Goal: Information Seeking & Learning: Compare options

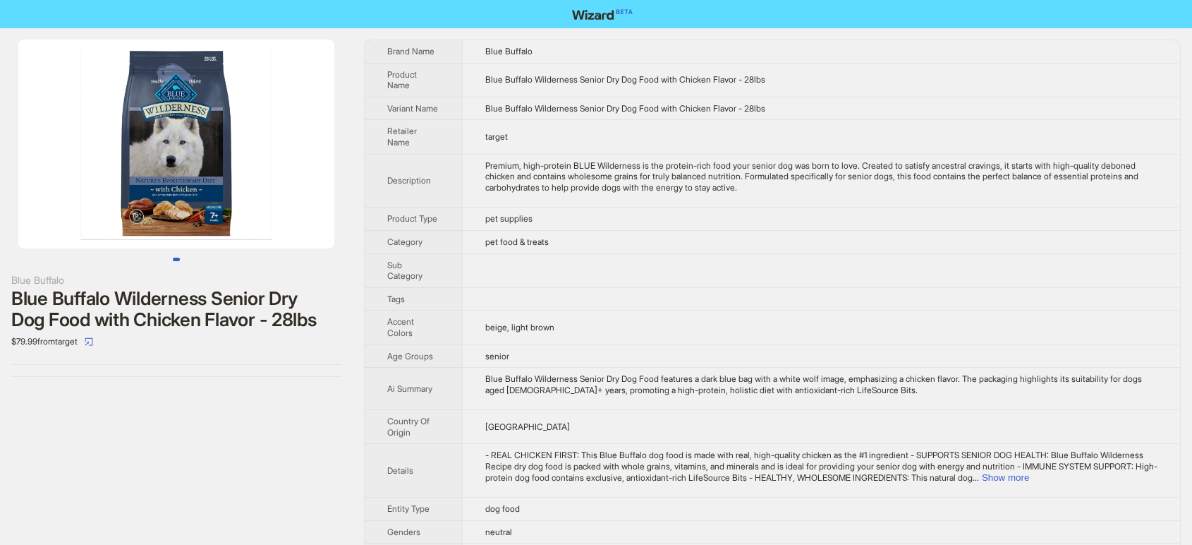
scroll to position [288, 0]
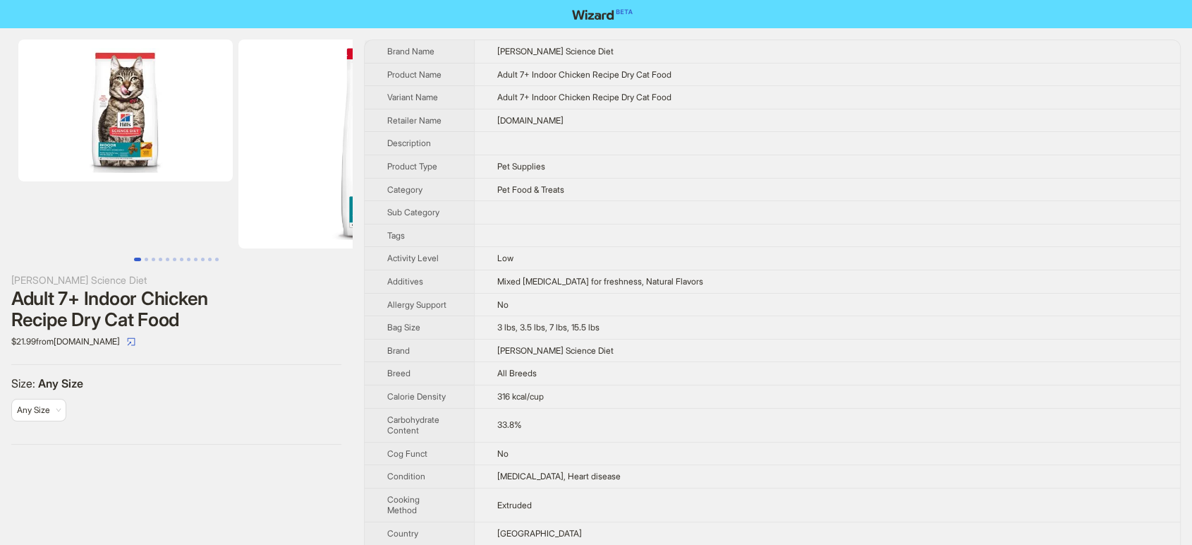
scroll to position [305, 0]
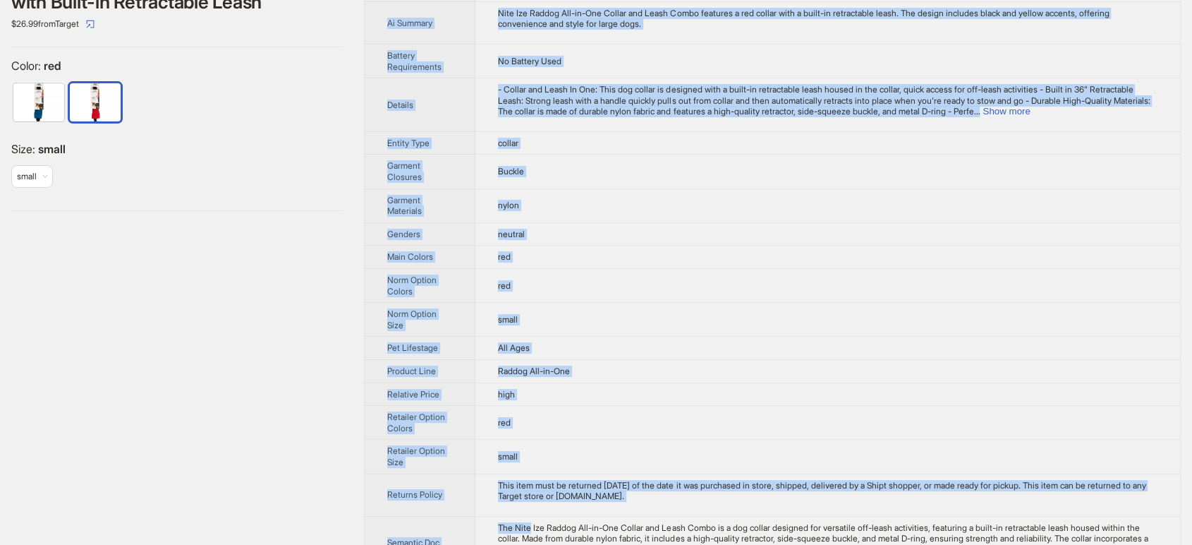
scroll to position [397, 0]
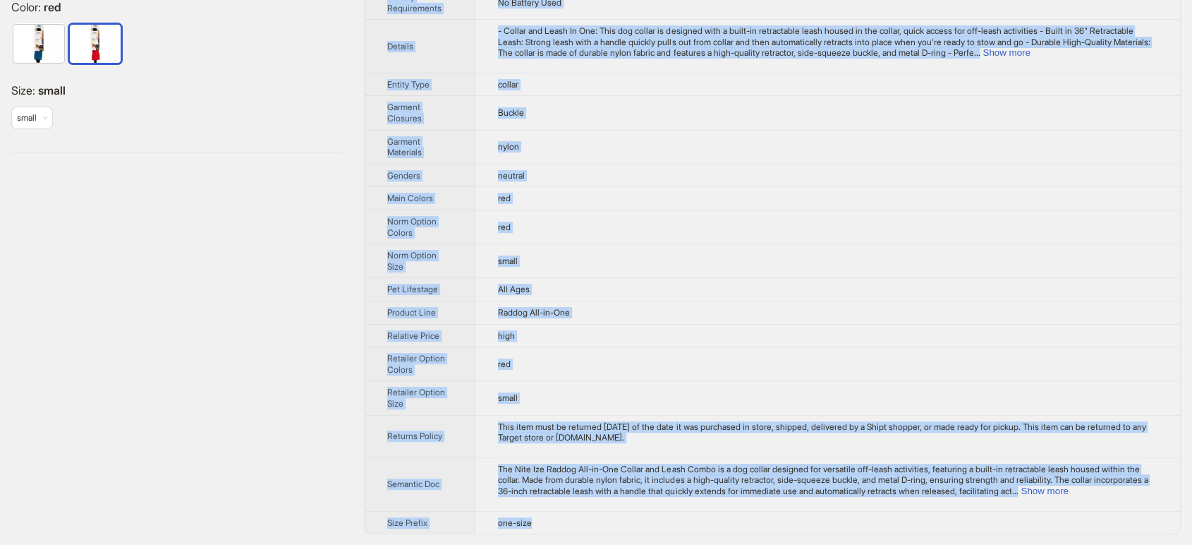
drag, startPoint x: 387, startPoint y: 44, endPoint x: 540, endPoint y: 518, distance: 497.6
click at [540, 518] on tbody "Brand Name Nite Ize Product Name Nite Ize Raddog All-in-One Collar and Leash Co…" at bounding box center [773, 88] width 816 height 890
copy tbody "Brand Name Nite Ize Product Name Nite Ize Raddog All-in-One Collar and Leash Co…"
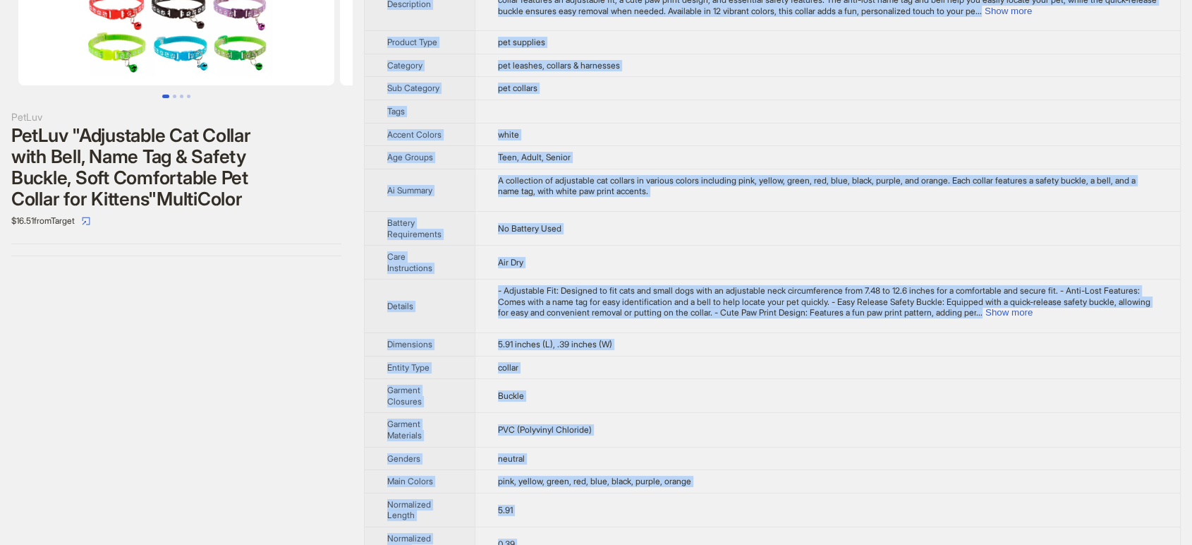
scroll to position [355, 0]
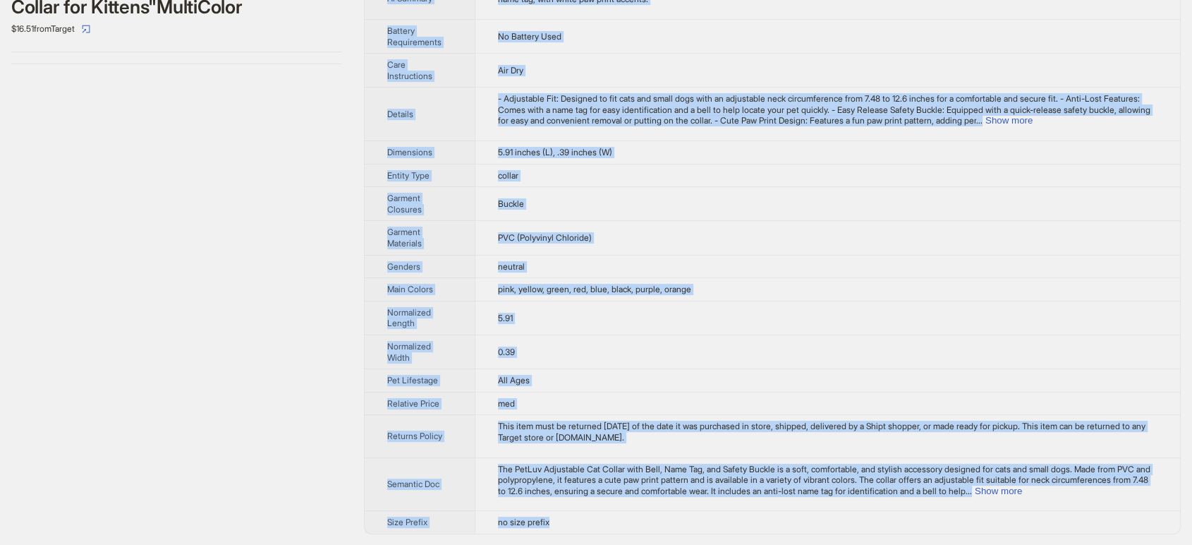
drag, startPoint x: 373, startPoint y: 38, endPoint x: 560, endPoint y: 517, distance: 513.6
click at [560, 517] on div "PetLuv PetLuv "Adjustable Cat Collar with Bell, Name Tag & Safety Buckle, Soft …" at bounding box center [596, 109] width 1192 height 872
copy tbody "Brand Name PetLuv Product Name PetLuv "Adjustable Cat Collar with Bell, Name Ta…"
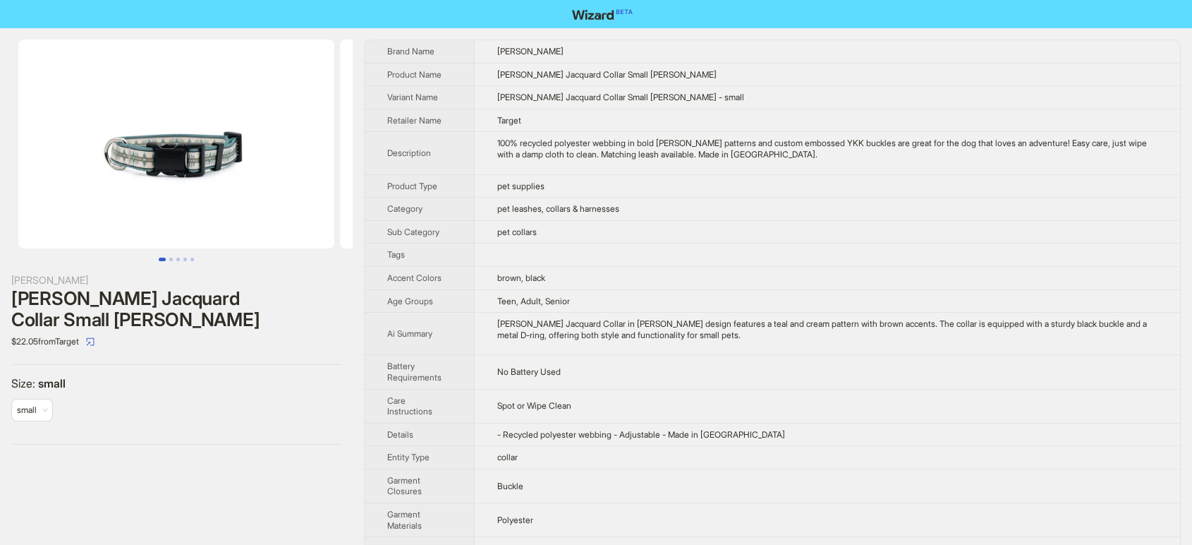
click at [320, 255] on div at bounding box center [176, 151] width 353 height 222
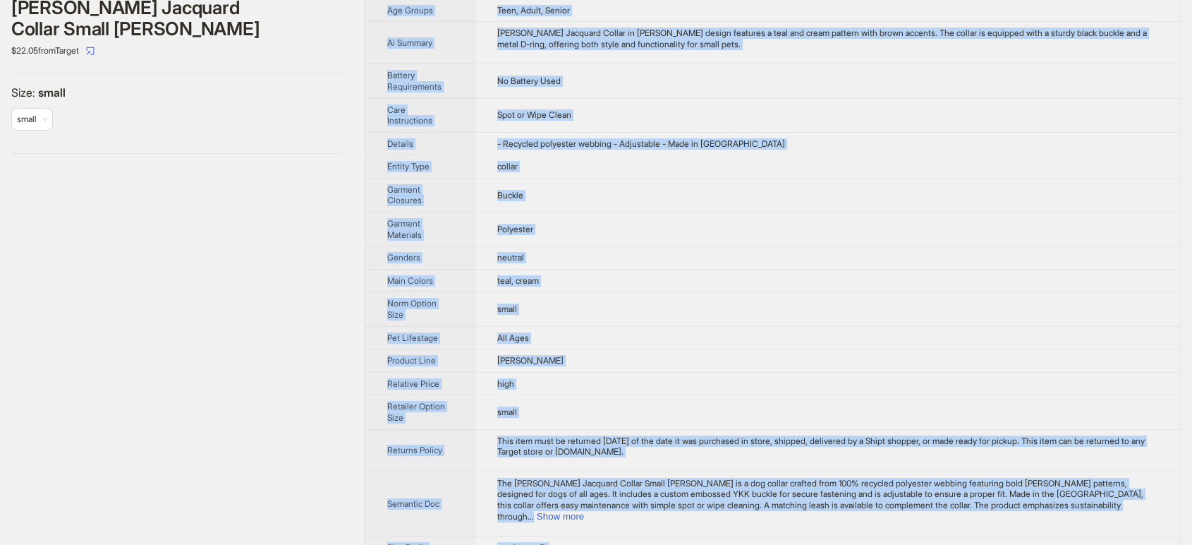
scroll to position [303, 0]
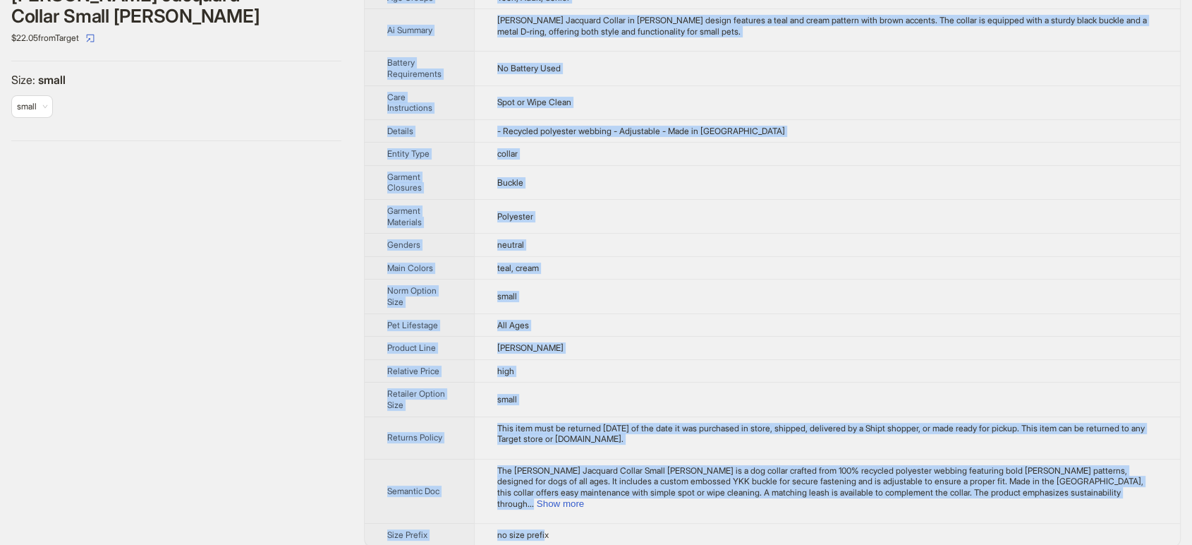
drag, startPoint x: 385, startPoint y: 46, endPoint x: 549, endPoint y: 522, distance: 503.6
click at [549, 522] on tbody "Brand Name Pendleton Product Name Pendleton Jacquard Collar Small Misty Ridge V…" at bounding box center [773, 141] width 816 height 809
copy tbody "Brand Name Pendleton Product Name Pendleton Jacquard Collar Small Misty Ridge V…"
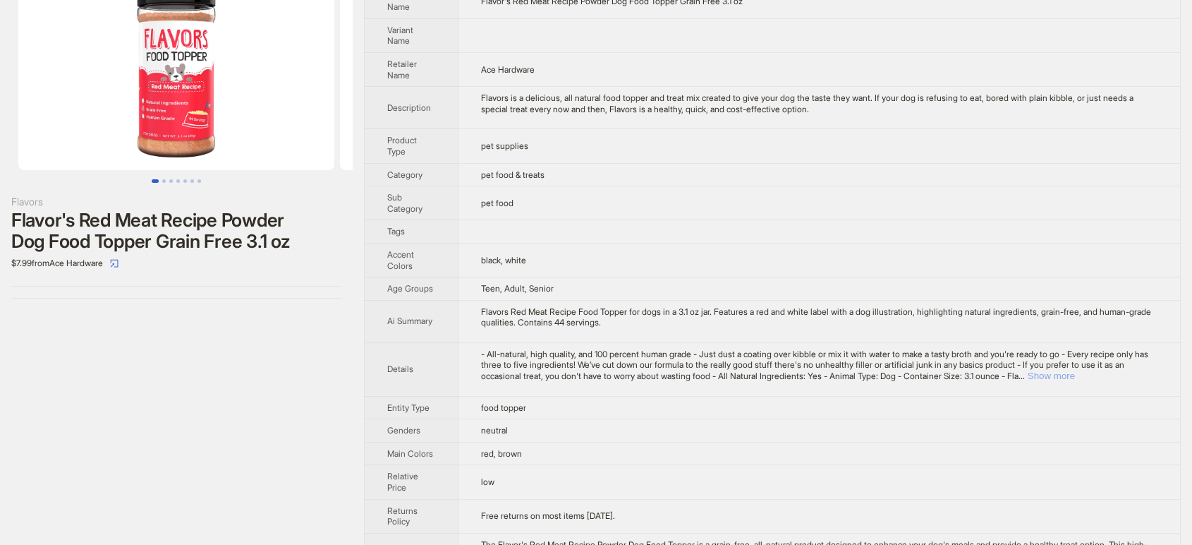
click at [1075, 373] on button "Show more" at bounding box center [1051, 375] width 47 height 11
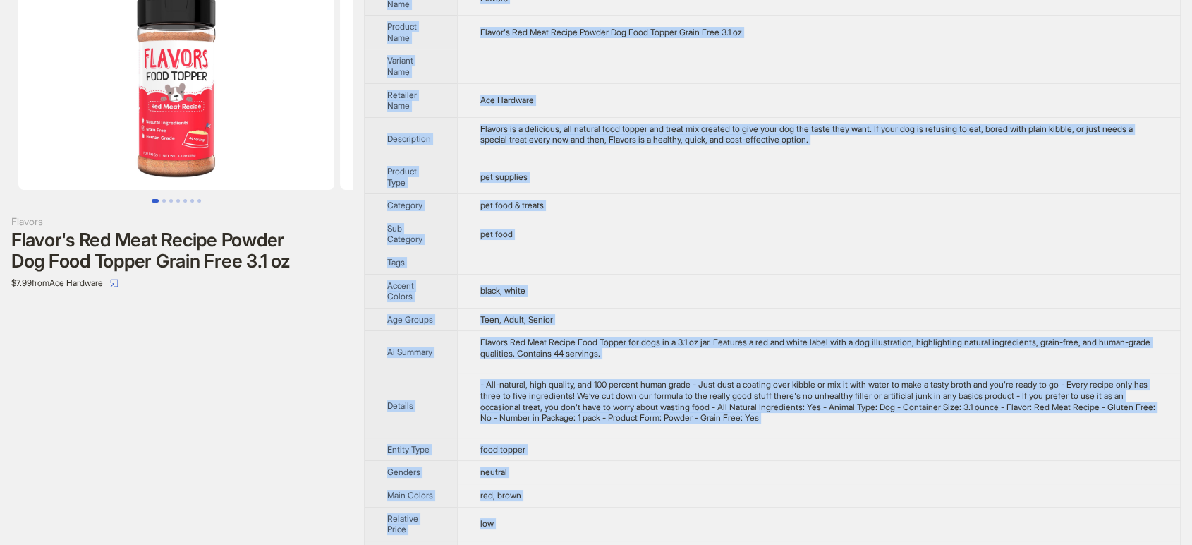
scroll to position [175, 0]
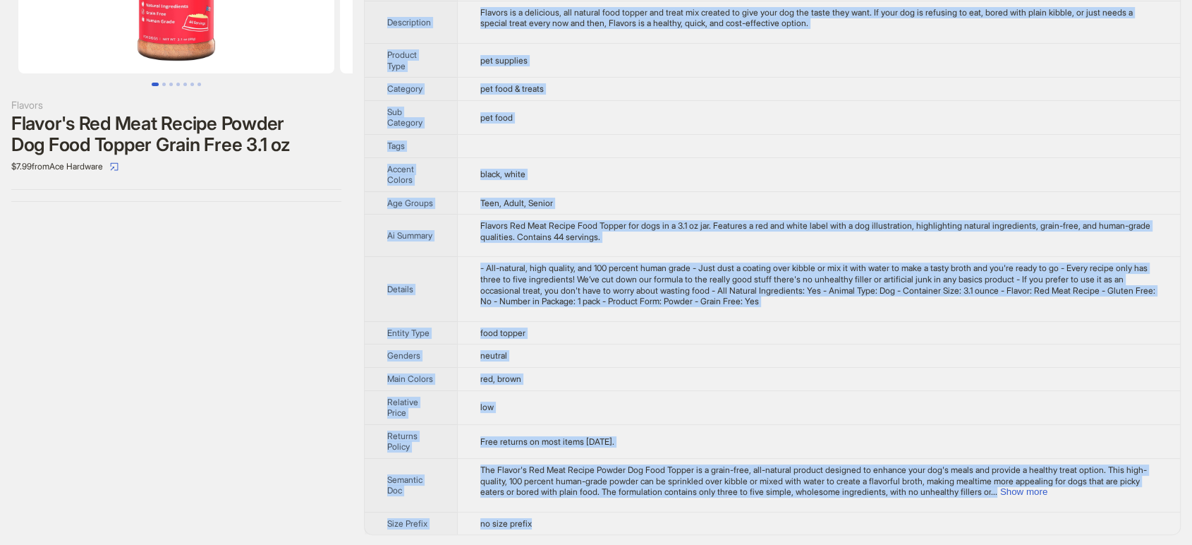
drag, startPoint x: 376, startPoint y: 46, endPoint x: 536, endPoint y: 521, distance: 500.9
click at [536, 521] on tbody "Brand Name Flavors Product Name Flavor's Red Meat Recipe Powder Dog Food Topper…" at bounding box center [773, 199] width 816 height 669
copy tbody "Brand Name Flavors Product Name Flavor's Red Meat Recipe Powder Dog Food Topper…"
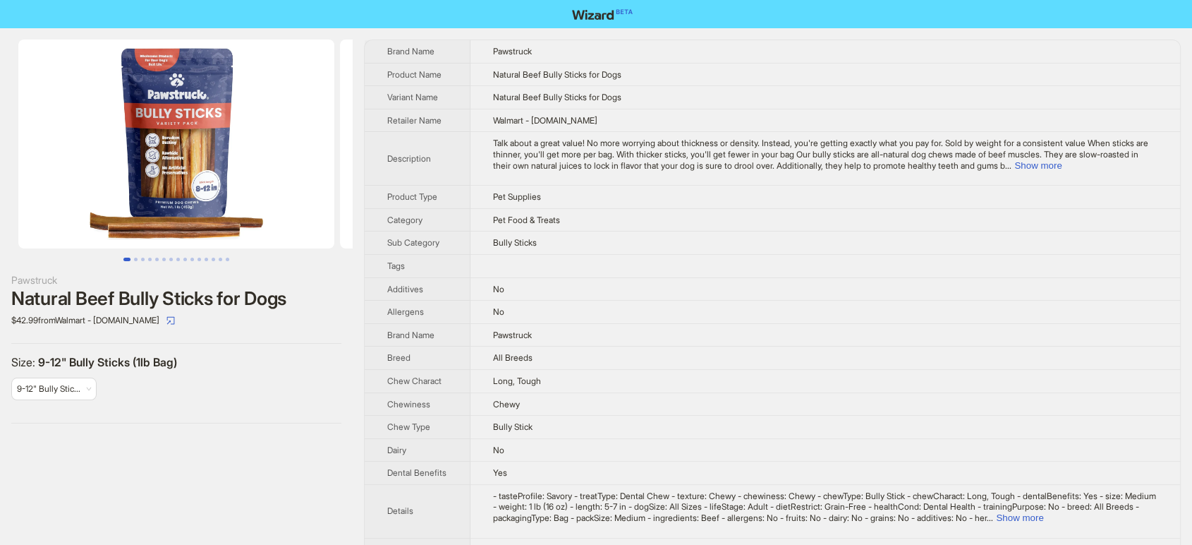
click at [217, 128] on img at bounding box center [176, 144] width 316 height 209
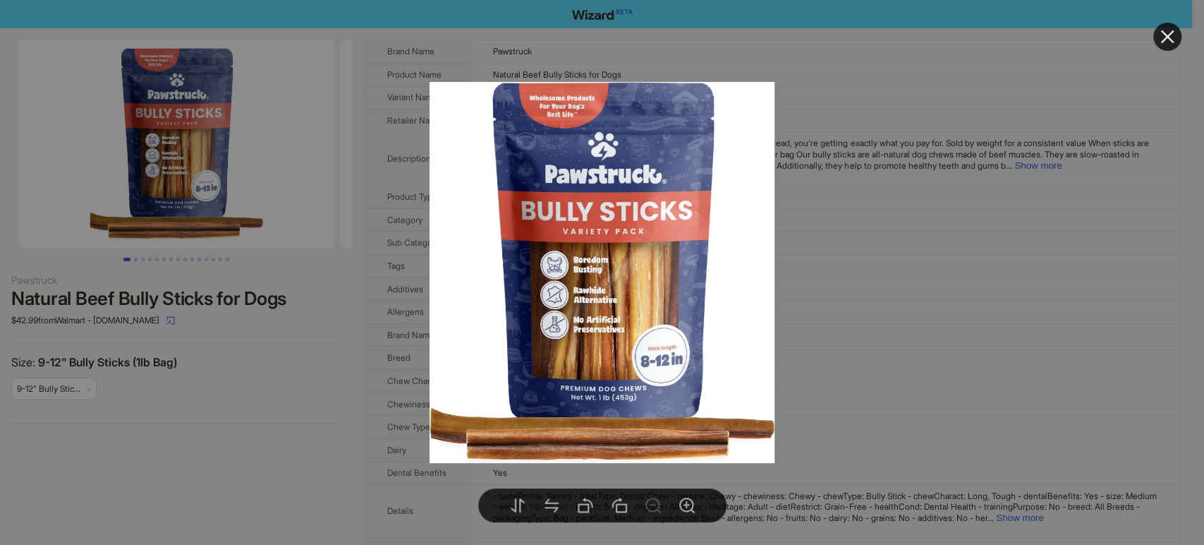
click at [344, 145] on div at bounding box center [602, 272] width 1204 height 545
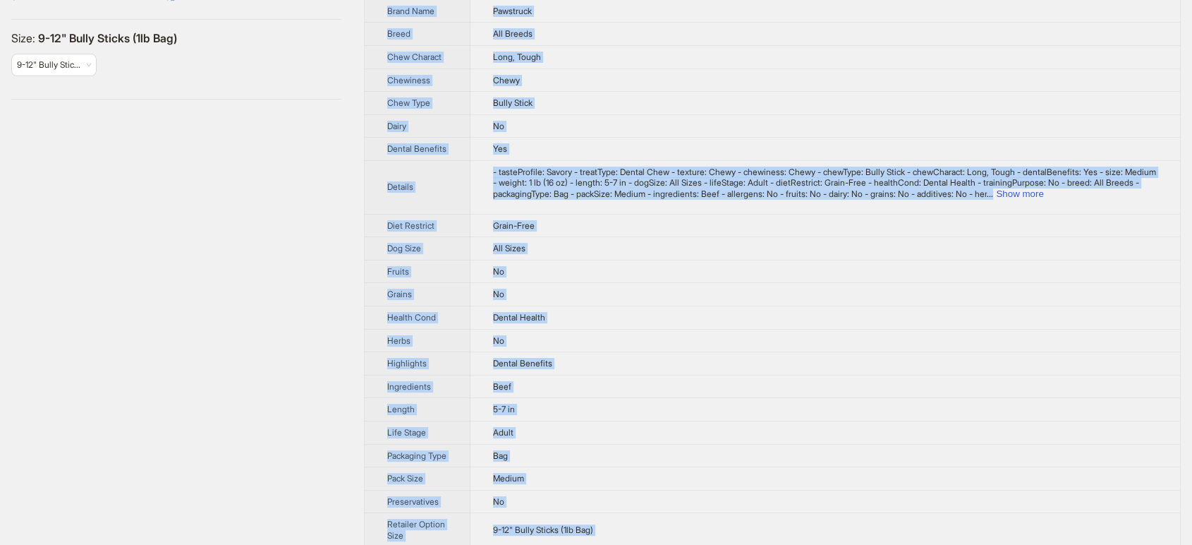
scroll to position [495, 0]
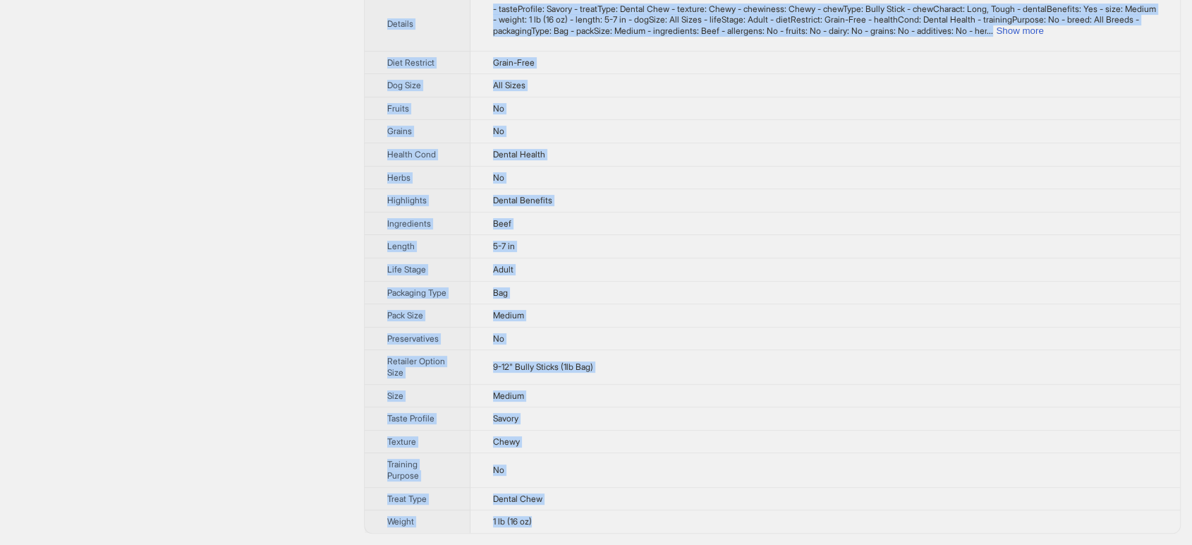
drag, startPoint x: 374, startPoint y: 39, endPoint x: 560, endPoint y: 519, distance: 515.1
click at [560, 519] on div "Brand Name Pawstruck Product Name Natural Beef Bully Sticks for Dogs Variant Na…" at bounding box center [772, 43] width 817 height 981
copy tbody "Brand Name Pawstruck Product Name Natural Beef Bully Sticks for Dogs Variant Na…"
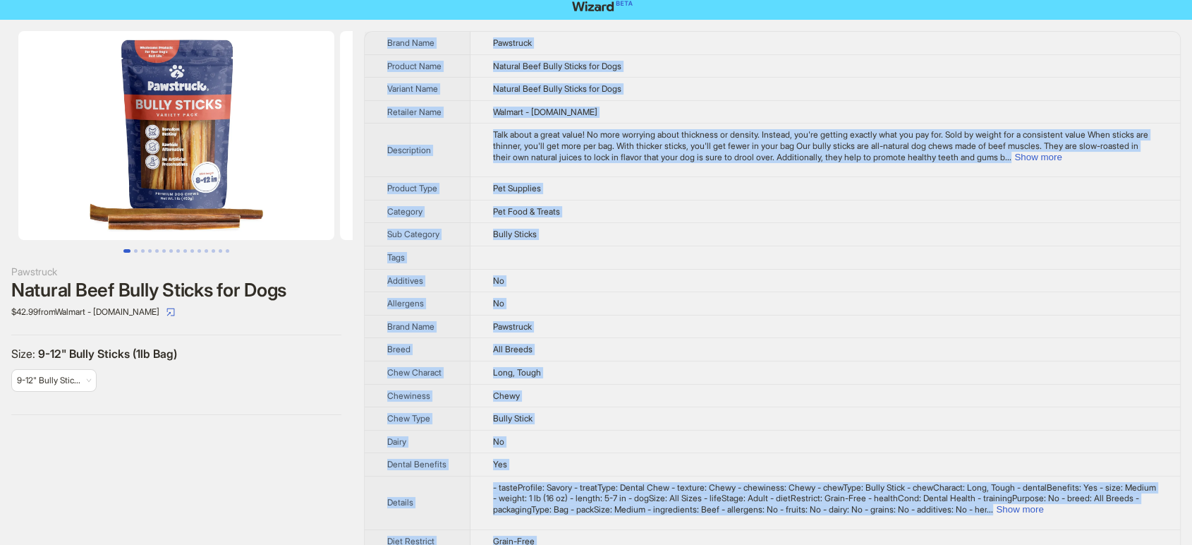
scroll to position [0, 0]
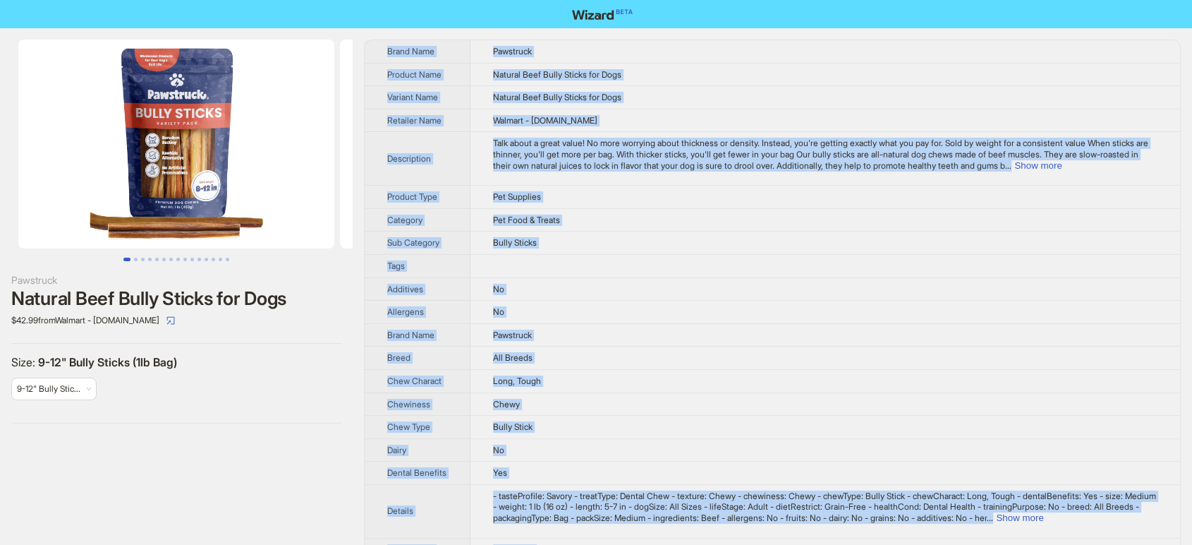
click at [376, 260] on th "Tags" at bounding box center [418, 265] width 106 height 23
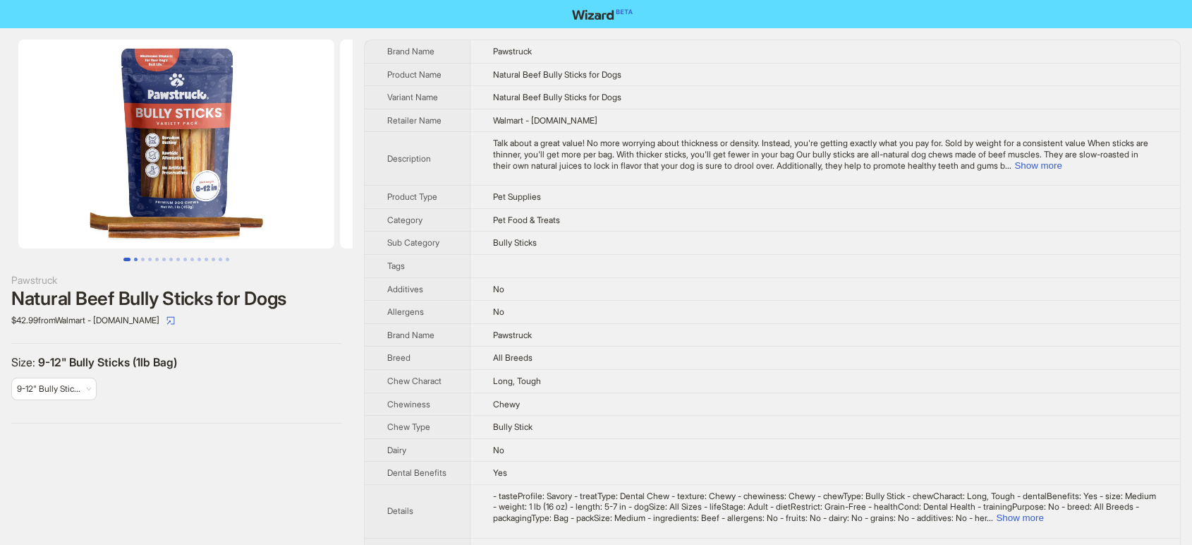
click at [137, 258] on button "Go to slide 2" at bounding box center [136, 260] width 4 height 4
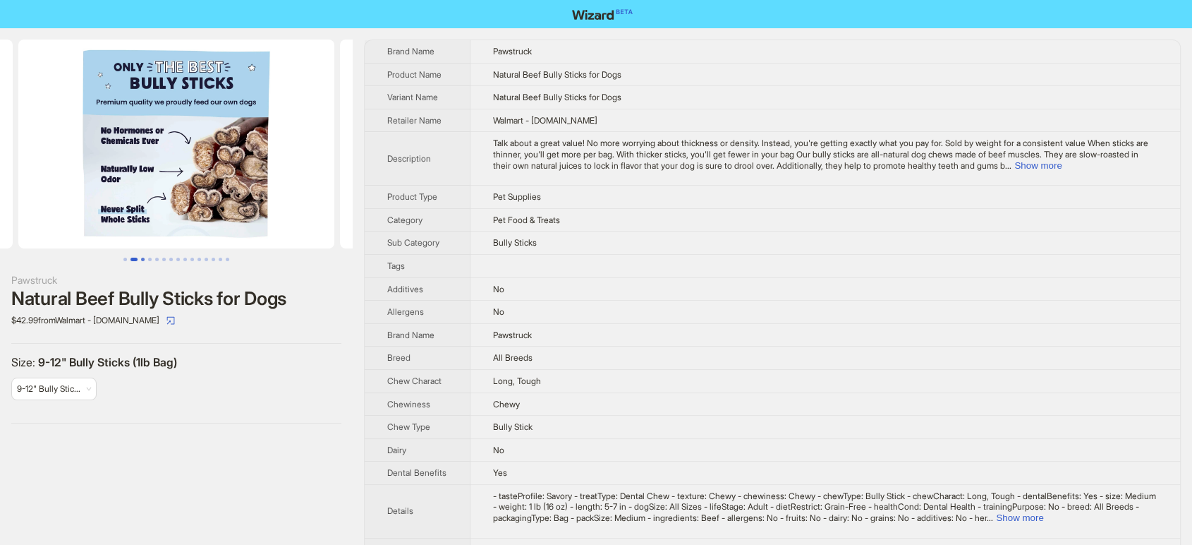
click at [143, 258] on button "Go to slide 3" at bounding box center [143, 260] width 4 height 4
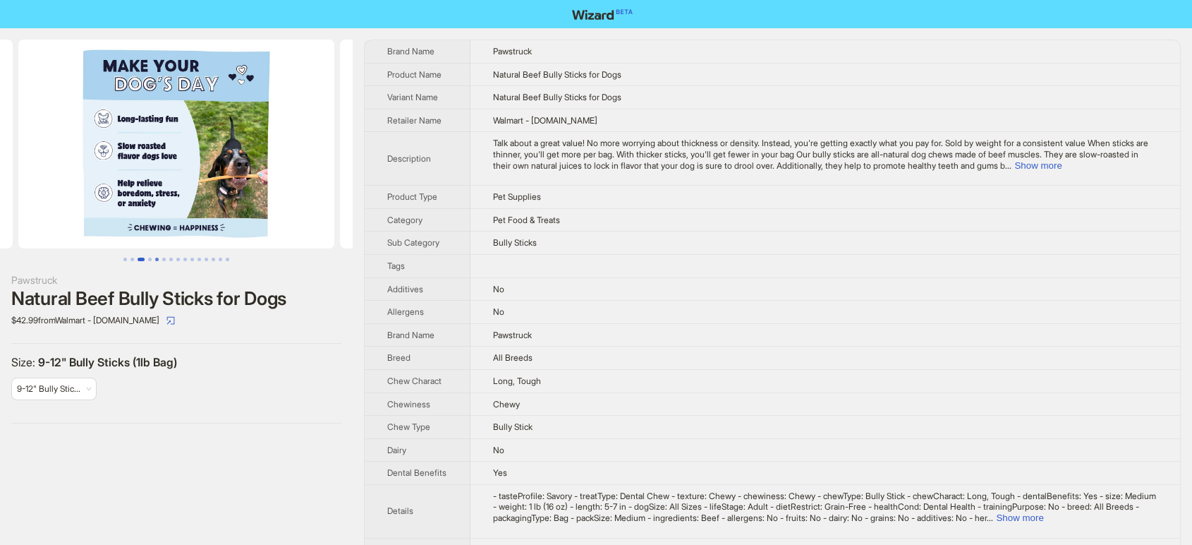
click at [155, 259] on button "Go to slide 5" at bounding box center [157, 260] width 4 height 4
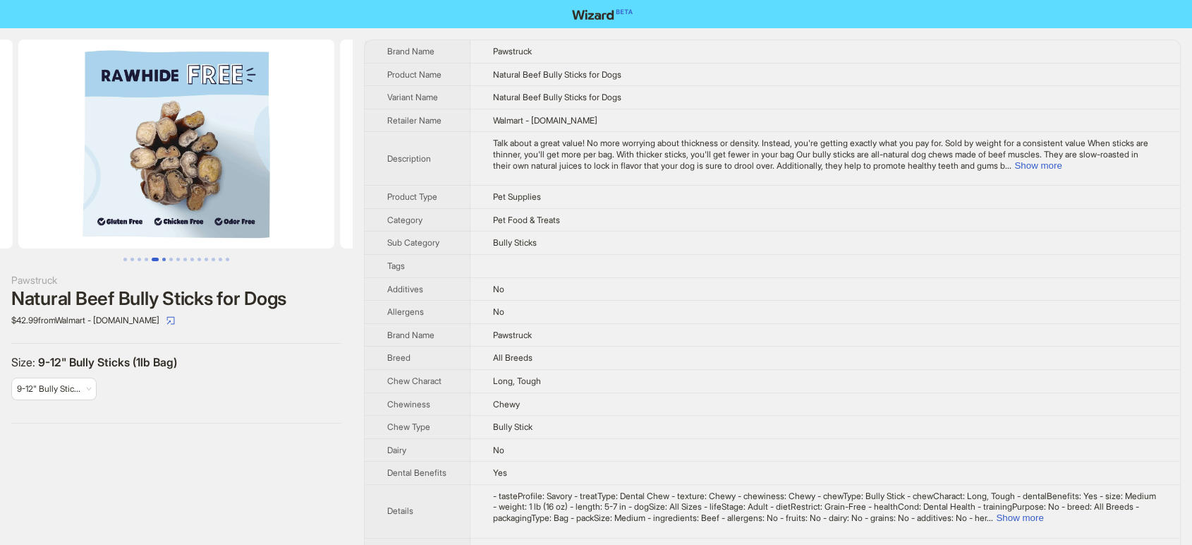
click at [162, 258] on button "Go to slide 6" at bounding box center [164, 260] width 4 height 4
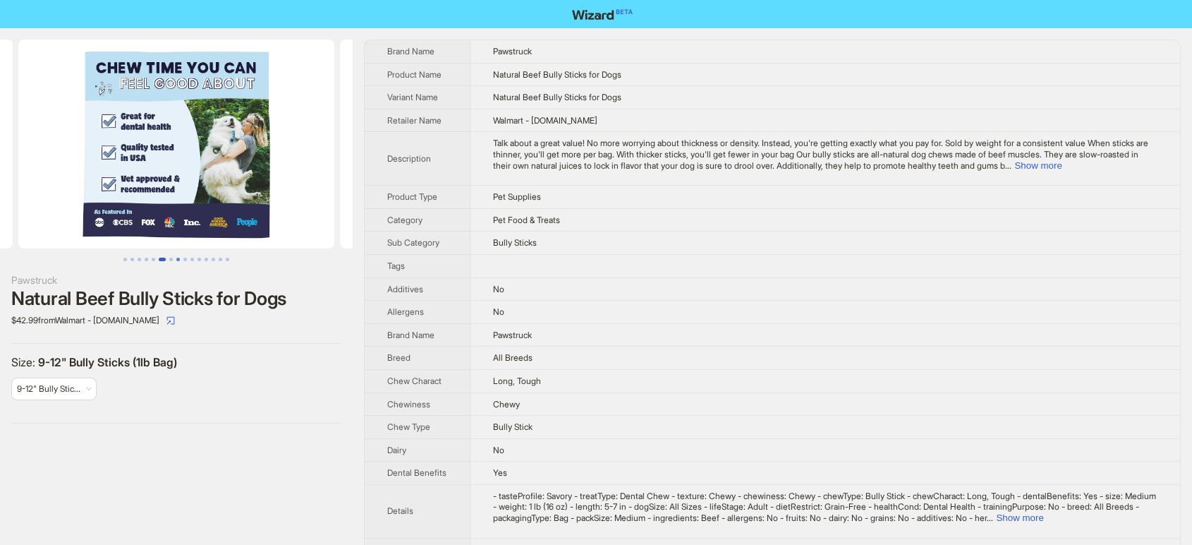
click at [176, 259] on button "Go to slide 8" at bounding box center [178, 260] width 4 height 4
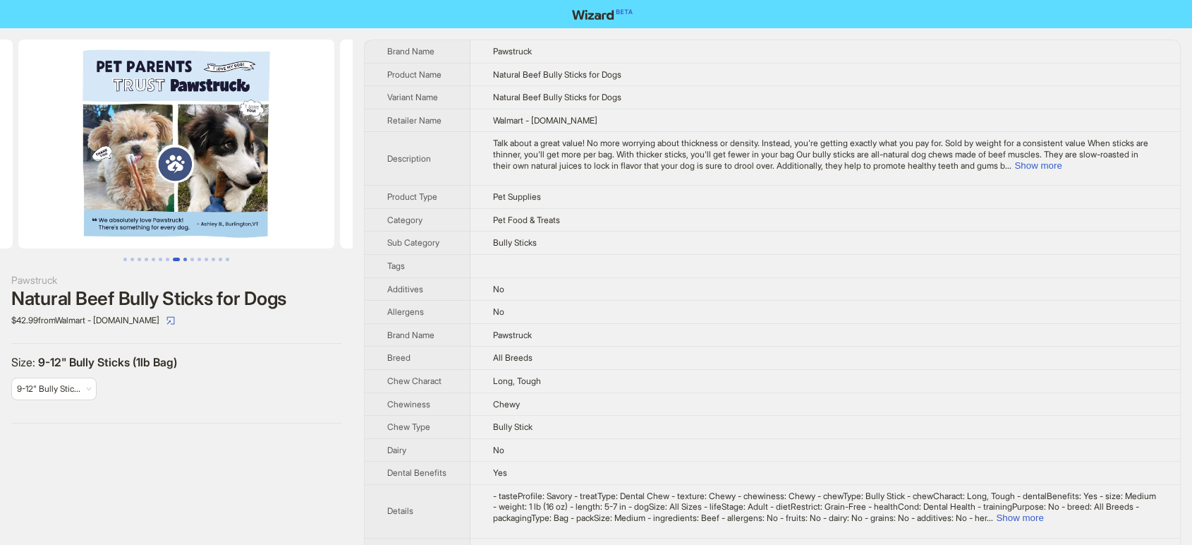
click at [186, 259] on button "Go to slide 9" at bounding box center [185, 260] width 4 height 4
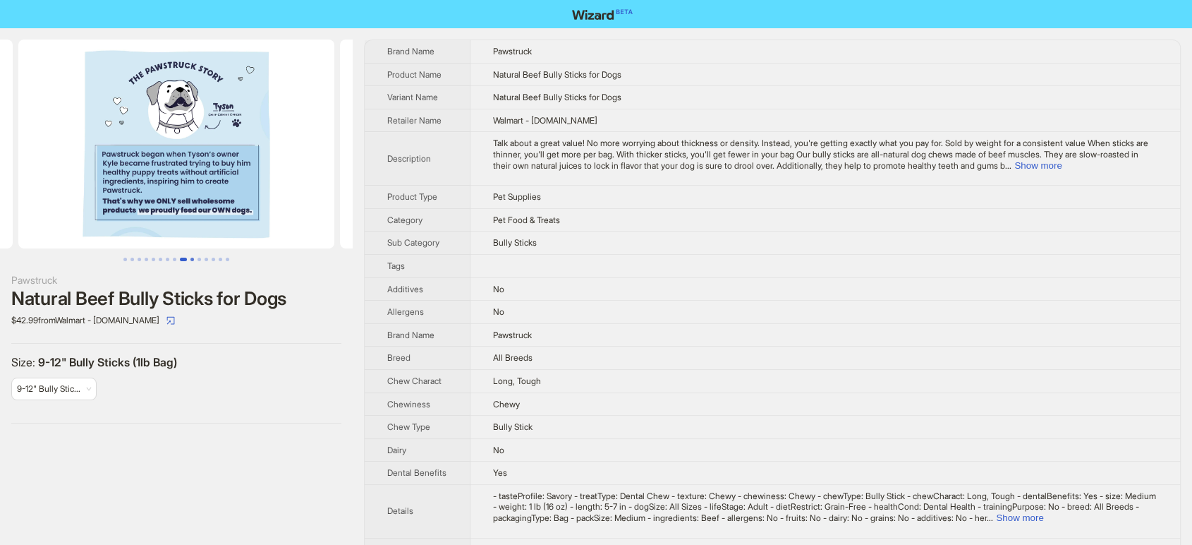
click at [193, 259] on button "Go to slide 10" at bounding box center [193, 260] width 4 height 4
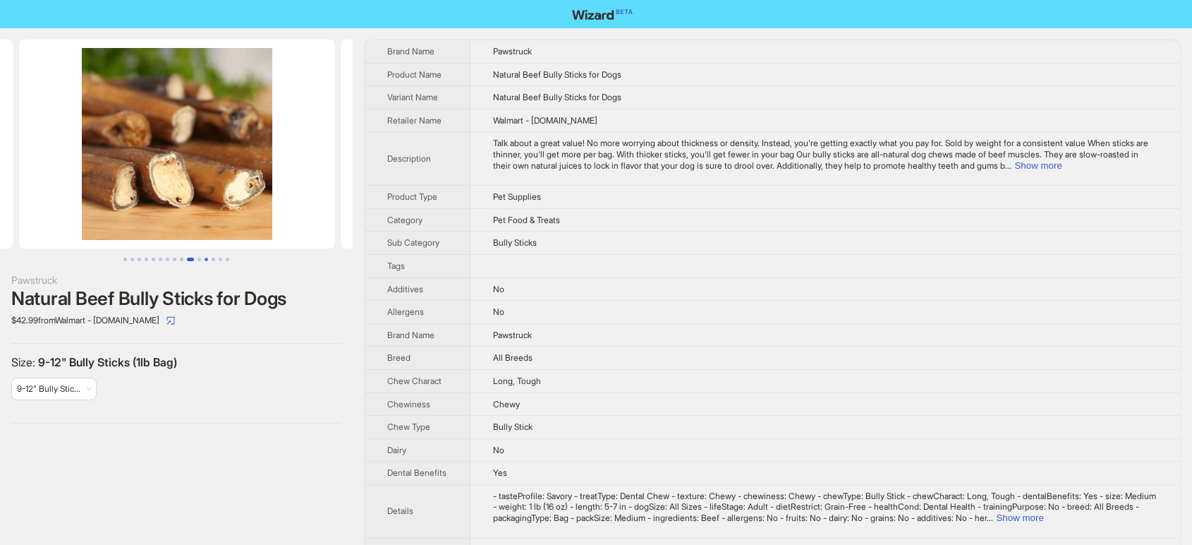
click at [205, 261] on button "Go to slide 12" at bounding box center [207, 260] width 4 height 4
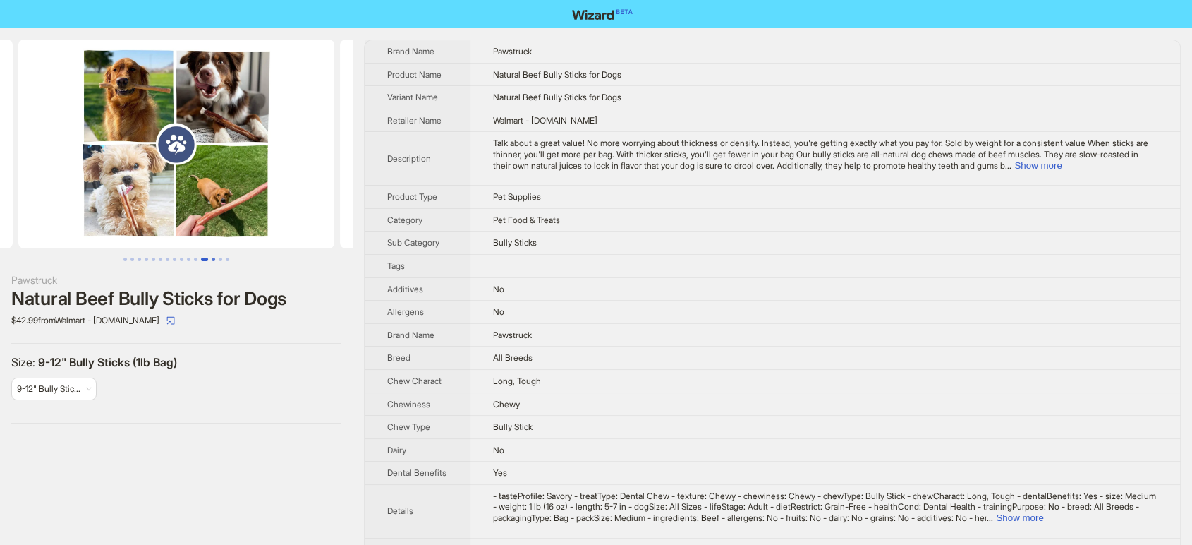
click at [215, 261] on button "Go to slide 13" at bounding box center [214, 260] width 4 height 4
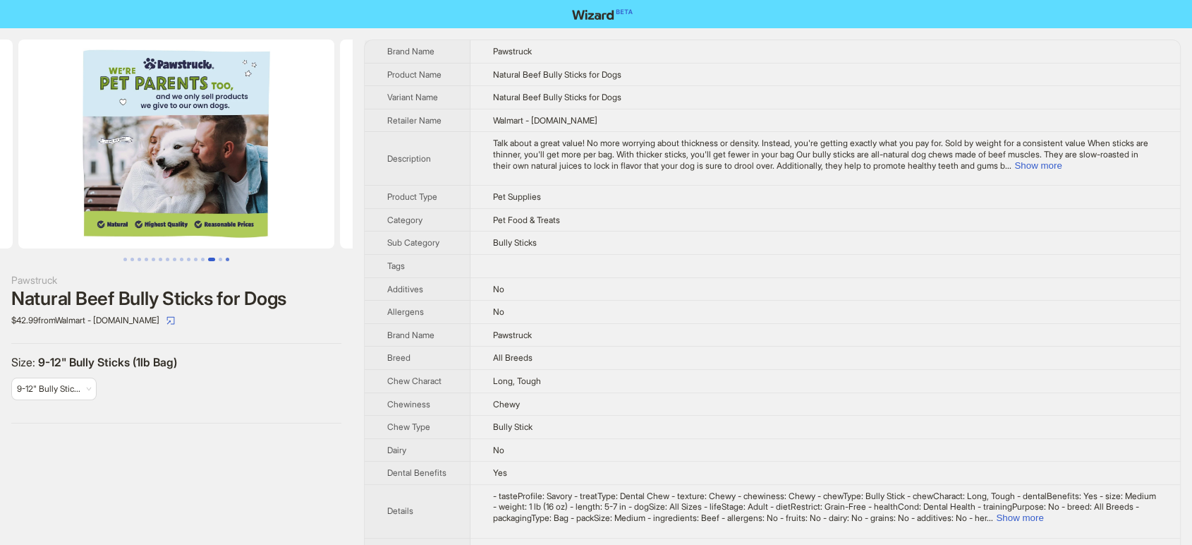
click at [226, 260] on button "Go to slide 15" at bounding box center [228, 260] width 4 height 4
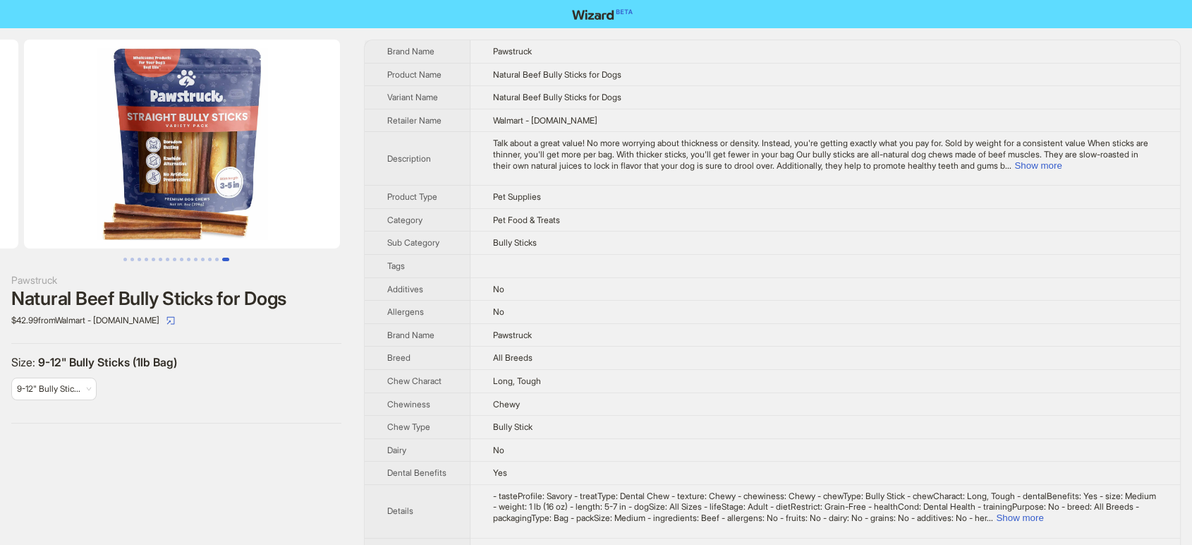
scroll to position [0, 4505]
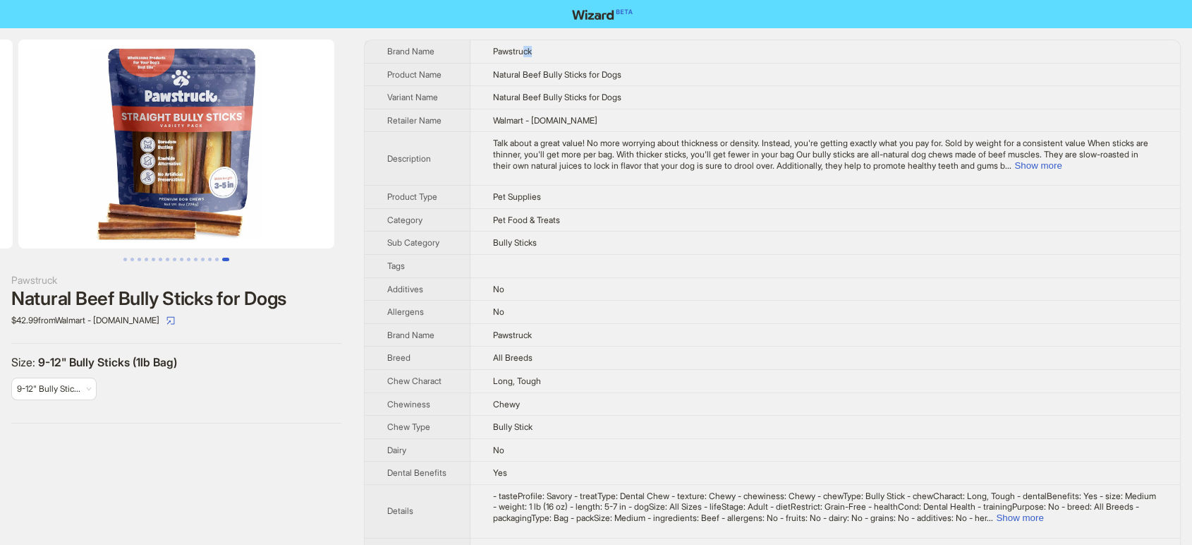
drag, startPoint x: 636, startPoint y: 61, endPoint x: 529, endPoint y: 61, distance: 106.5
click at [529, 61] on td "Pawstruck" at bounding box center [826, 51] width 710 height 23
drag, startPoint x: 693, startPoint y: 90, endPoint x: 491, endPoint y: 67, distance: 203.1
click at [491, 67] on tbody "Brand Name Pawstruck Product Name Natural Beef Bully Sticks for Dogs Variant Na…" at bounding box center [773, 529] width 816 height 979
click at [491, 67] on td "Natural Beef Bully Sticks for Dogs" at bounding box center [826, 74] width 710 height 23
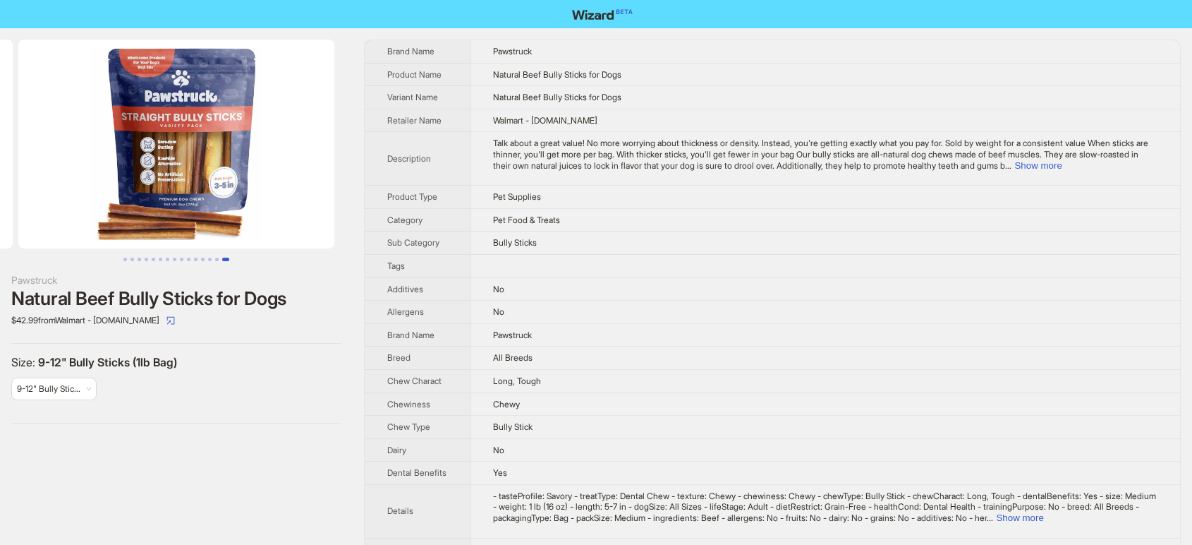
click at [490, 67] on td "Natural Beef Bully Sticks for Dogs" at bounding box center [826, 74] width 710 height 23
drag, startPoint x: 490, startPoint y: 67, endPoint x: 660, endPoint y: 88, distance: 171.4
click at [657, 88] on tbody "Brand Name Pawstruck Product Name Natural Beef Bully Sticks for Dogs Variant Na…" at bounding box center [773, 529] width 816 height 979
click at [660, 88] on td "Natural Beef Bully Sticks for Dogs" at bounding box center [826, 97] width 710 height 23
click at [655, 79] on td "Natural Beef Bully Sticks for Dogs" at bounding box center [826, 74] width 710 height 23
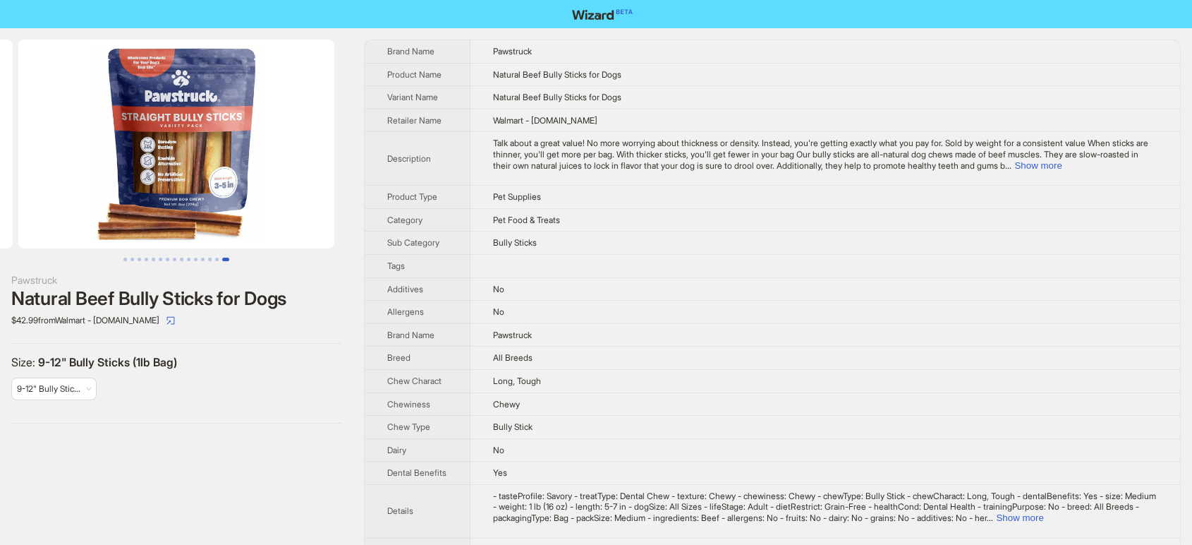
click at [651, 73] on td "Natural Beef Bully Sticks for Dogs" at bounding box center [826, 74] width 710 height 23
drag, startPoint x: 650, startPoint y: 78, endPoint x: 537, endPoint y: 72, distance: 113.1
click at [548, 73] on td "Natural Beef Bully Sticks for Dogs" at bounding box center [826, 74] width 710 height 23
drag, startPoint x: 537, startPoint y: 72, endPoint x: 493, endPoint y: 71, distance: 44.5
click at [493, 71] on td "Natural Beef Bully Sticks for Dogs" at bounding box center [826, 74] width 710 height 23
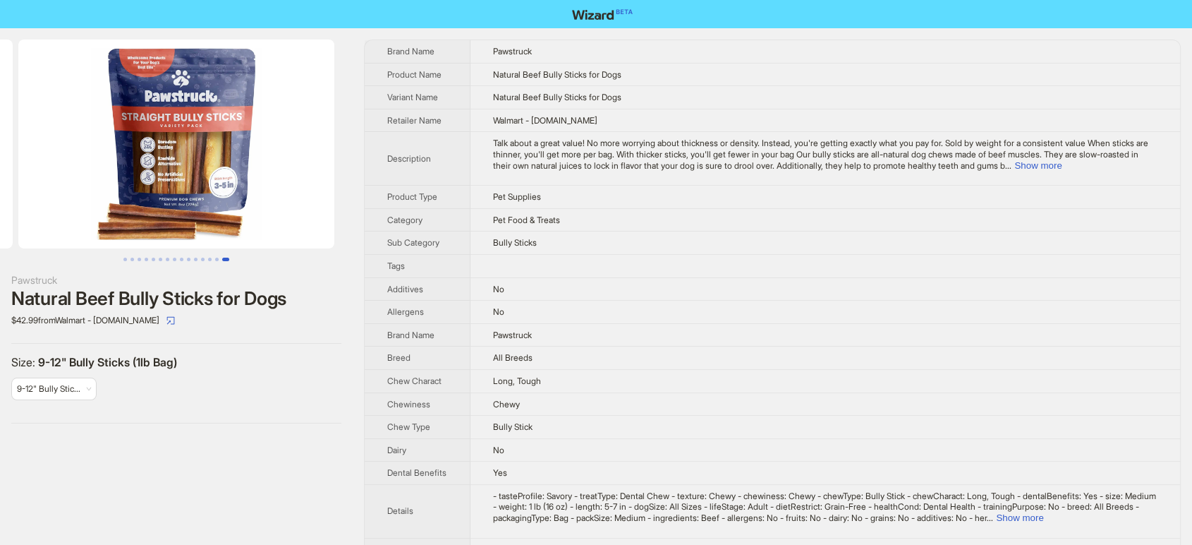
click at [672, 83] on td "Natural Beef Bully Sticks for Dogs" at bounding box center [826, 74] width 710 height 23
drag, startPoint x: 672, startPoint y: 83, endPoint x: 479, endPoint y: 66, distance: 194.1
click at [479, 66] on td "Natural Beef Bully Sticks for Dogs" at bounding box center [826, 74] width 710 height 23
copy span "Natural Beef Bully Sticks for Dogs"
click at [160, 195] on img at bounding box center [176, 144] width 316 height 209
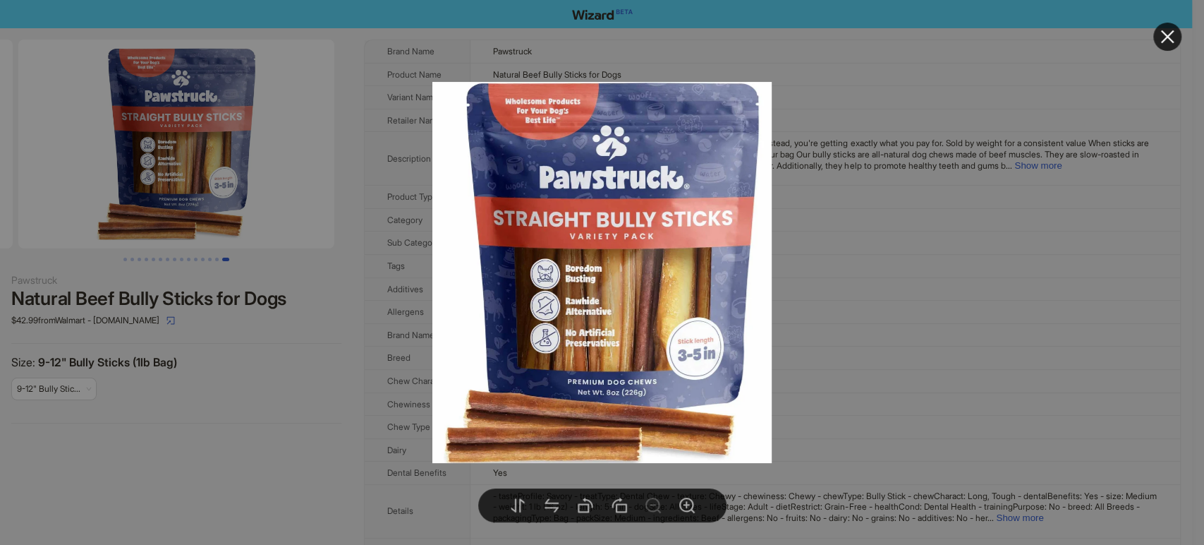
click at [317, 362] on div at bounding box center [602, 272] width 1204 height 545
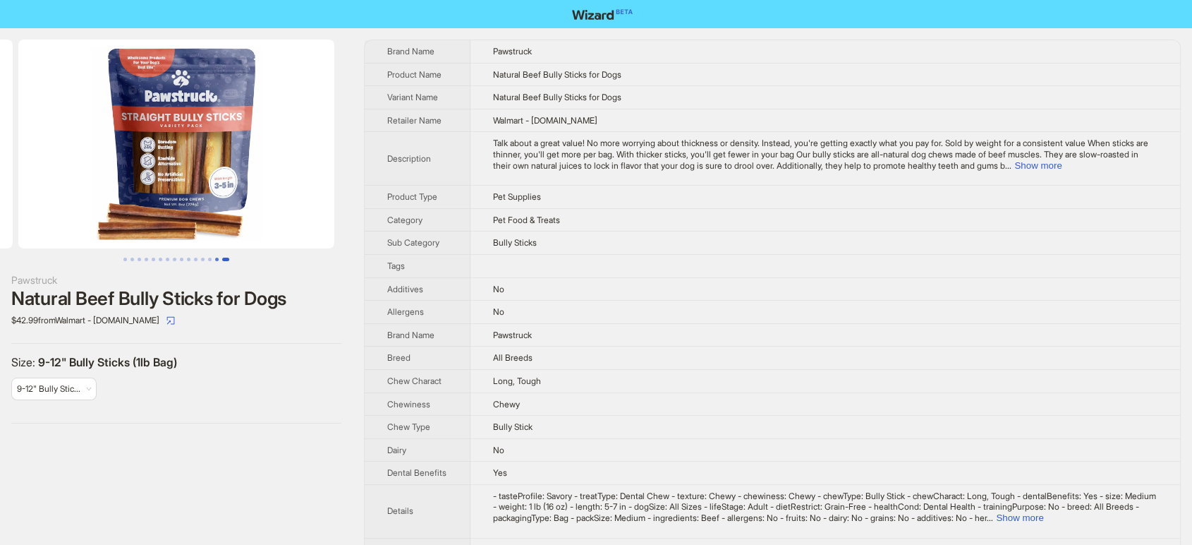
click at [215, 258] on button "Go to slide 14" at bounding box center [217, 260] width 4 height 4
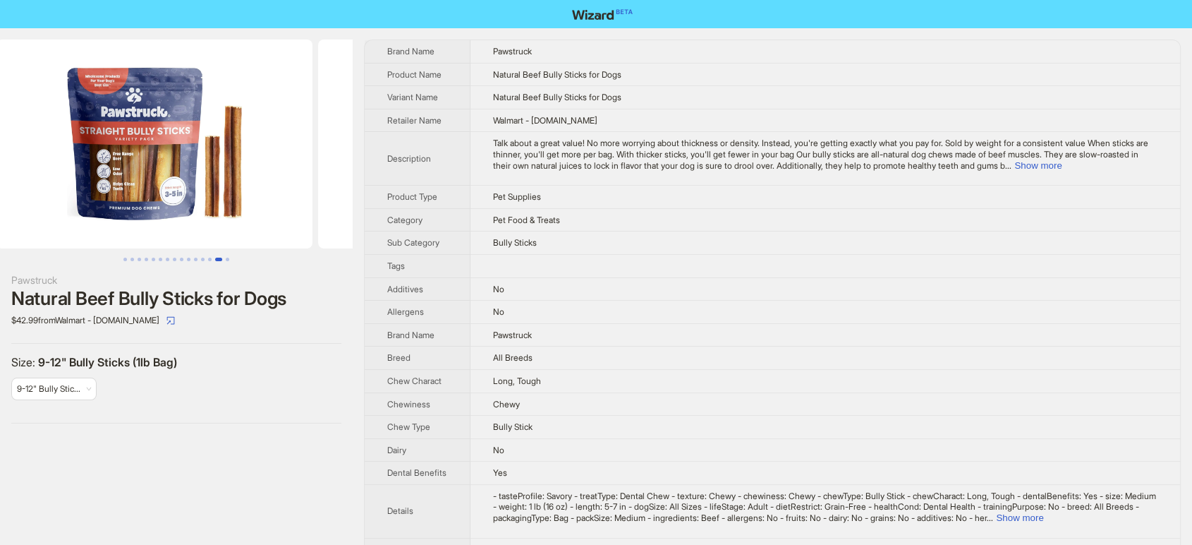
scroll to position [0, 4183]
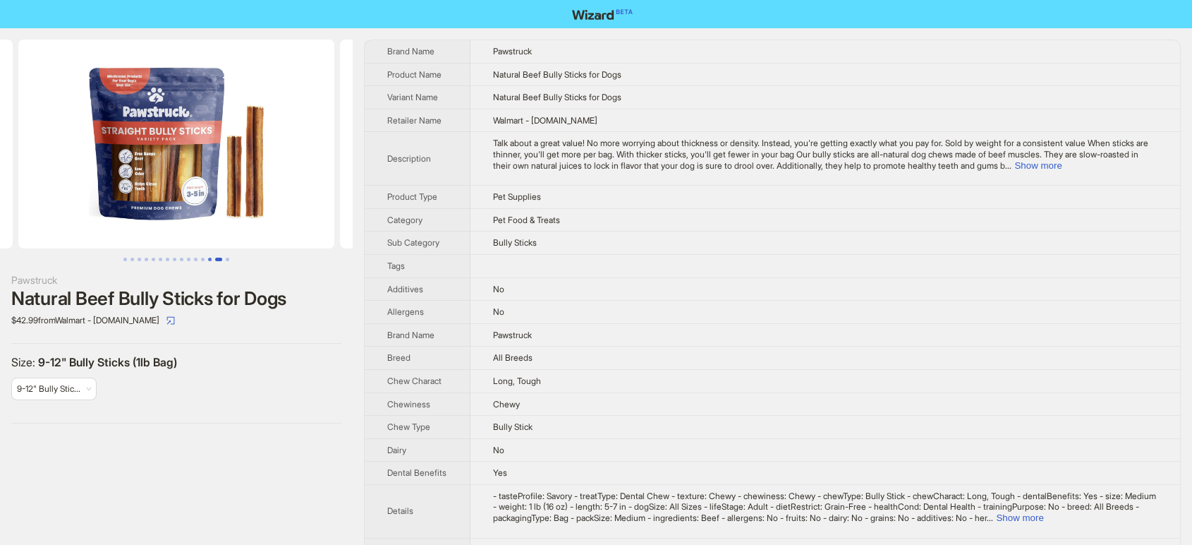
click at [208, 258] on button "Go to slide 13" at bounding box center [210, 260] width 4 height 4
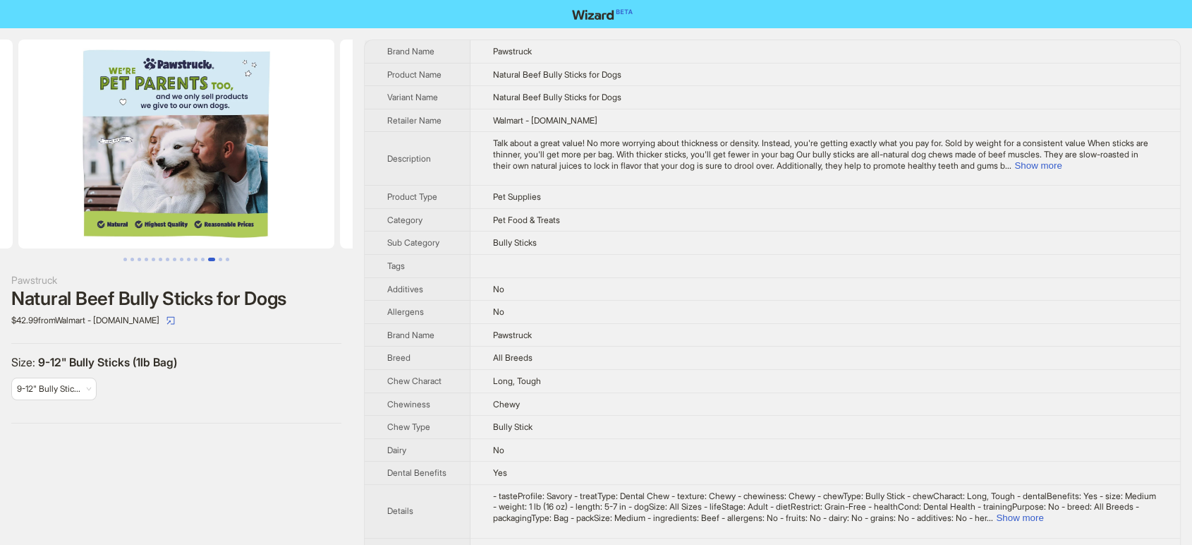
scroll to position [0, 3861]
click at [201, 259] on button "Go to slide 12" at bounding box center [203, 260] width 4 height 4
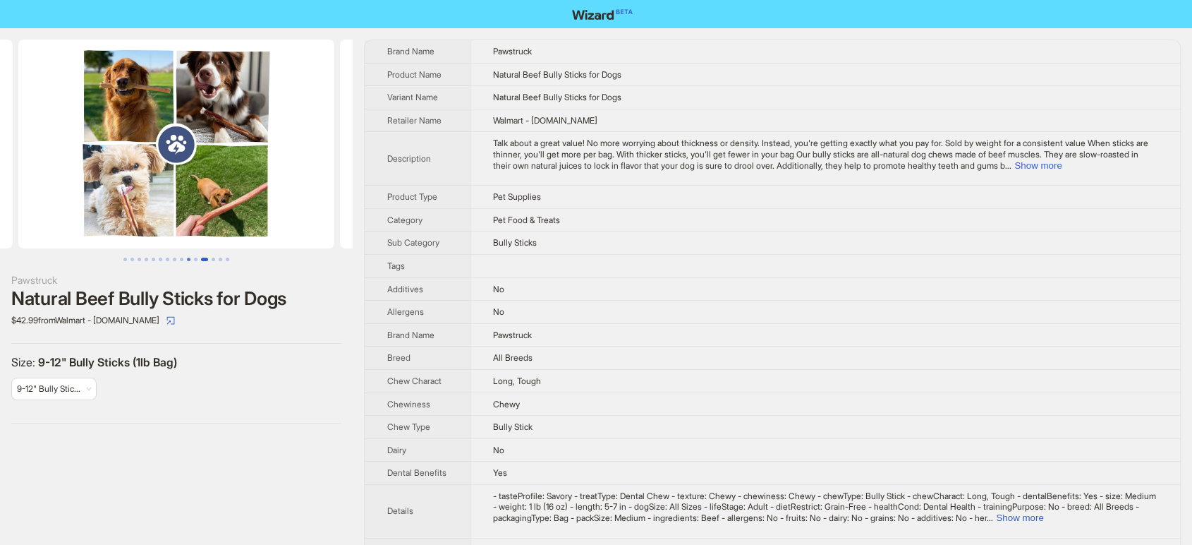
click at [190, 259] on button "Go to slide 10" at bounding box center [189, 260] width 4 height 4
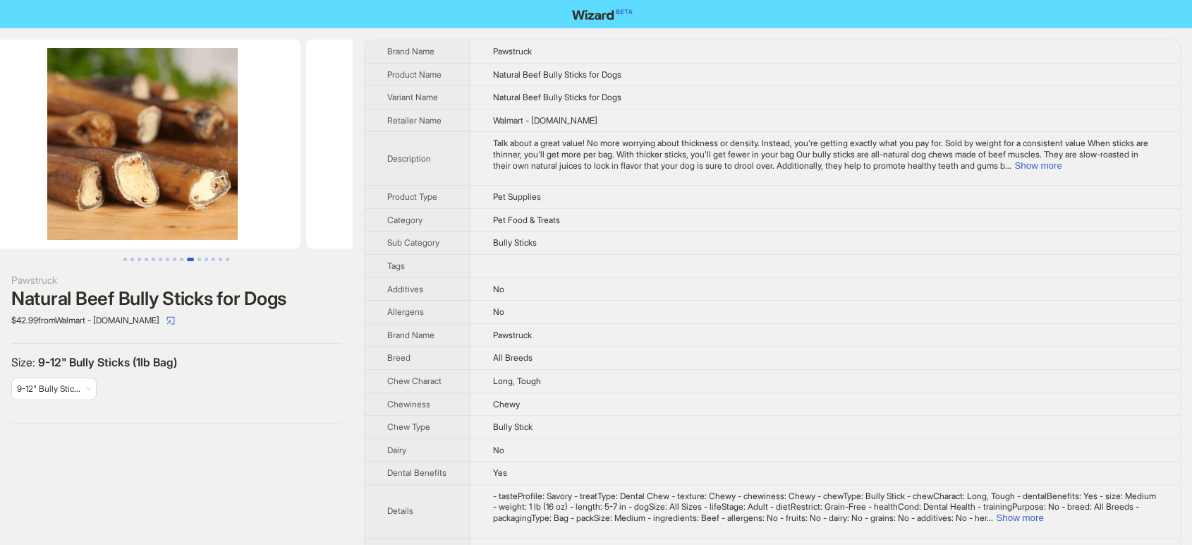
scroll to position [0, 2896]
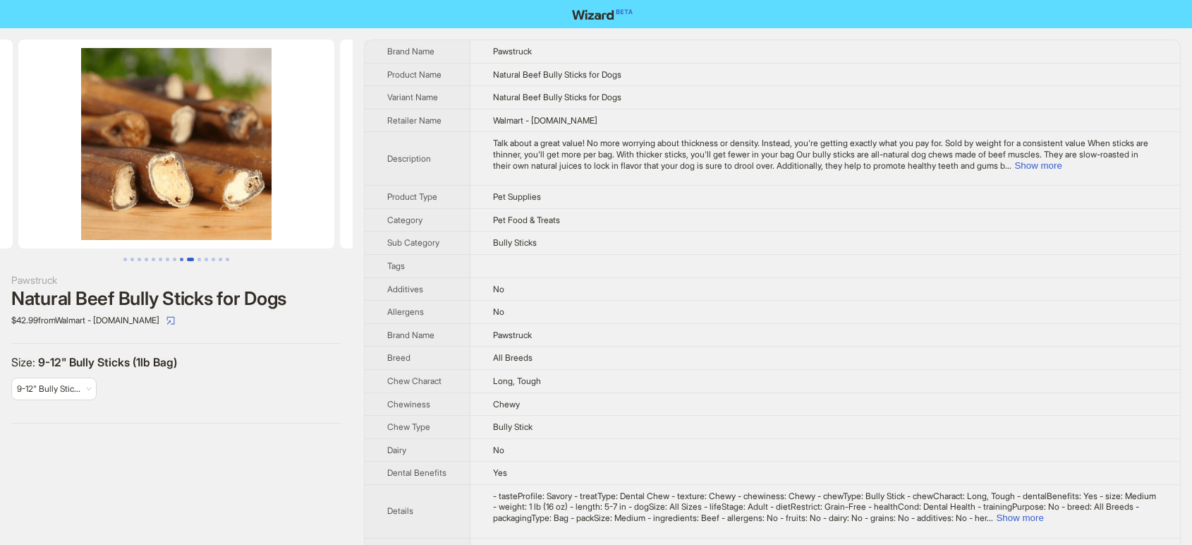
click at [181, 260] on button "Go to slide 9" at bounding box center [182, 260] width 4 height 4
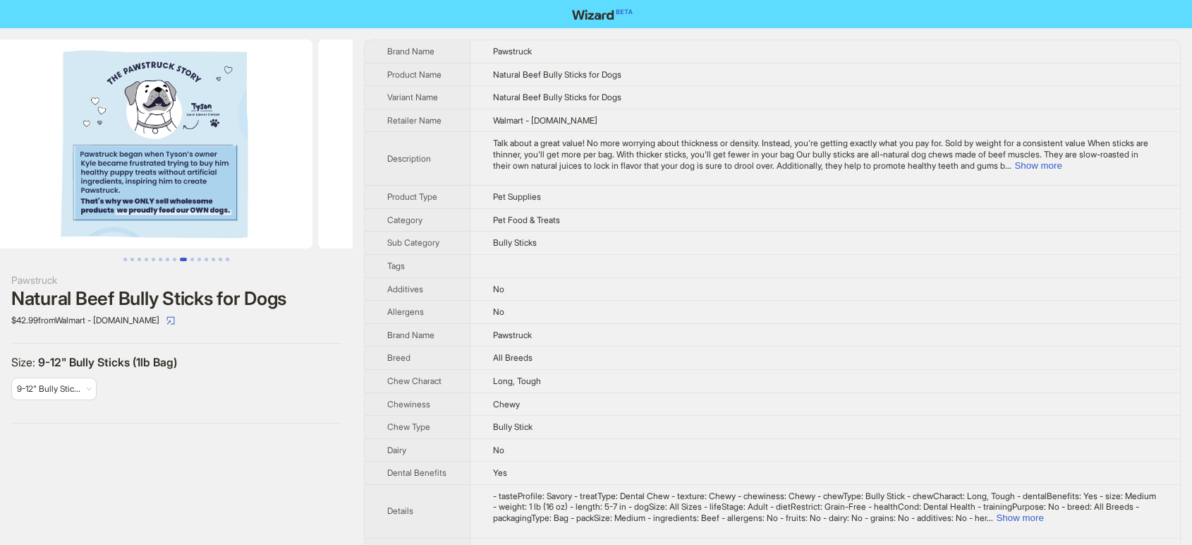
scroll to position [0, 2574]
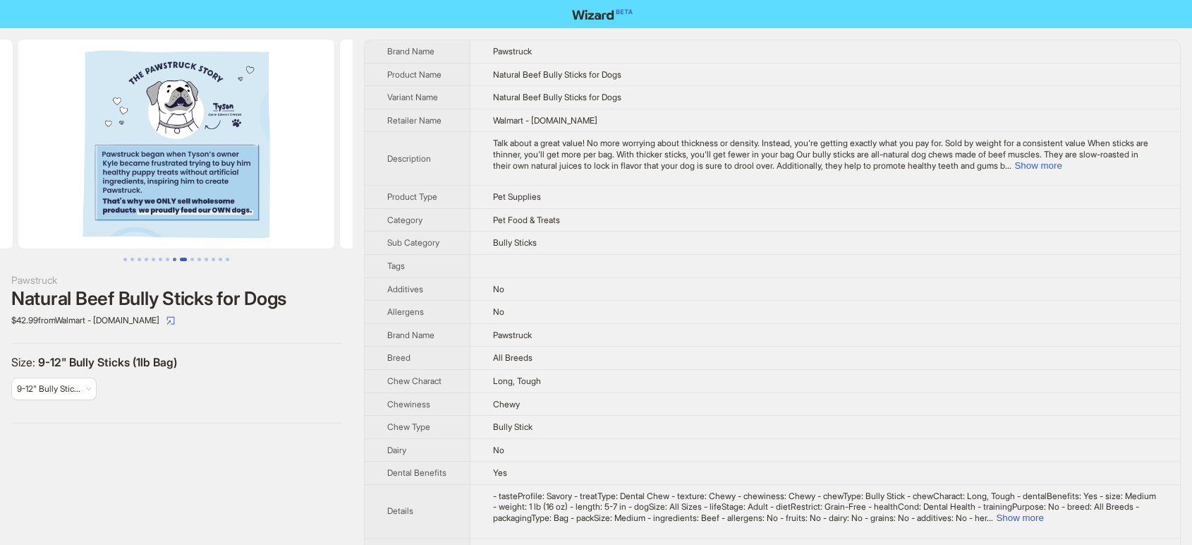
click at [173, 260] on button "Go to slide 8" at bounding box center [175, 260] width 4 height 4
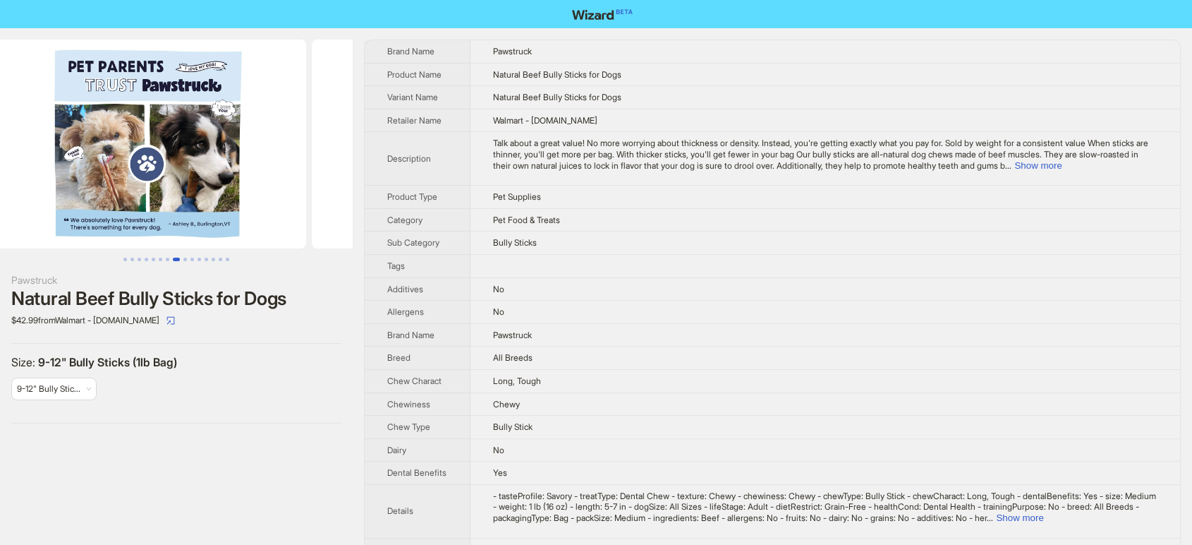
scroll to position [0, 2252]
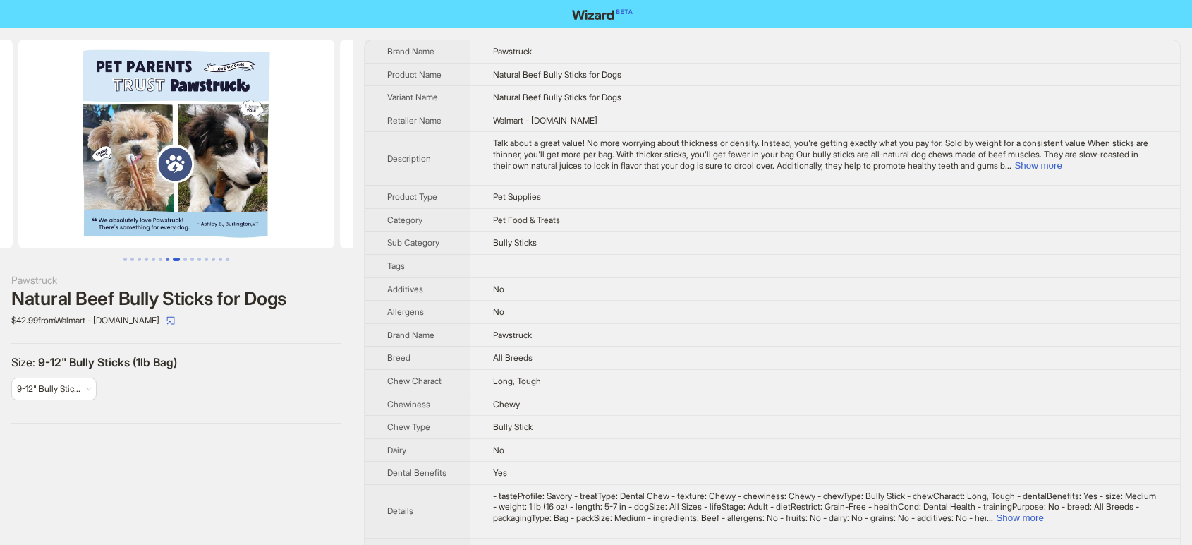
click at [168, 258] on button "Go to slide 7" at bounding box center [168, 260] width 4 height 4
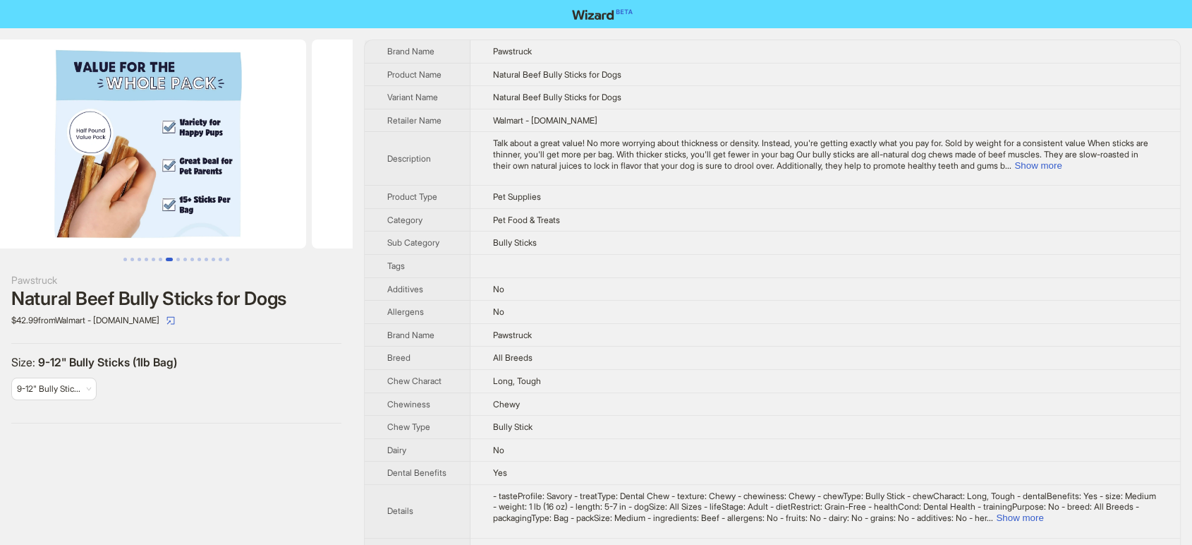
scroll to position [0, 1931]
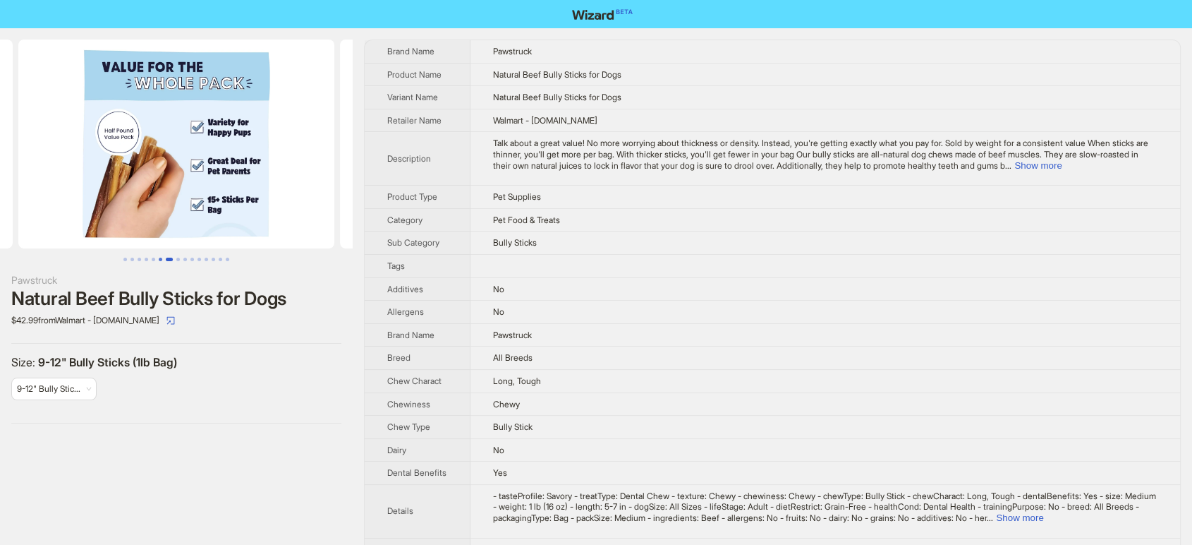
click at [160, 260] on button "Go to slide 6" at bounding box center [161, 260] width 4 height 4
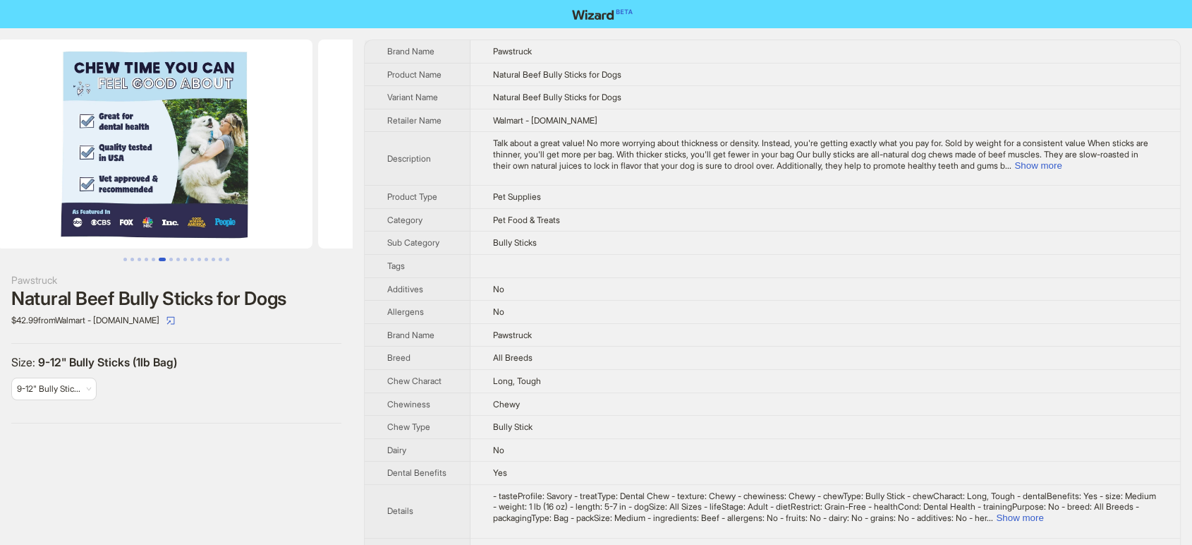
scroll to position [0, 1609]
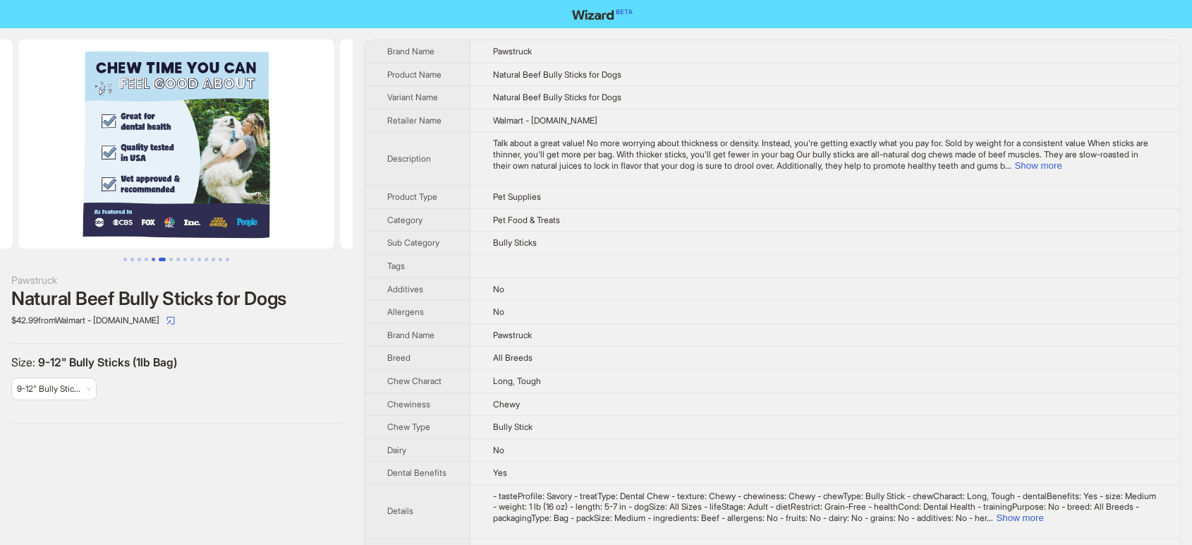
click at [152, 260] on button "Go to slide 5" at bounding box center [154, 260] width 4 height 4
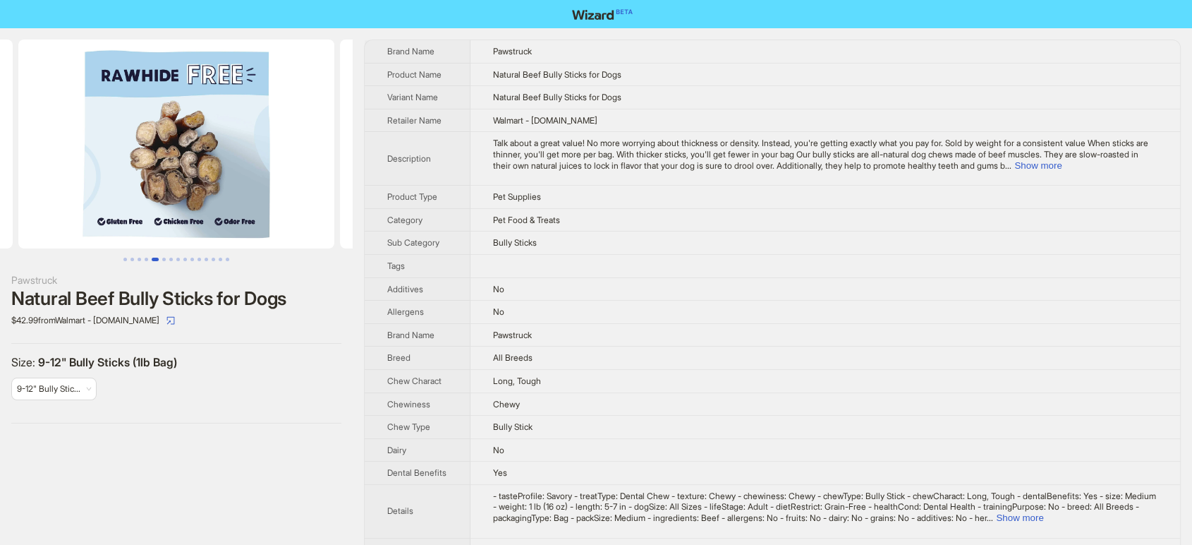
click at [823, 324] on td "Pawstruck" at bounding box center [826, 334] width 710 height 23
click at [124, 258] on button "Go to slide 1" at bounding box center [125, 260] width 4 height 4
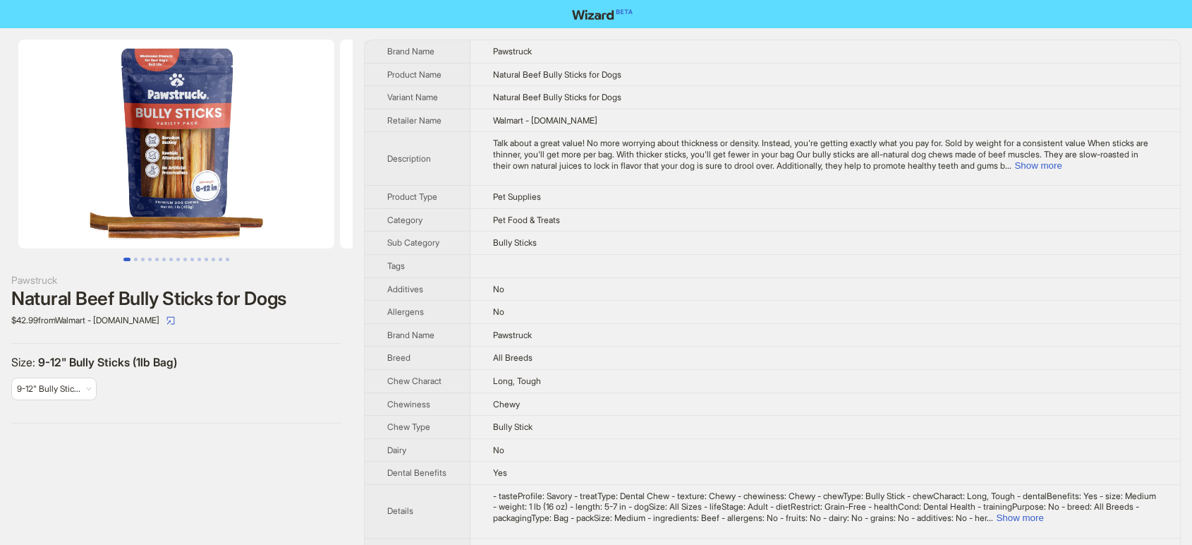
click at [170, 434] on div "Pawstruck Natural Beef Bully Sticks for Dogs $42.99 from Walmart - Pawstruck.co…" at bounding box center [176, 231] width 353 height 406
click at [779, 63] on td "Natural Beef Bully Sticks for Dogs" at bounding box center [826, 74] width 710 height 23
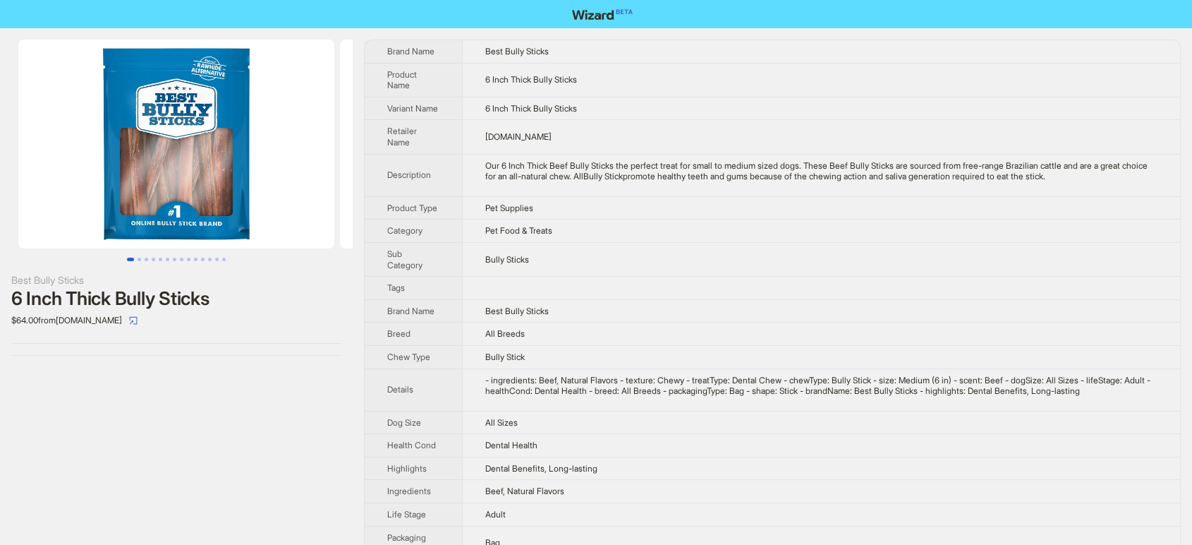
click at [198, 176] on img at bounding box center [176, 144] width 316 height 209
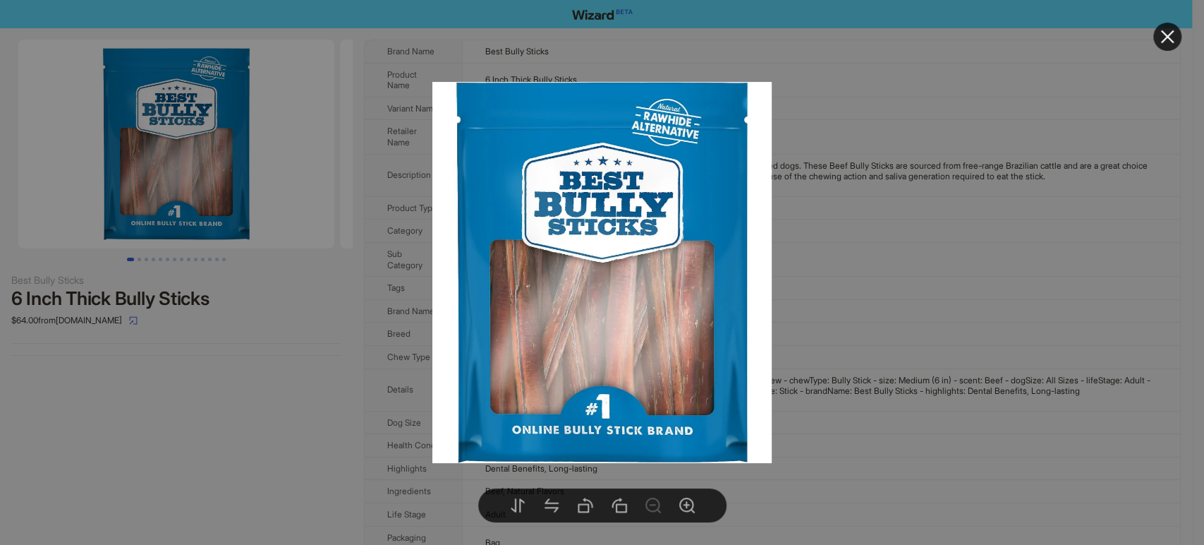
click at [135, 258] on div at bounding box center [602, 272] width 1204 height 545
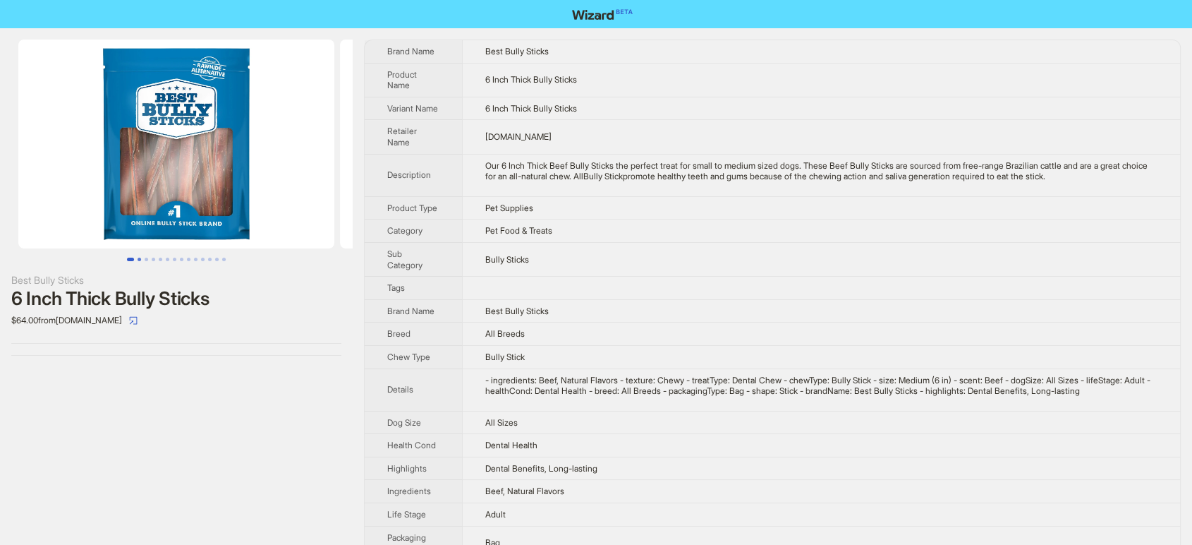
click at [138, 258] on button "Go to slide 2" at bounding box center [140, 260] width 4 height 4
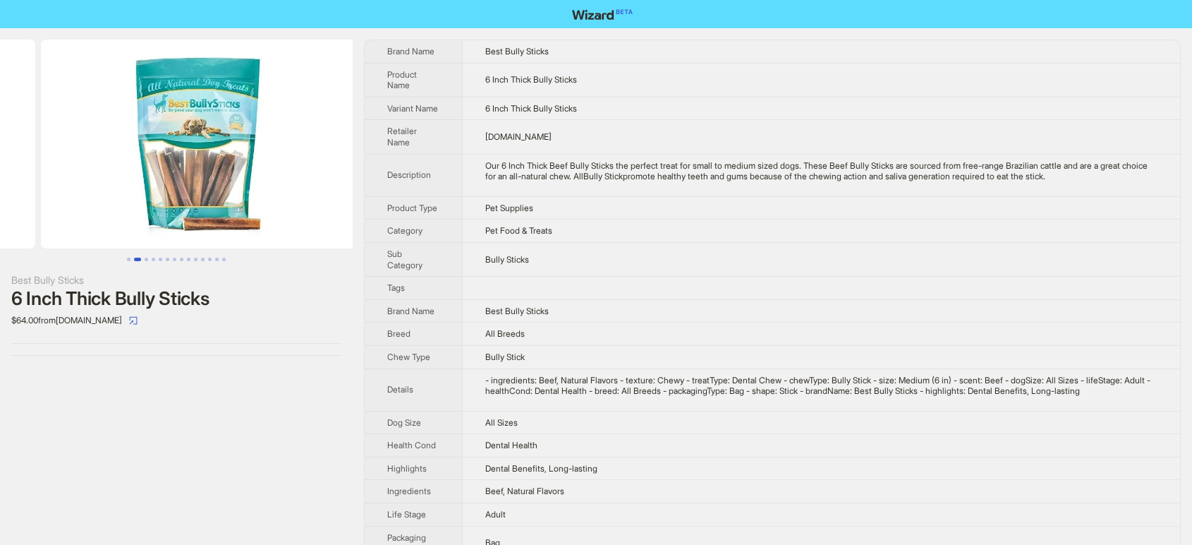
scroll to position [0, 322]
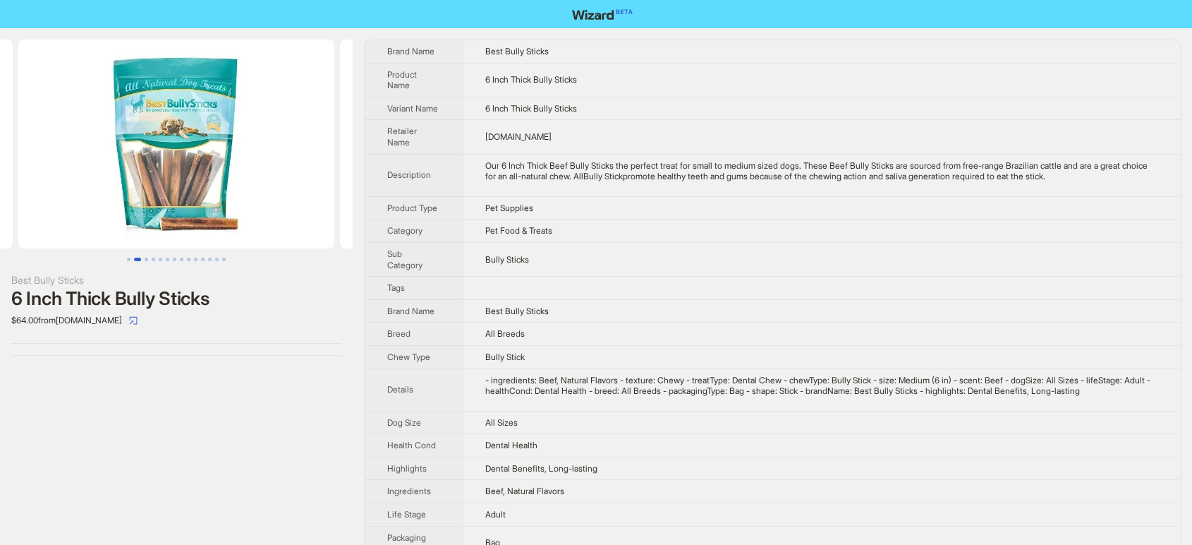
click at [192, 179] on img at bounding box center [176, 144] width 316 height 209
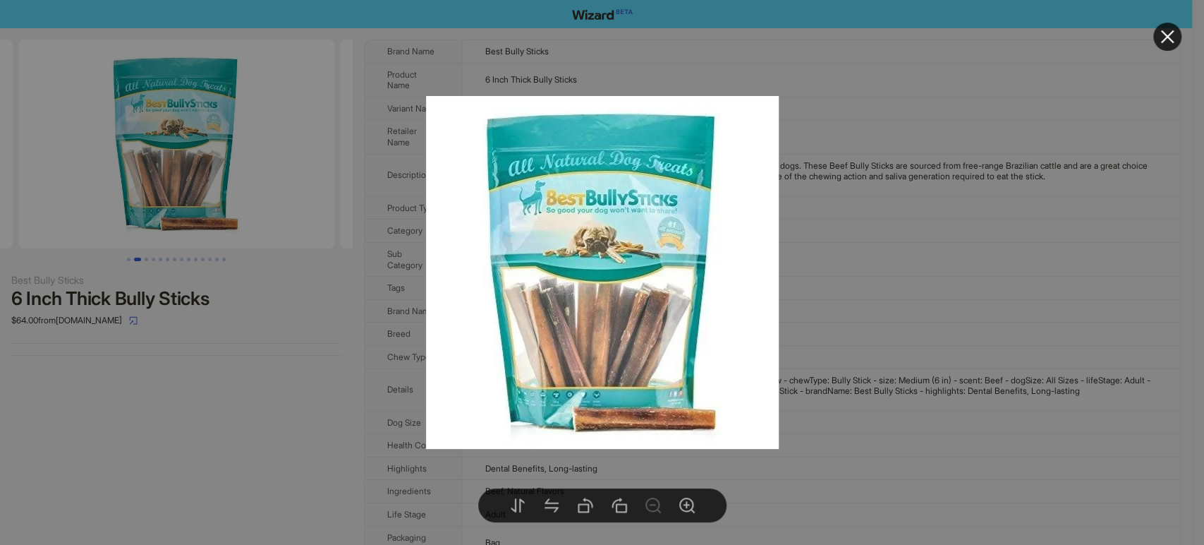
click at [234, 406] on div at bounding box center [602, 272] width 1204 height 545
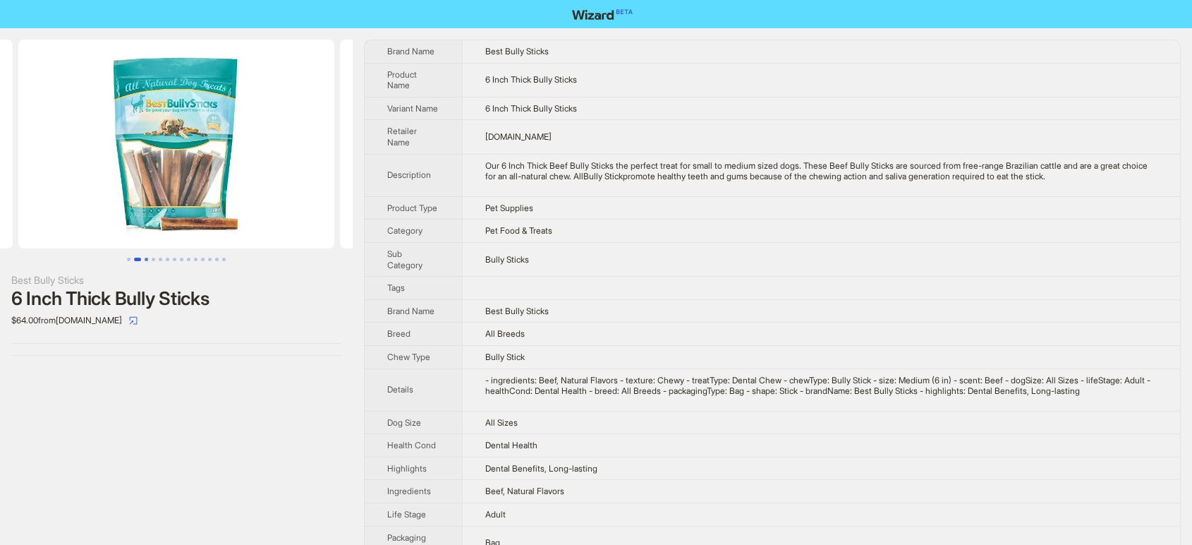
click at [145, 258] on button "Go to slide 3" at bounding box center [147, 260] width 4 height 4
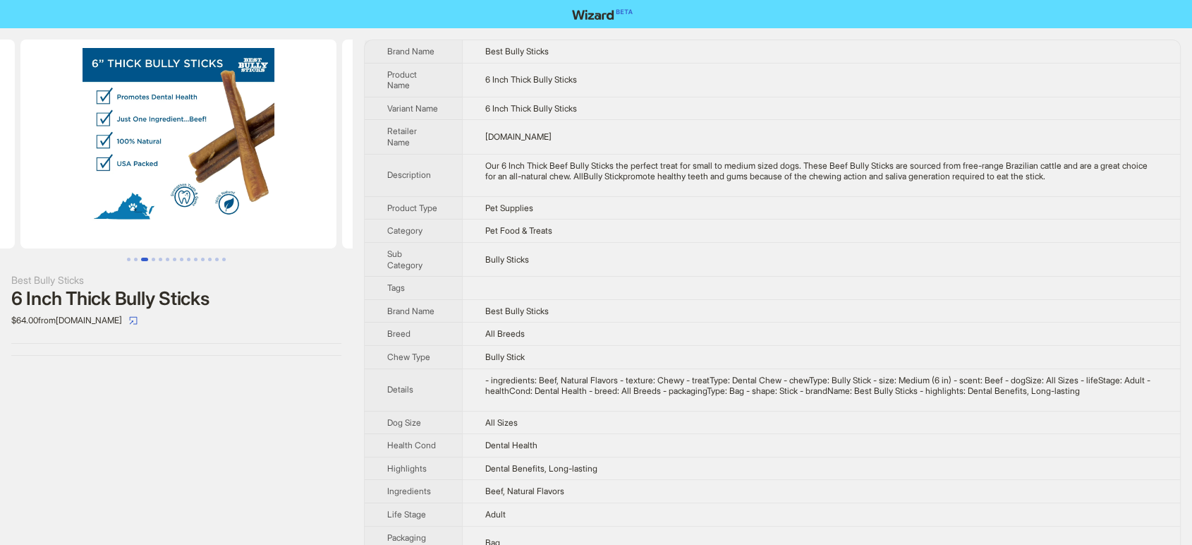
scroll to position [0, 644]
click at [154, 258] on button "Go to slide 4" at bounding box center [154, 260] width 4 height 4
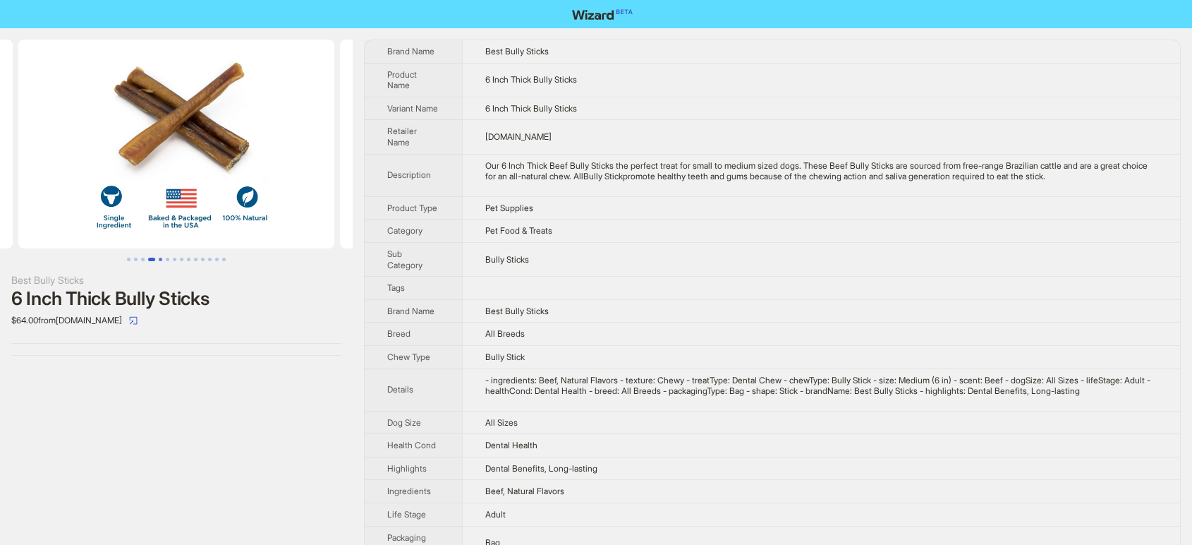
click at [159, 258] on button "Go to slide 5" at bounding box center [161, 260] width 4 height 4
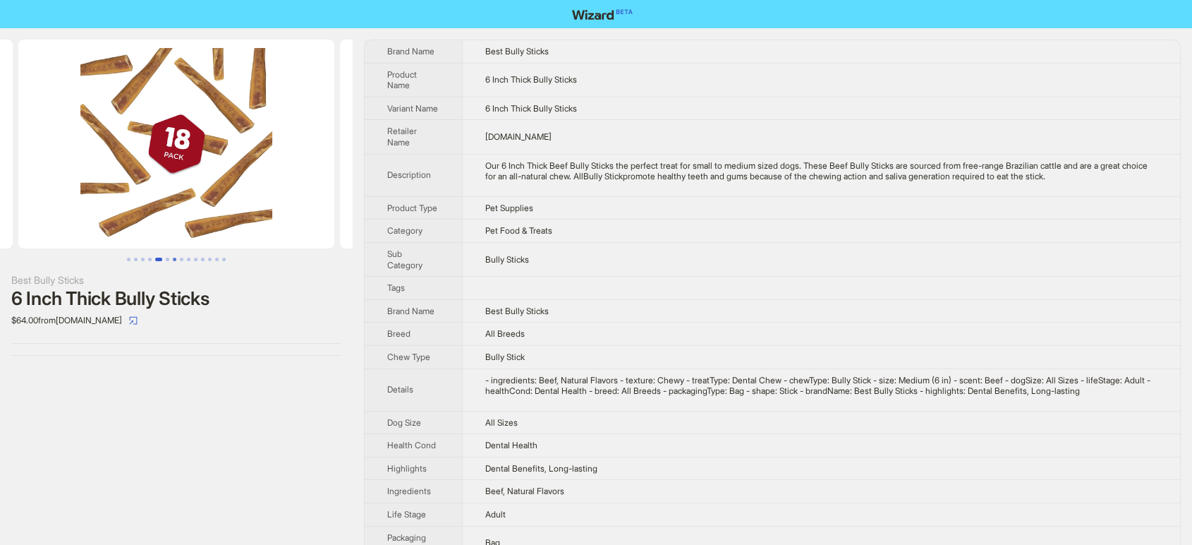
click at [173, 260] on button "Go to slide 7" at bounding box center [175, 260] width 4 height 4
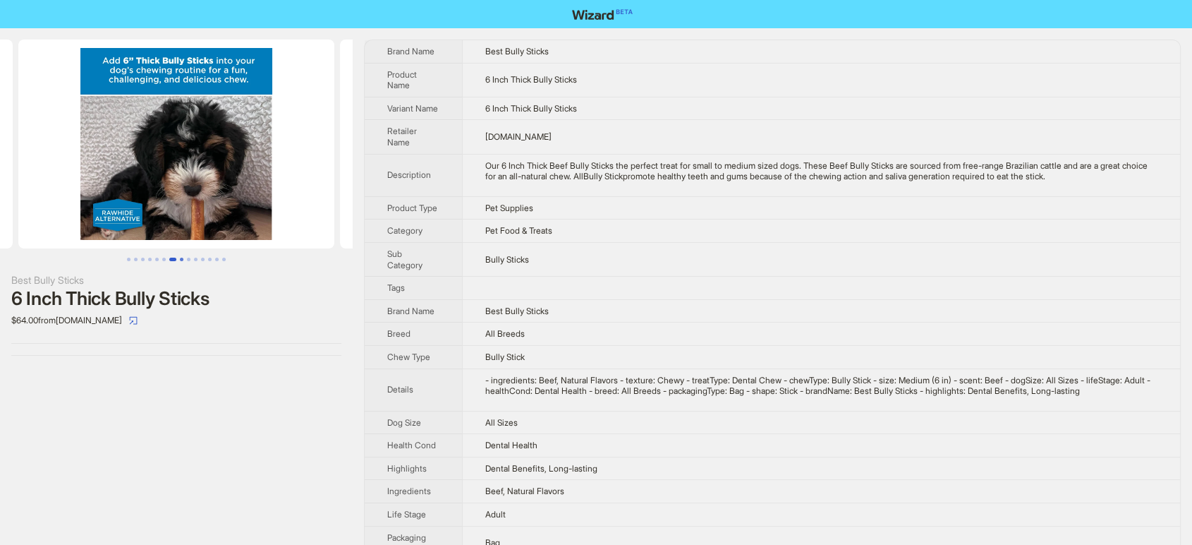
click at [183, 260] on button "Go to slide 8" at bounding box center [182, 260] width 4 height 4
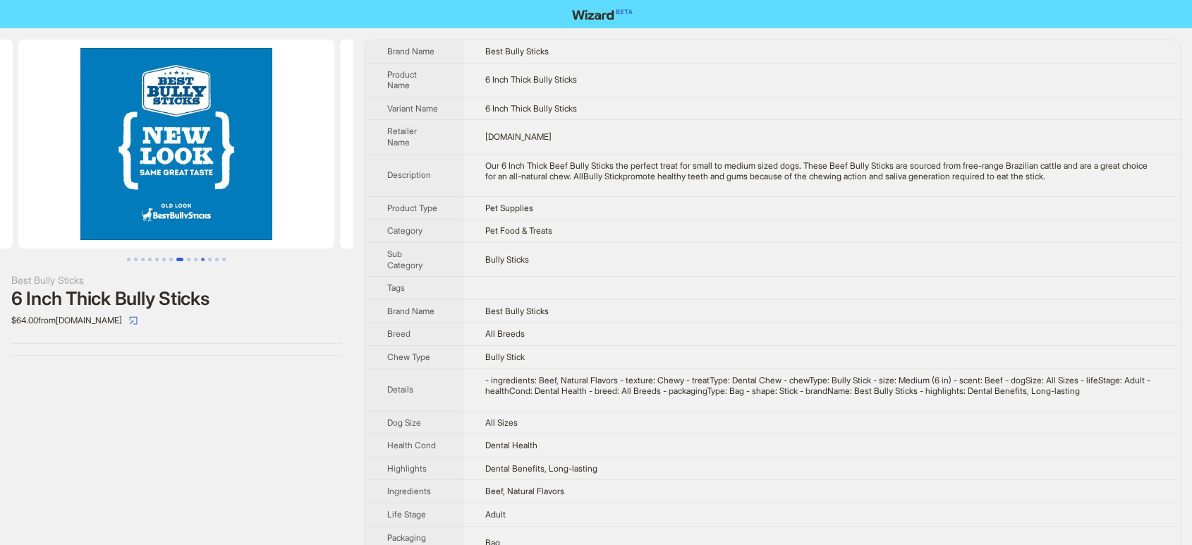
click at [201, 261] on button "Go to slide 11" at bounding box center [203, 260] width 4 height 4
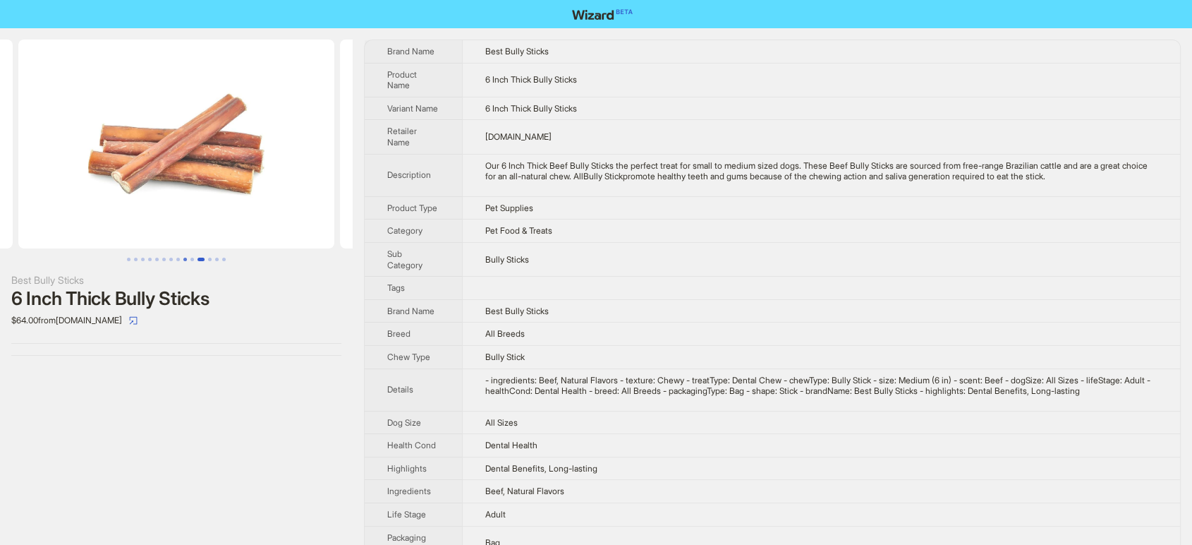
click at [184, 260] on button "Go to slide 9" at bounding box center [185, 260] width 4 height 4
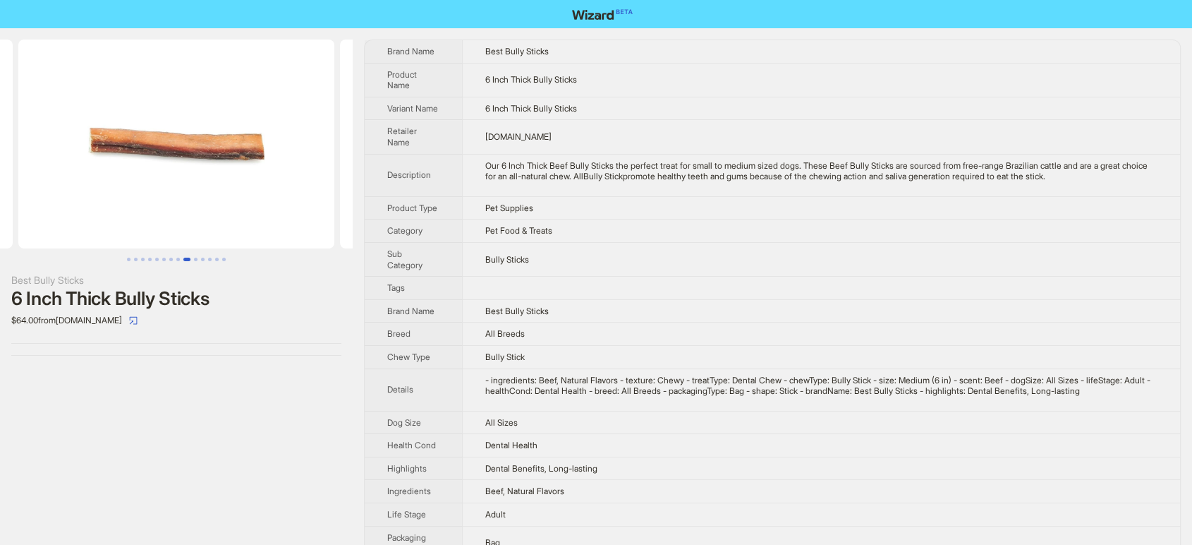
click at [190, 260] on button "Go to slide 9" at bounding box center [186, 260] width 7 height 4
click at [197, 260] on button "Go to slide 10" at bounding box center [196, 260] width 4 height 4
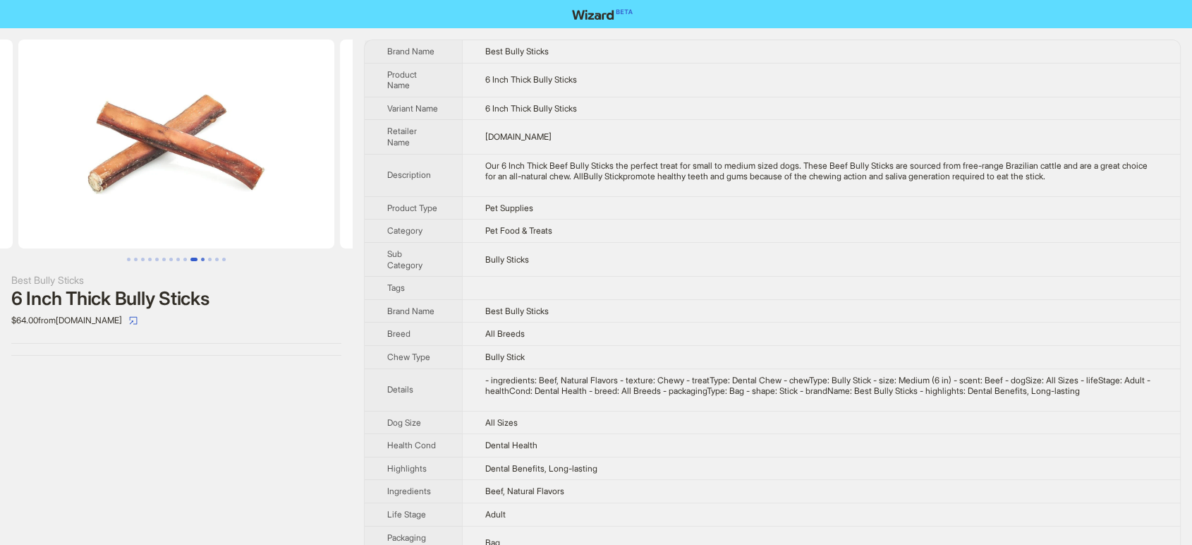
click at [201, 260] on button "Go to slide 11" at bounding box center [203, 260] width 4 height 4
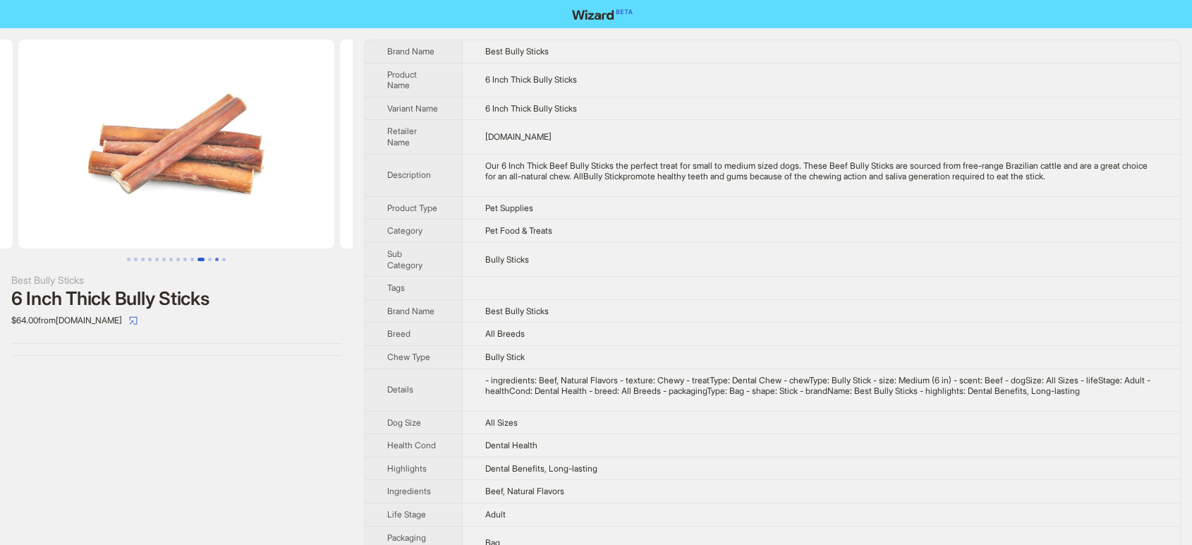
click at [215, 260] on button "Go to slide 13" at bounding box center [217, 260] width 4 height 4
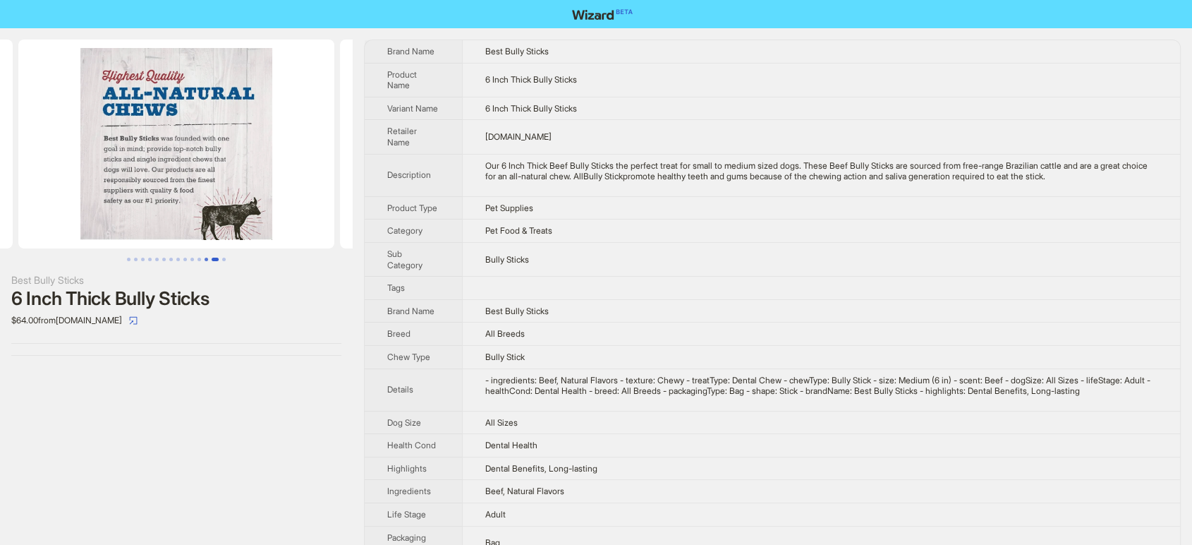
click at [205, 260] on button "Go to slide 12" at bounding box center [207, 260] width 4 height 4
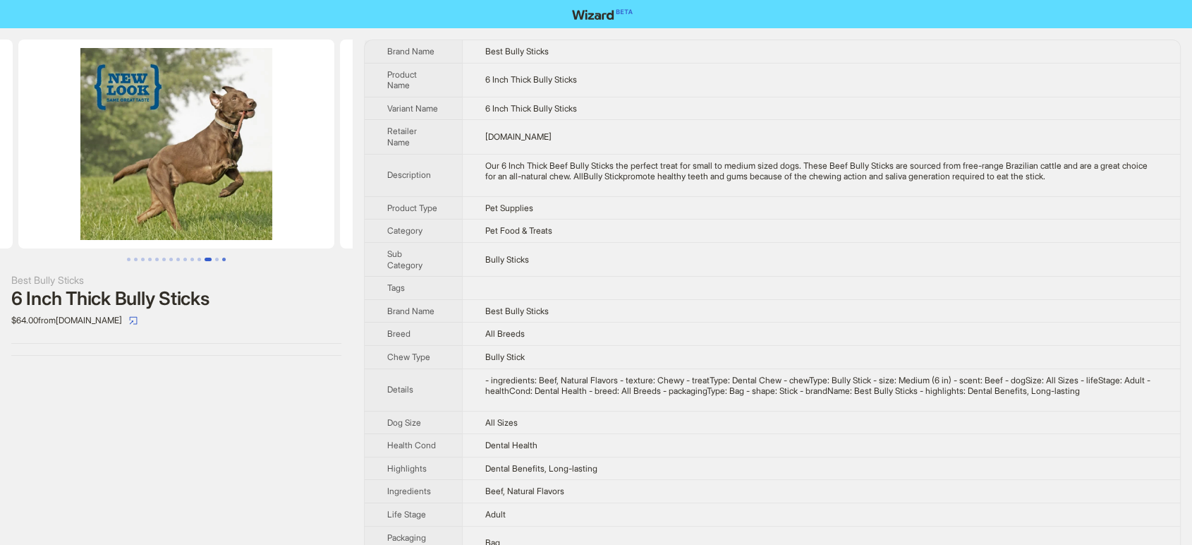
click at [223, 261] on button "Go to slide 14" at bounding box center [224, 260] width 4 height 4
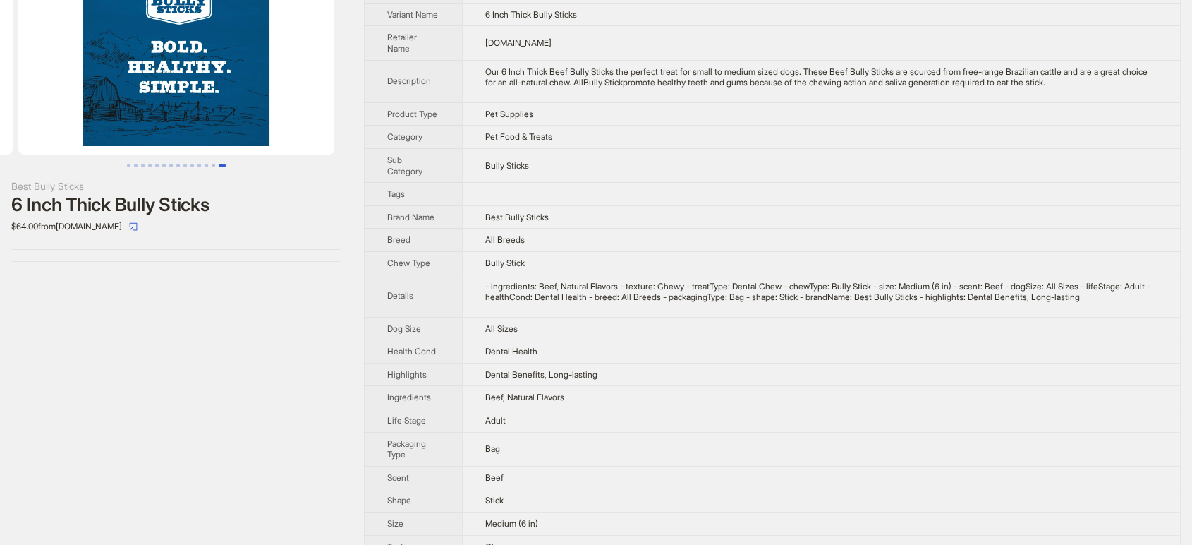
scroll to position [139, 0]
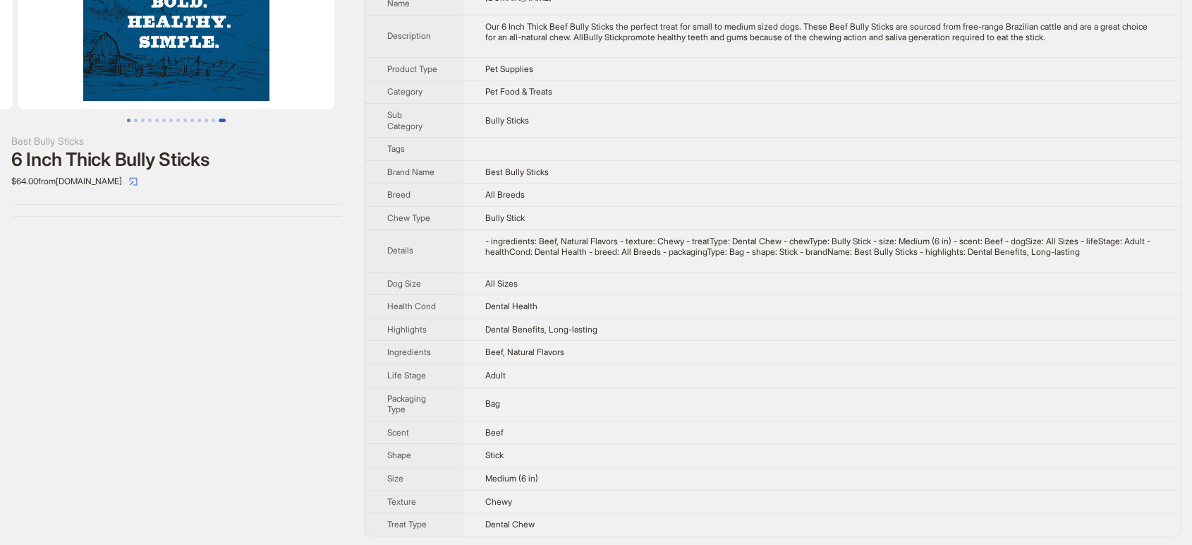
click at [128, 122] on button "Go to slide 1" at bounding box center [129, 121] width 4 height 4
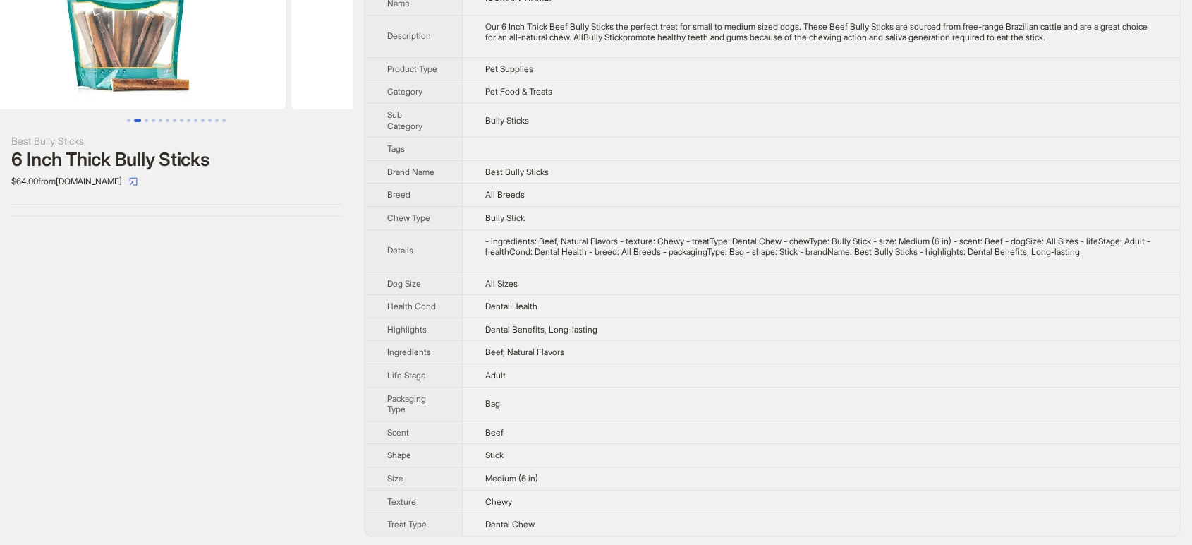
click at [135, 122] on button "Go to slide 2" at bounding box center [137, 121] width 7 height 4
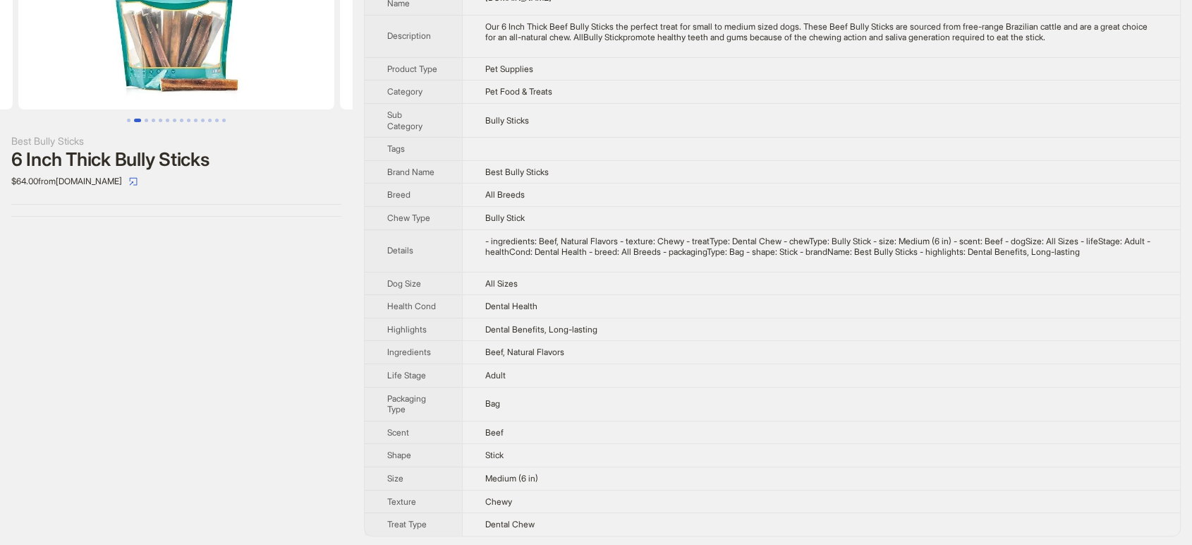
scroll to position [0, 322]
click at [140, 119] on button "Go to slide 2" at bounding box center [137, 121] width 7 height 4
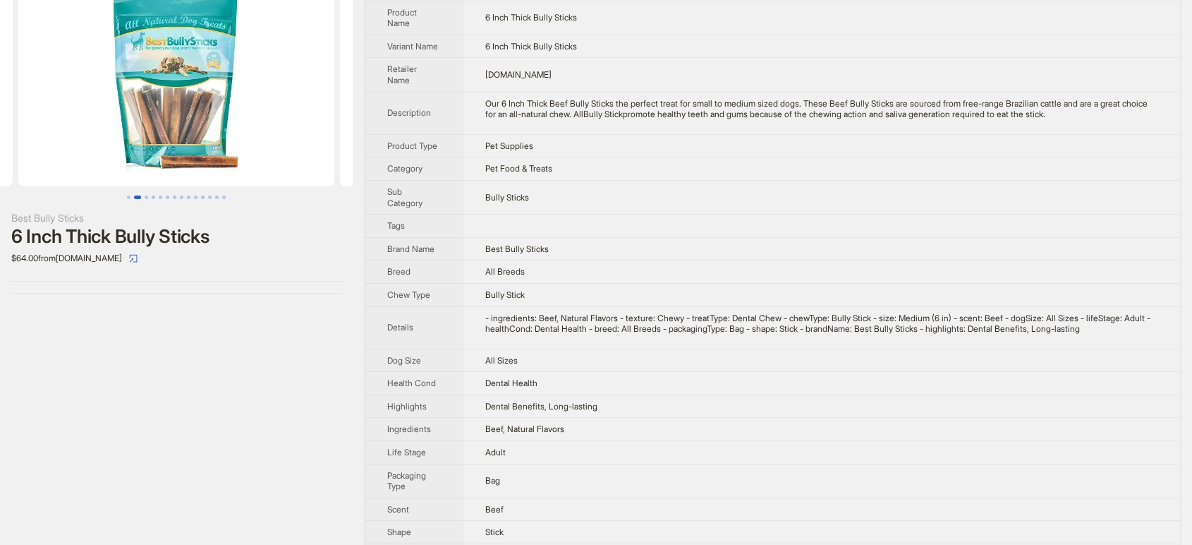
scroll to position [0, 0]
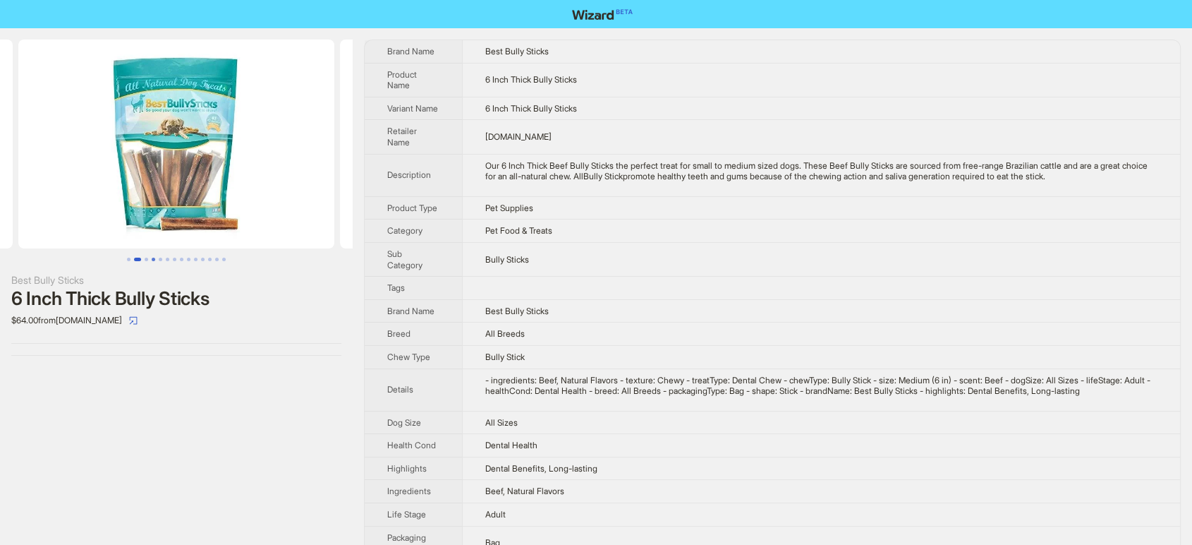
click at [152, 260] on button "Go to slide 4" at bounding box center [154, 260] width 4 height 4
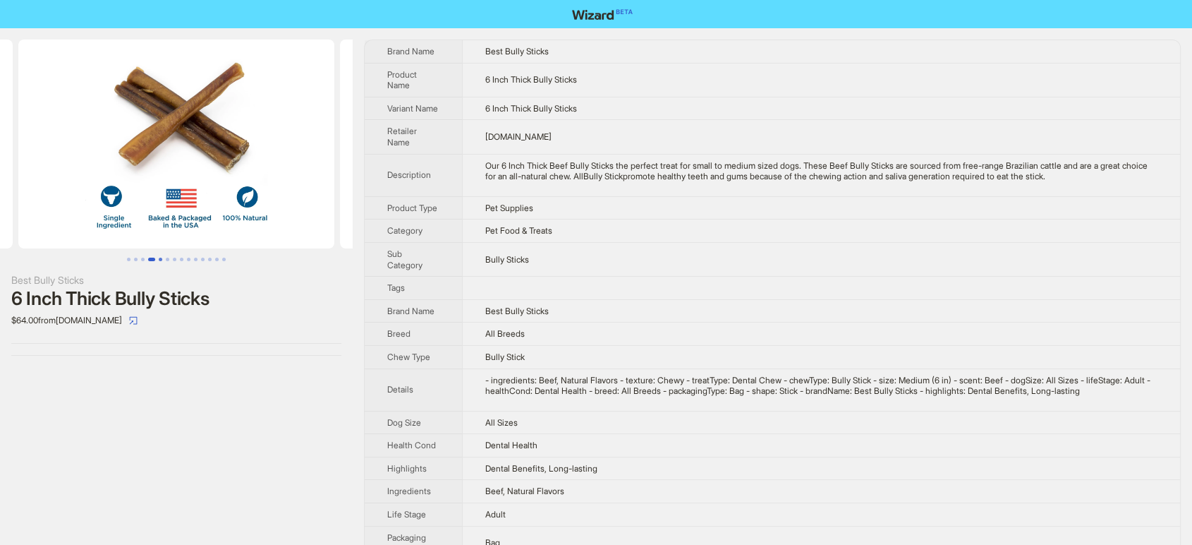
click at [161, 260] on button "Go to slide 5" at bounding box center [161, 260] width 4 height 4
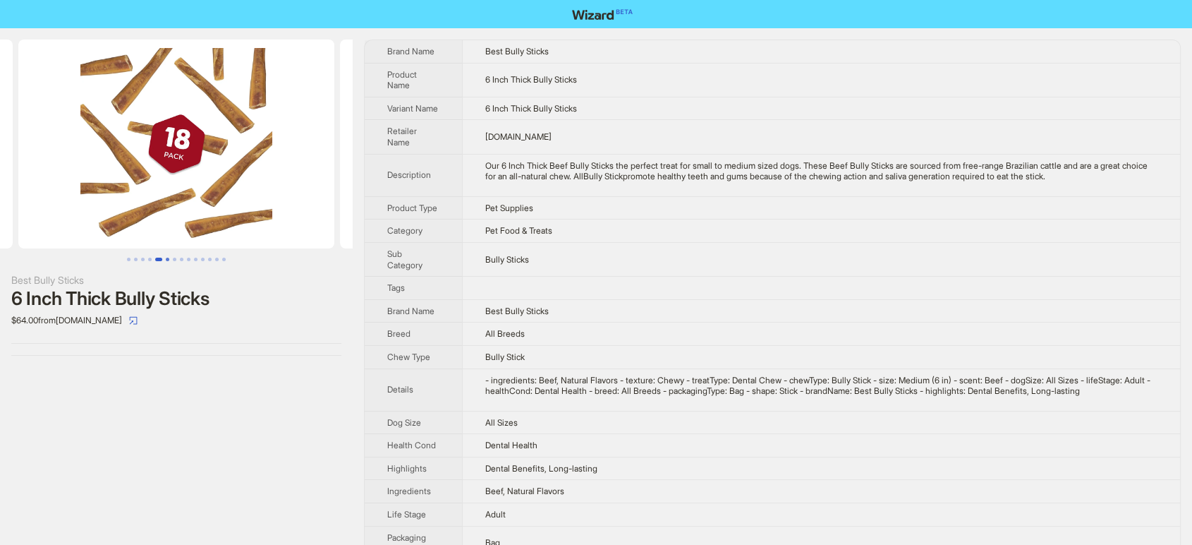
click at [169, 259] on button "Go to slide 6" at bounding box center [168, 260] width 4 height 4
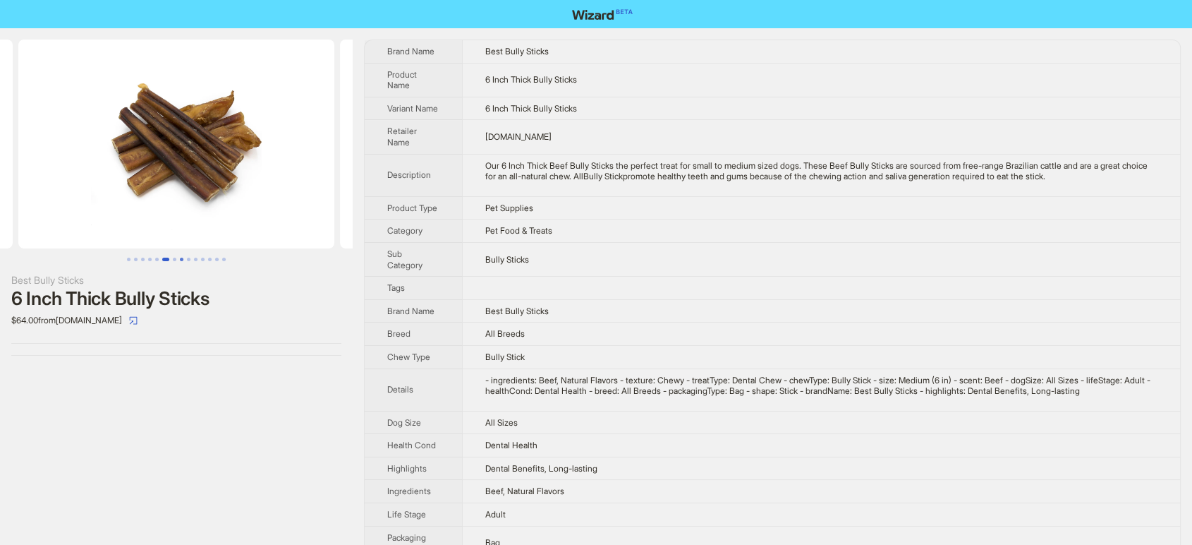
click at [180, 258] on button "Go to slide 8" at bounding box center [182, 260] width 4 height 4
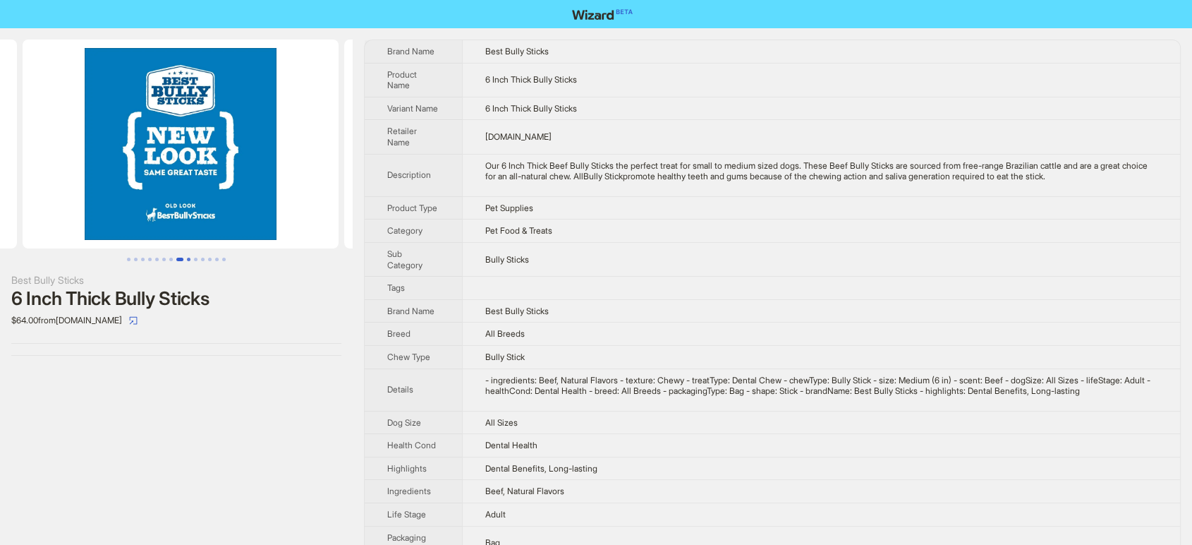
click at [188, 258] on button "Go to slide 9" at bounding box center [189, 260] width 4 height 4
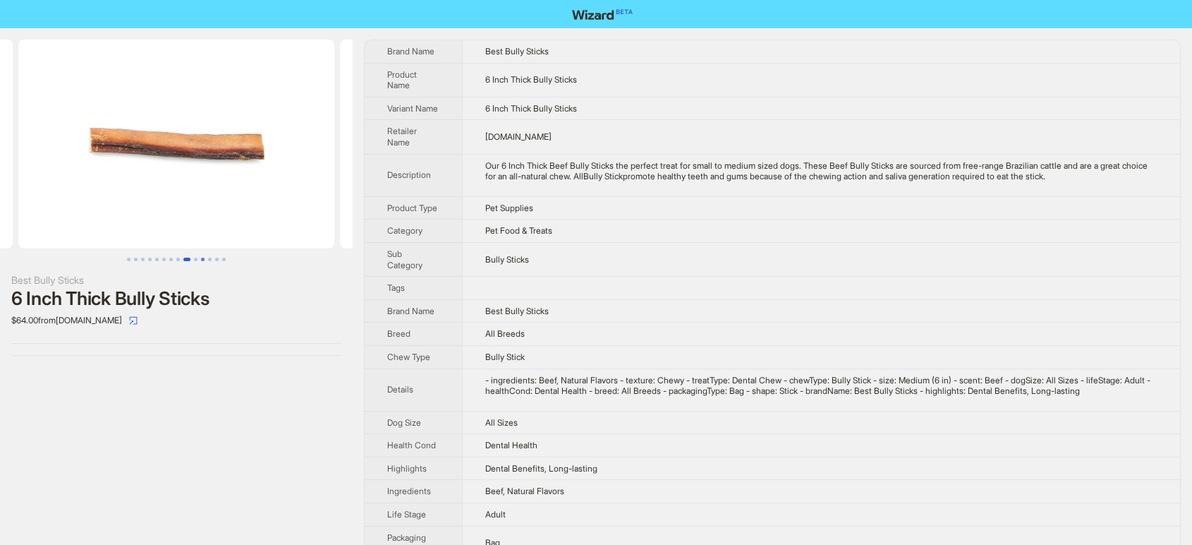
click at [203, 258] on button "Go to slide 11" at bounding box center [203, 260] width 4 height 4
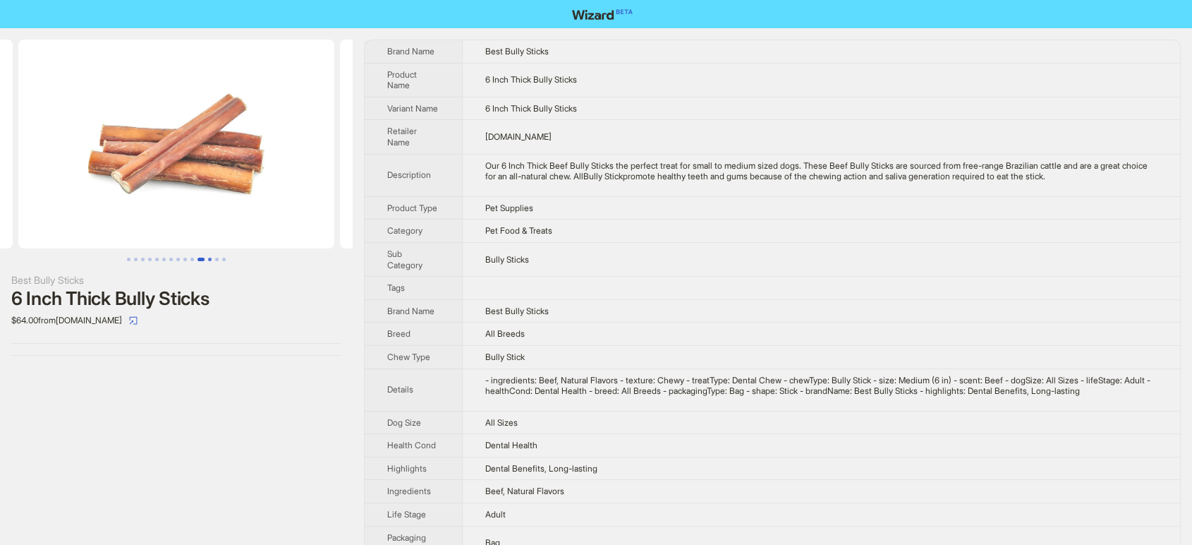
click at [212, 258] on button "Go to slide 12" at bounding box center [210, 260] width 4 height 4
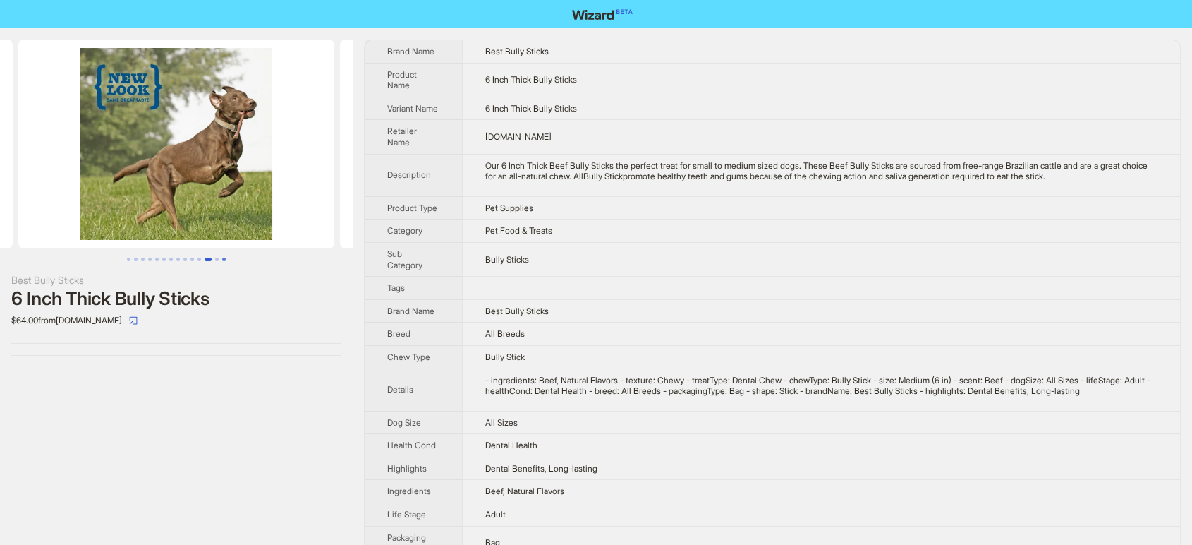
click at [224, 260] on button "Go to slide 14" at bounding box center [224, 260] width 4 height 4
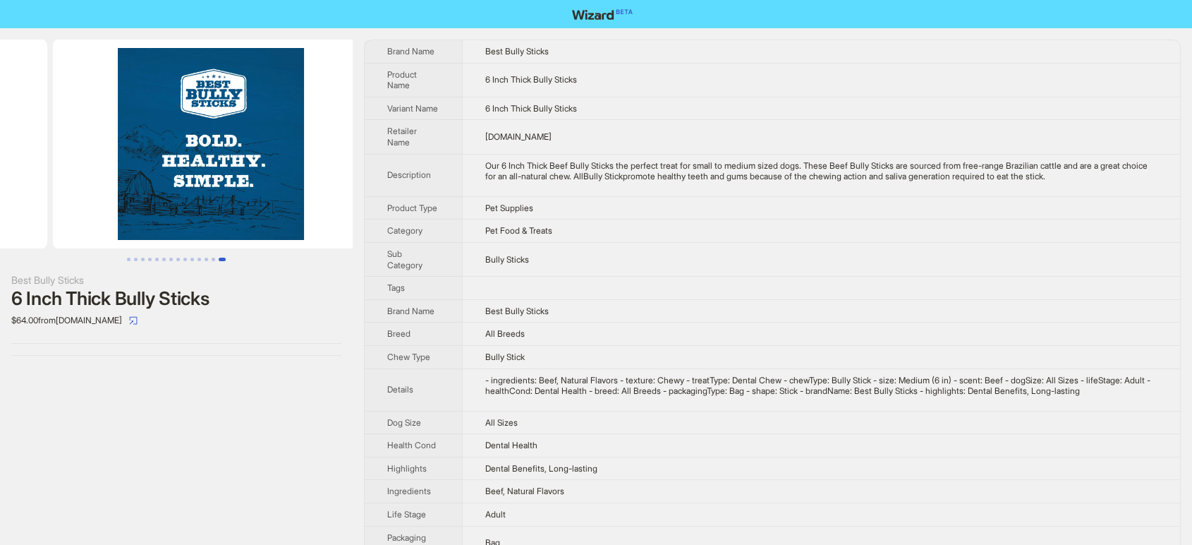
scroll to position [0, 4183]
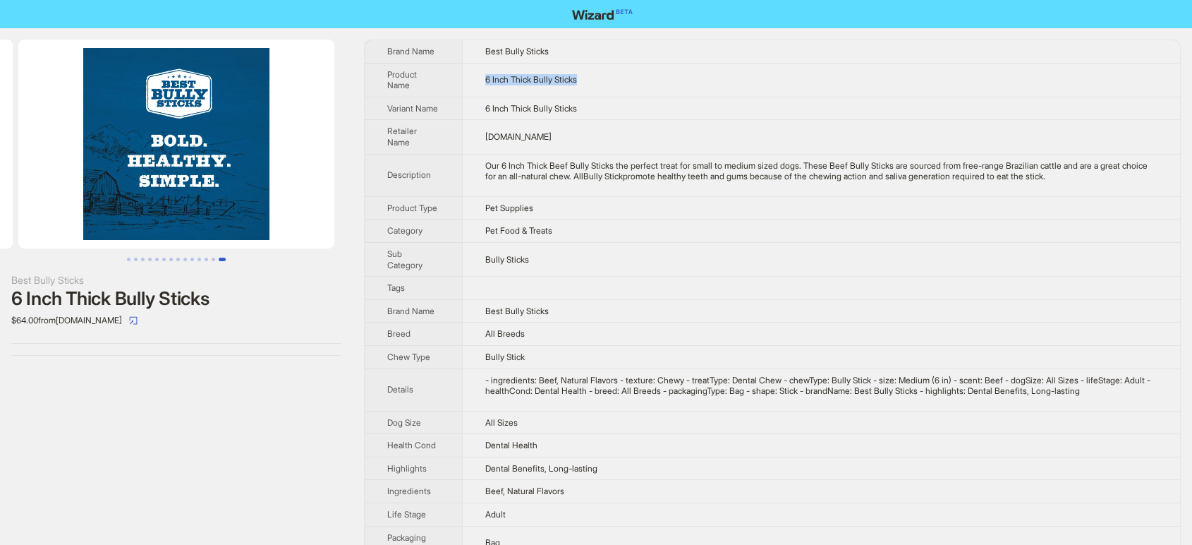
drag, startPoint x: 609, startPoint y: 78, endPoint x: 479, endPoint y: 72, distance: 130.0
click at [479, 72] on td "6 Inch Thick Bully Sticks" at bounding box center [821, 80] width 718 height 34
copy span "6 Inch Thick Bully Sticks"
click at [135, 258] on button "Go to slide 2" at bounding box center [136, 260] width 4 height 4
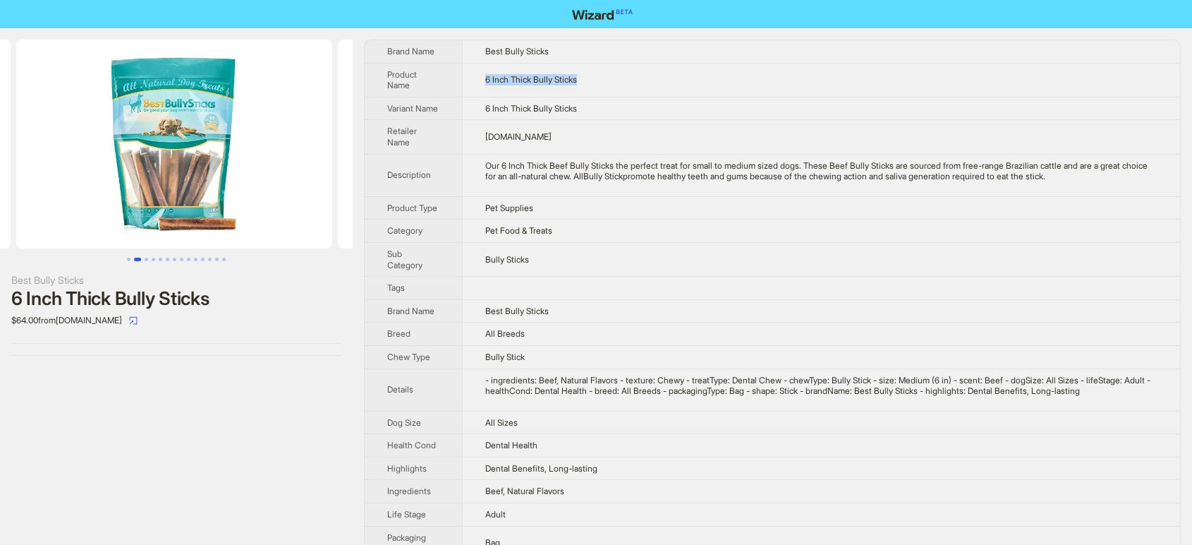
scroll to position [0, 322]
click at [128, 258] on button "Go to slide 1" at bounding box center [129, 260] width 4 height 4
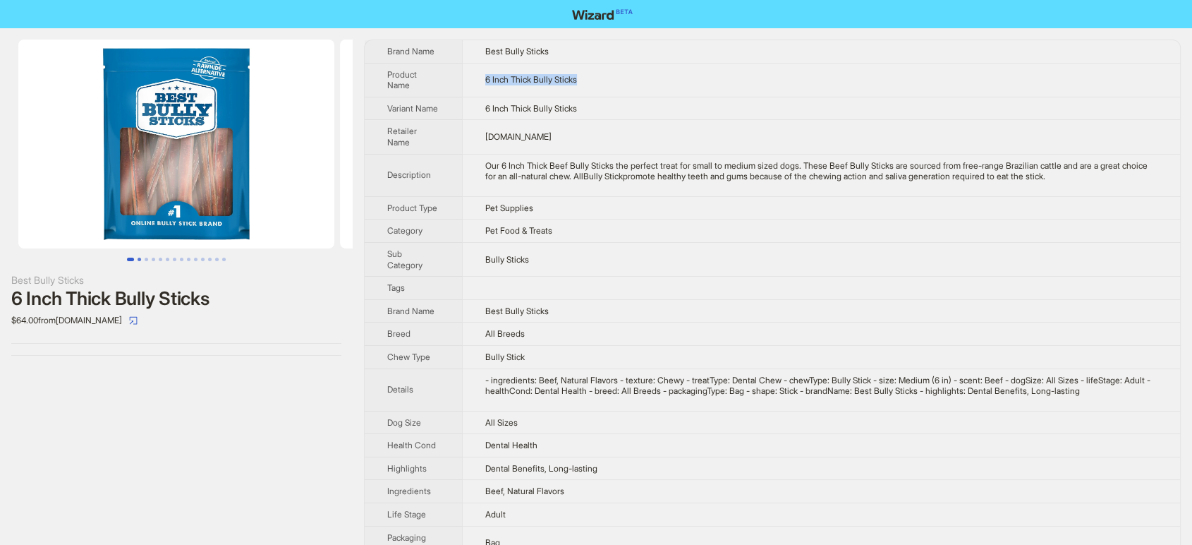
click at [138, 258] on button "Go to slide 2" at bounding box center [140, 260] width 4 height 4
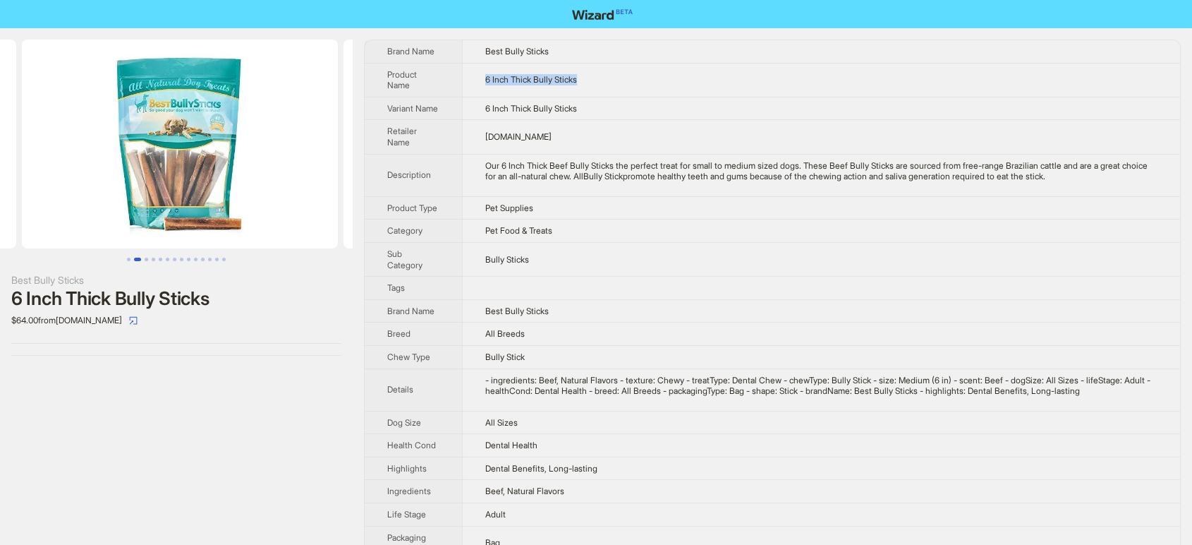
scroll to position [0, 322]
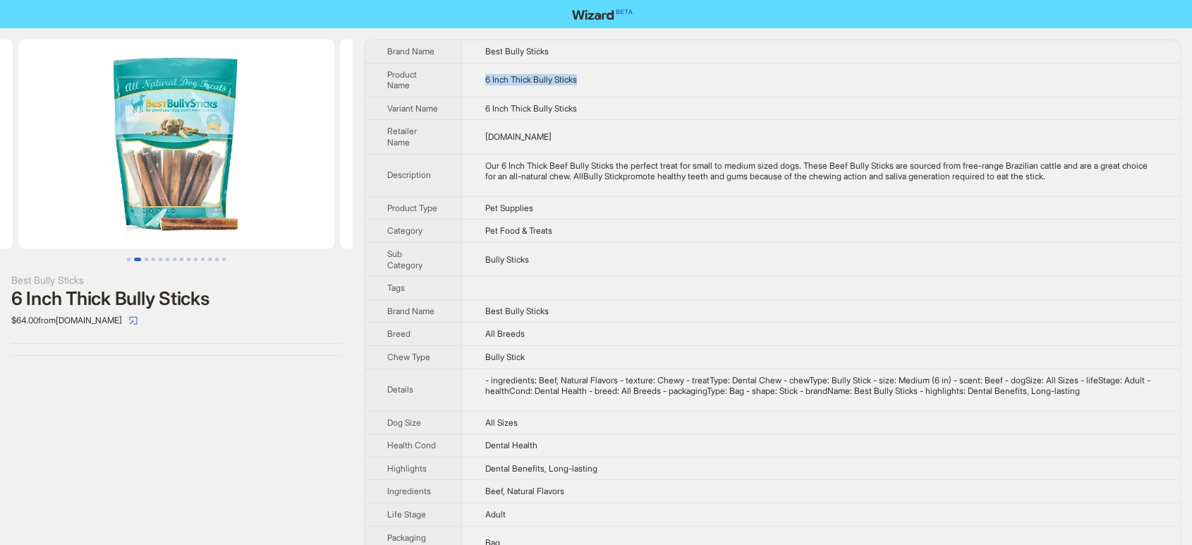
click at [164, 189] on img at bounding box center [176, 144] width 316 height 209
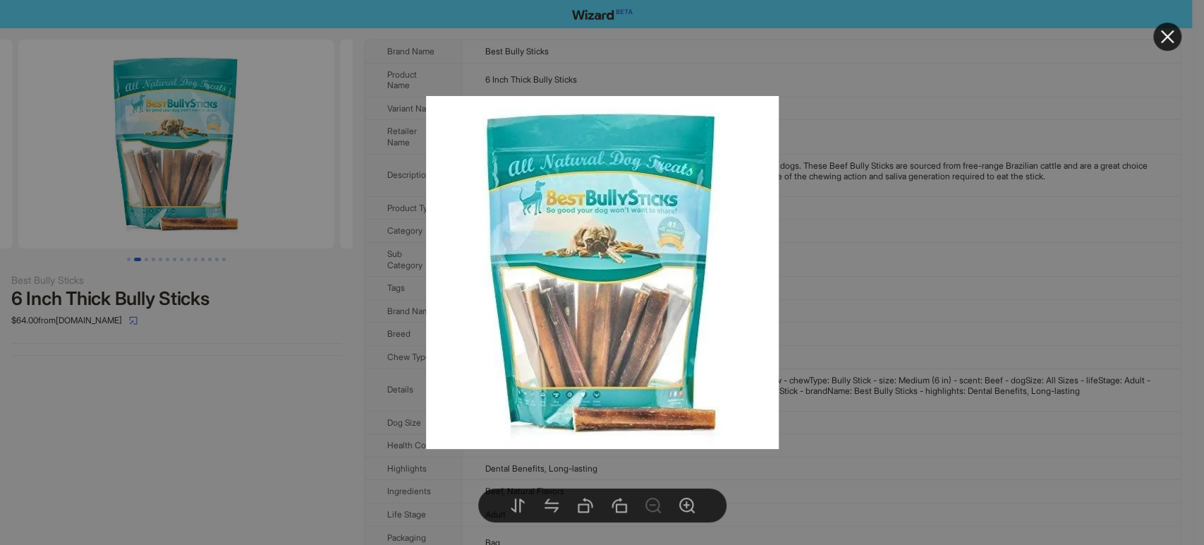
click at [150, 300] on div at bounding box center [602, 272] width 1204 height 545
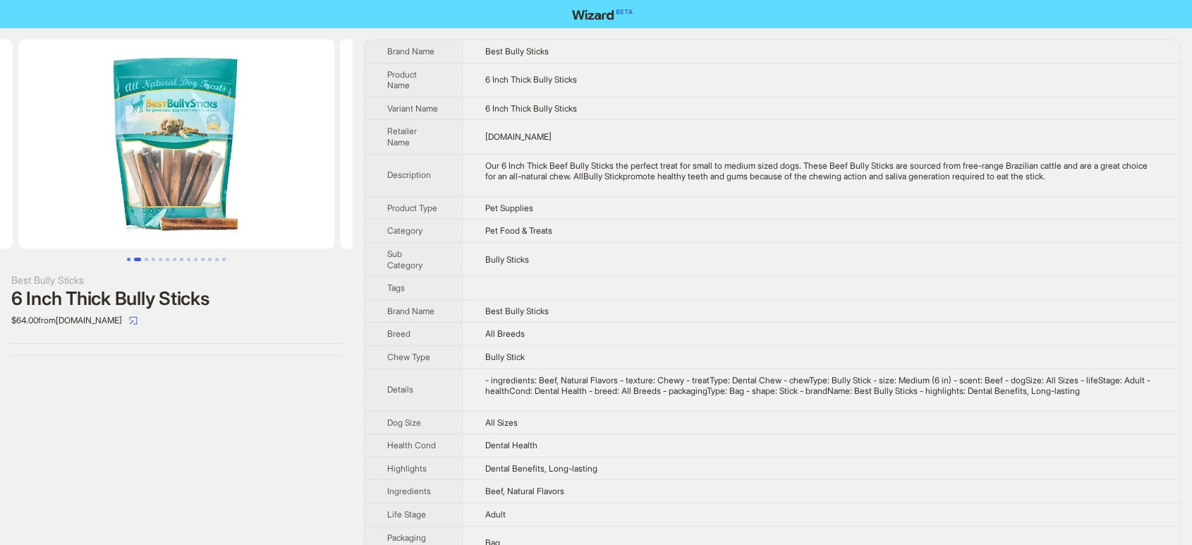
click at [130, 258] on button "Go to slide 1" at bounding box center [129, 260] width 4 height 4
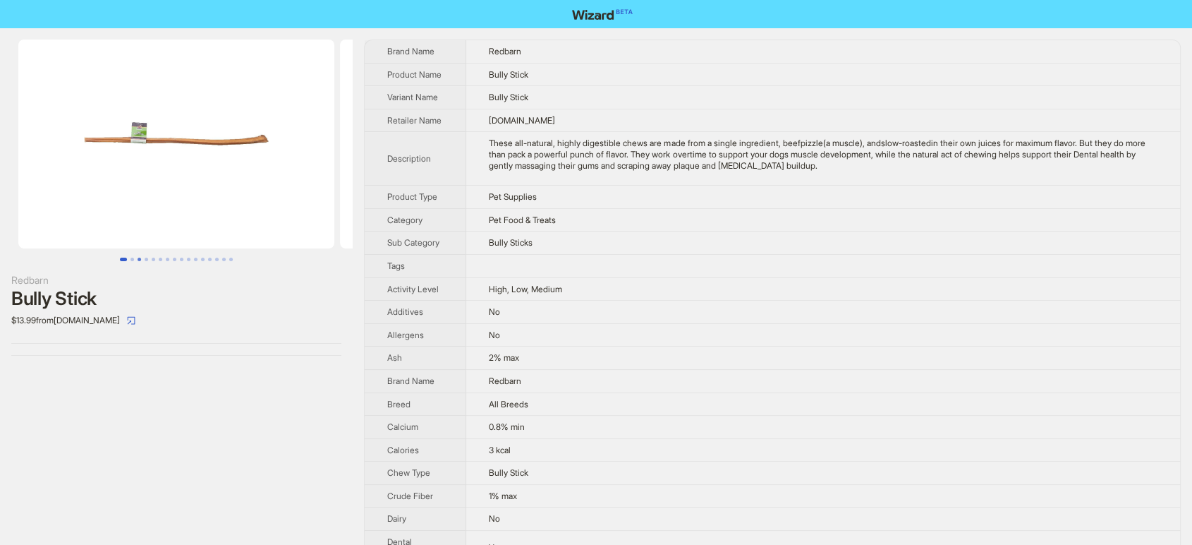
click at [138, 260] on button "Go to slide 3" at bounding box center [140, 260] width 4 height 4
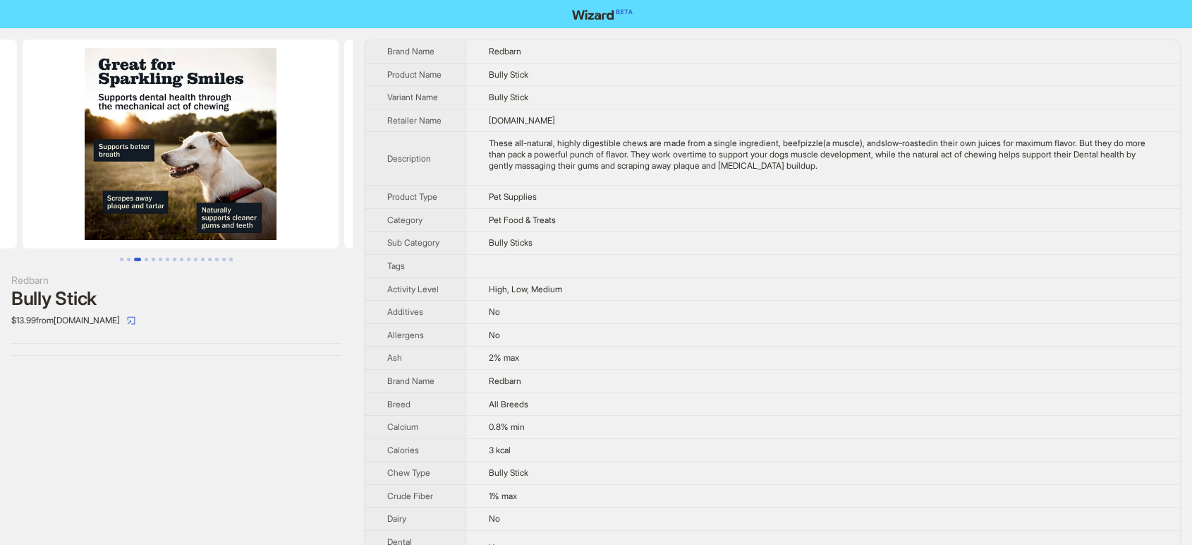
scroll to position [0, 644]
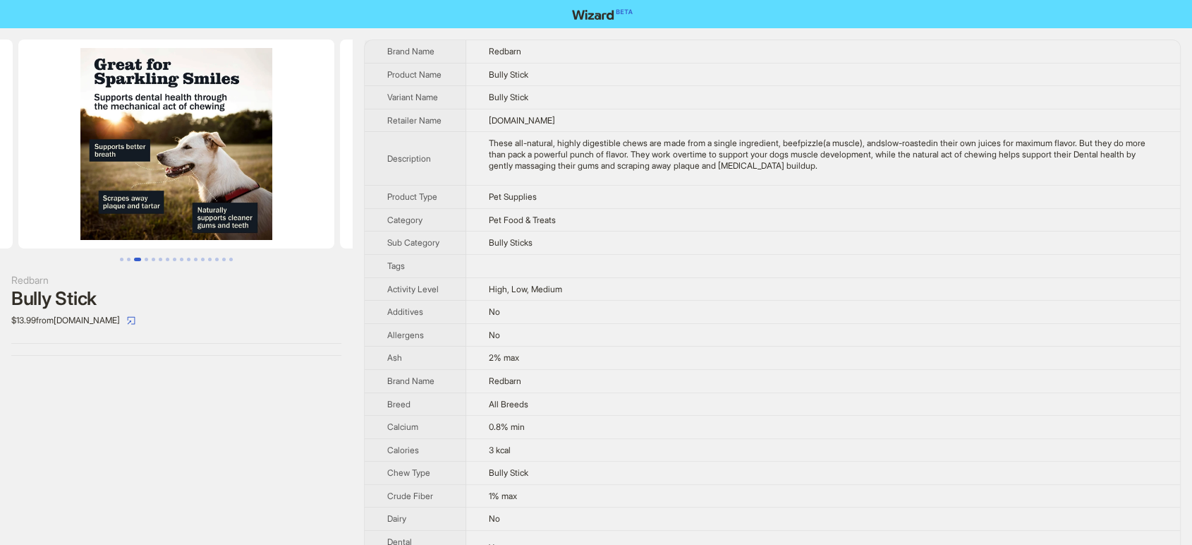
click at [134, 260] on button "Go to slide 3" at bounding box center [137, 260] width 7 height 4
click at [141, 260] on button "Go to slide 3" at bounding box center [137, 260] width 7 height 4
click at [152, 260] on button "Go to slide 5" at bounding box center [154, 260] width 4 height 4
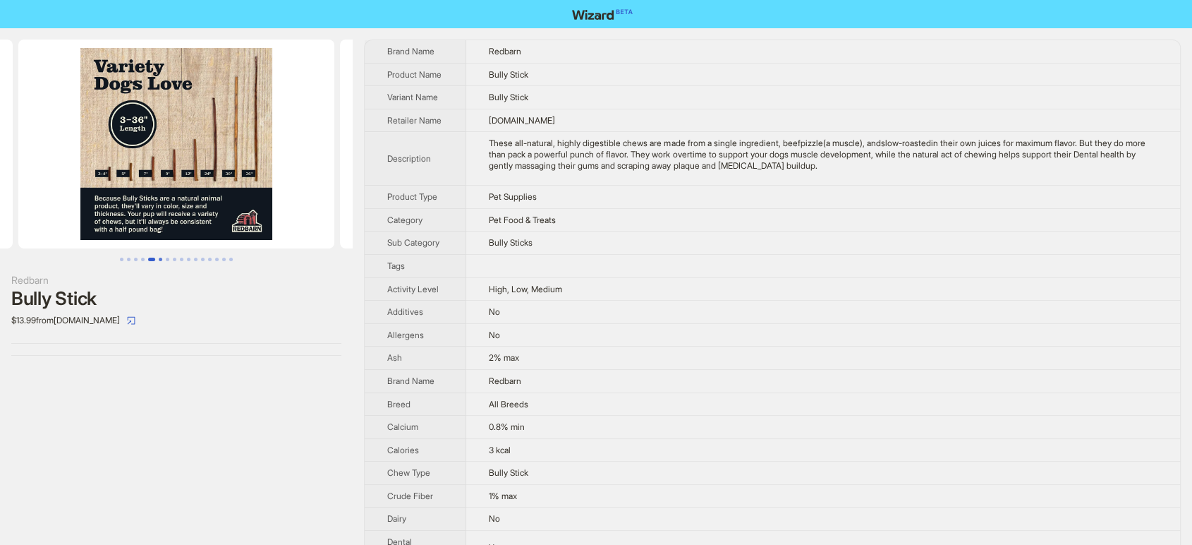
click at [162, 260] on button "Go to slide 6" at bounding box center [161, 260] width 4 height 4
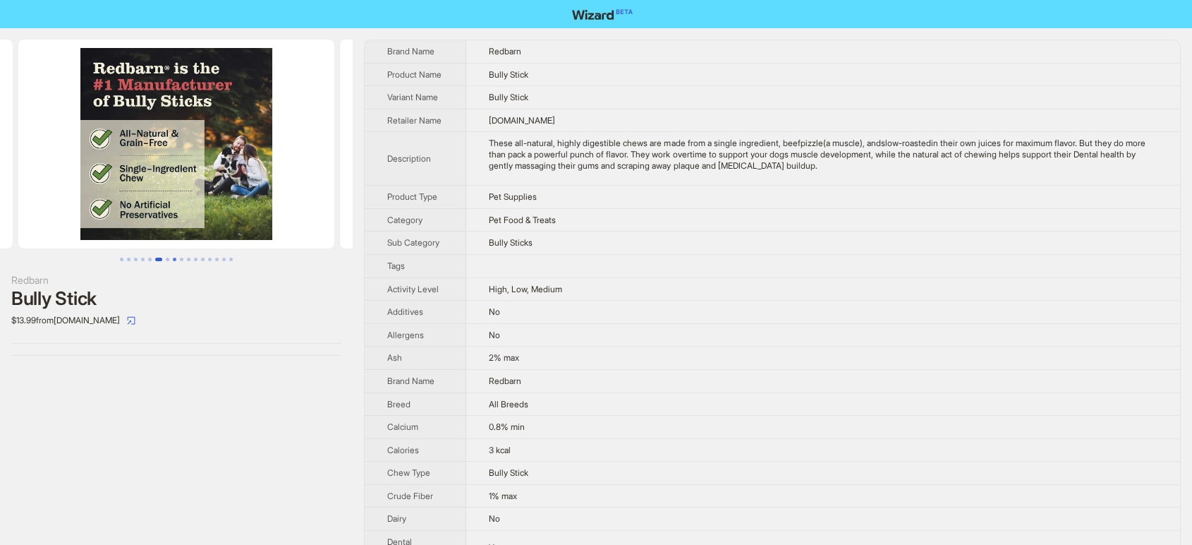
click at [176, 258] on button "Go to slide 8" at bounding box center [175, 260] width 4 height 4
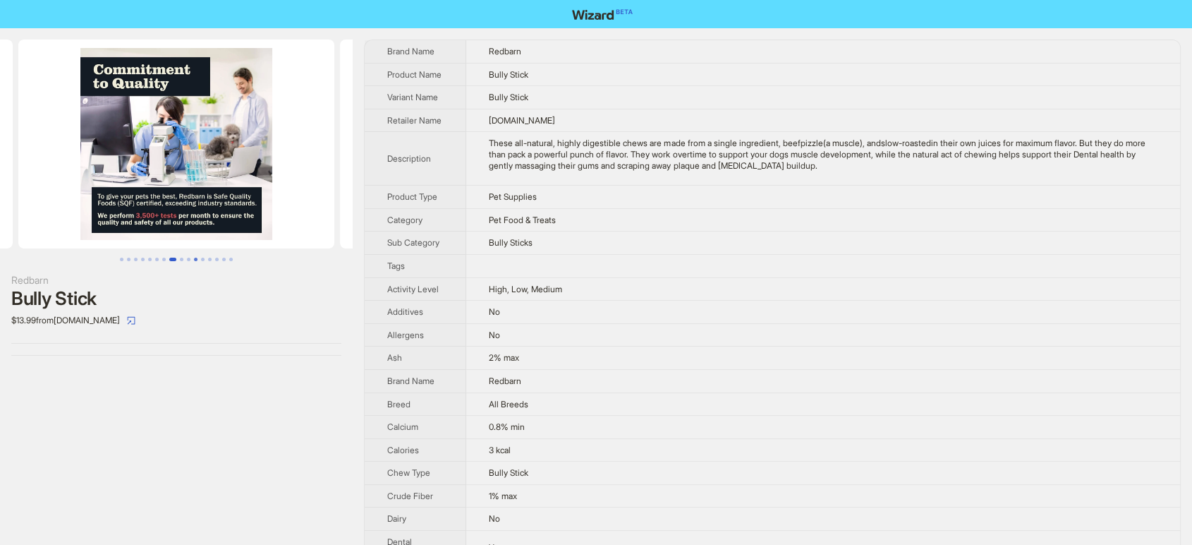
click at [194, 258] on button "Go to slide 11" at bounding box center [196, 260] width 4 height 4
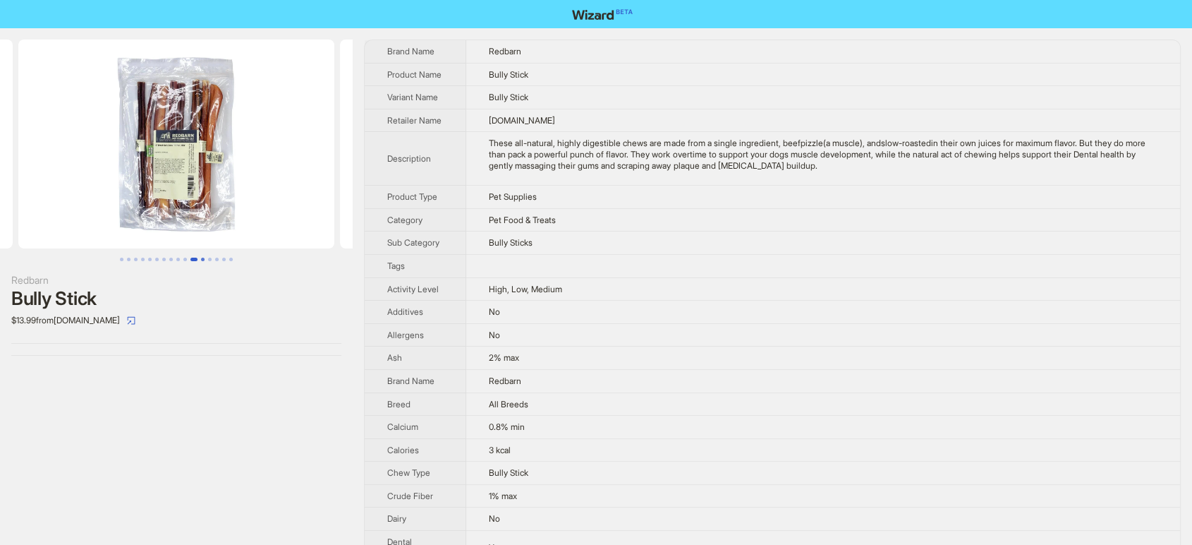
click at [203, 258] on button "Go to slide 12" at bounding box center [203, 260] width 4 height 4
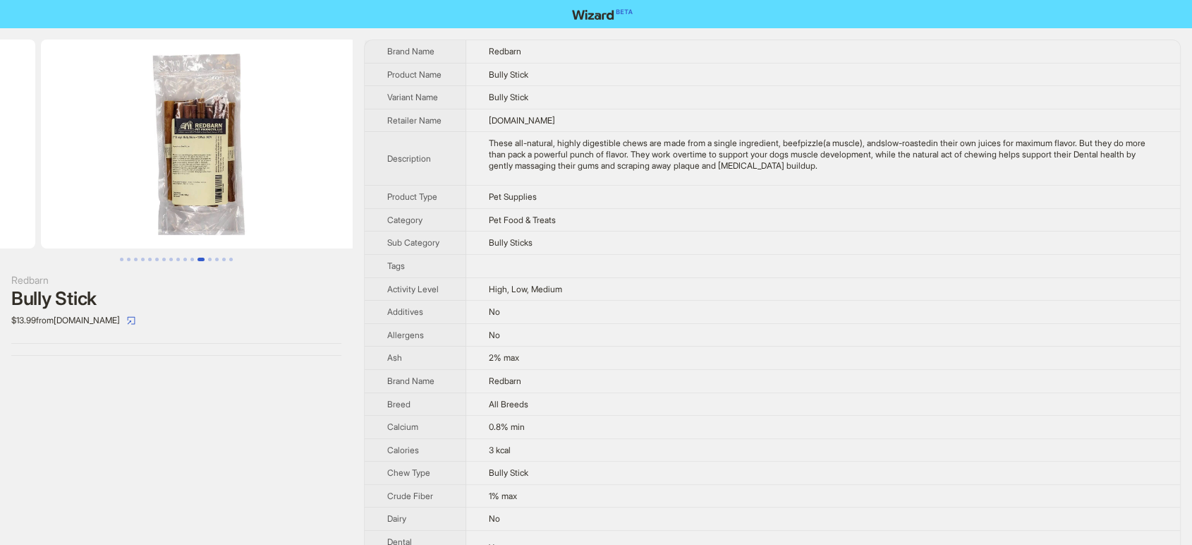
scroll to position [0, 3539]
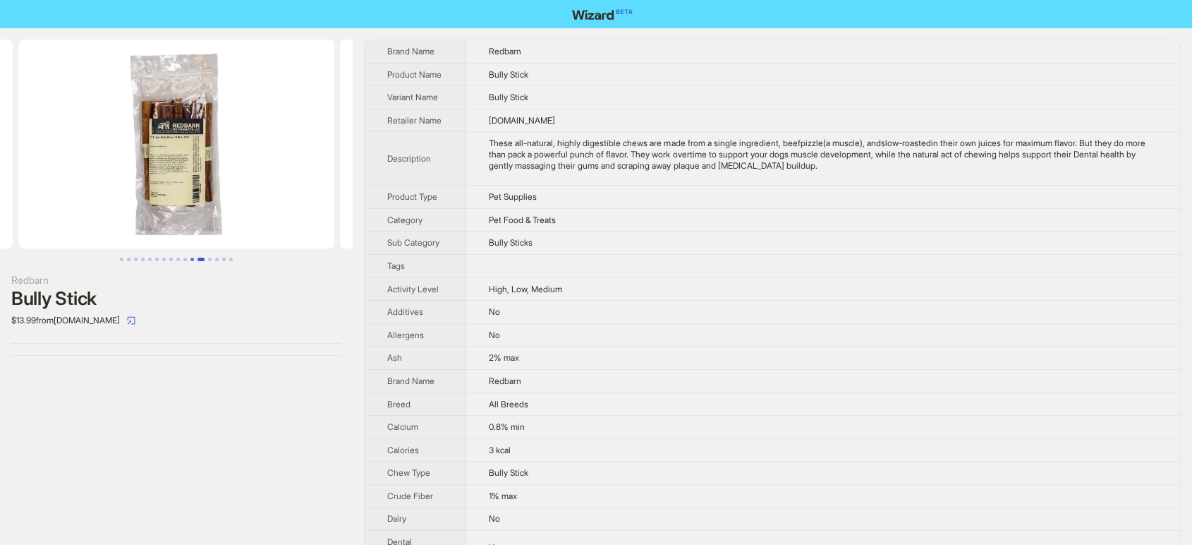
click at [192, 261] on button "Go to slide 11" at bounding box center [193, 260] width 4 height 4
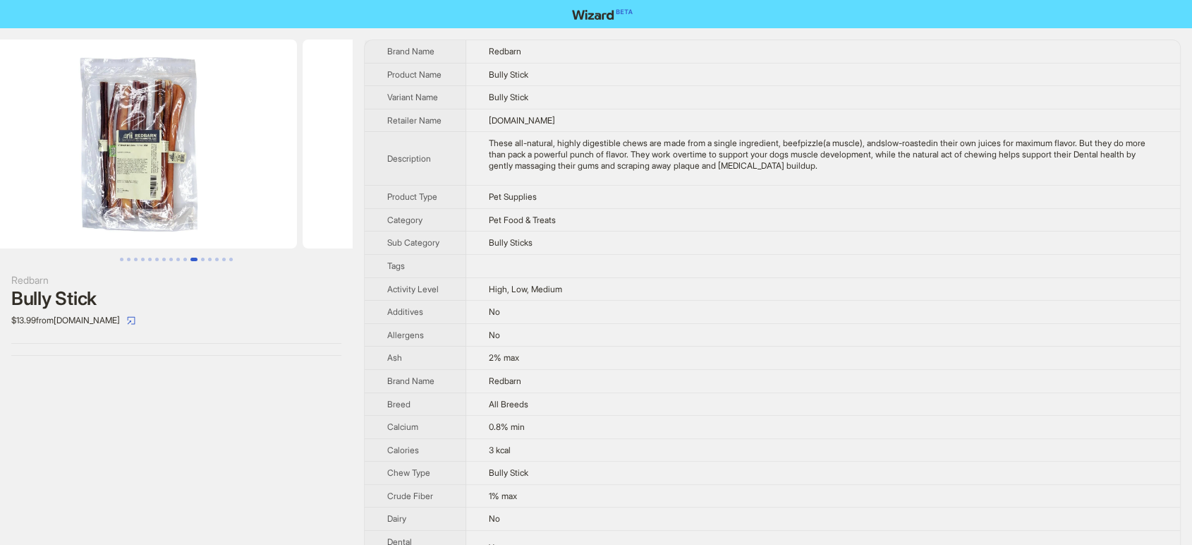
scroll to position [0, 3218]
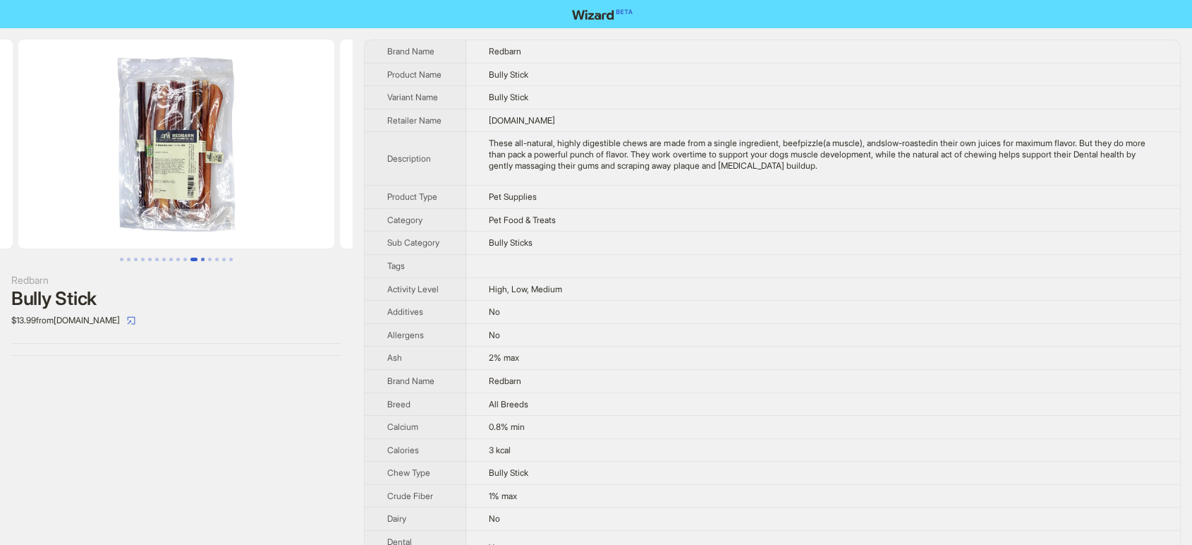
click at [204, 258] on button "Go to slide 12" at bounding box center [203, 260] width 4 height 4
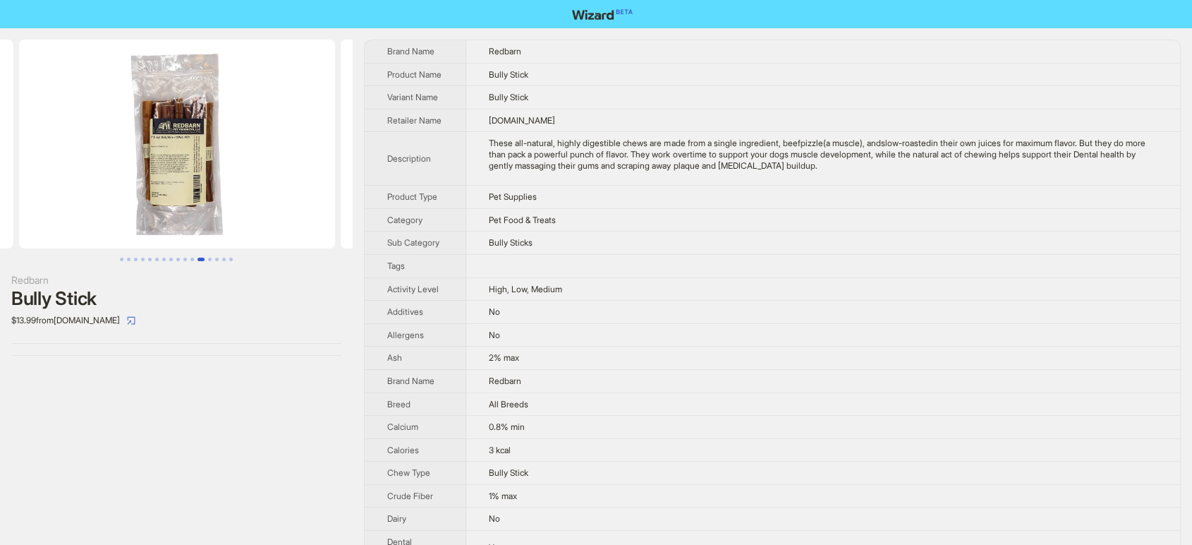
scroll to position [0, 3539]
click at [207, 149] on img at bounding box center [176, 144] width 316 height 209
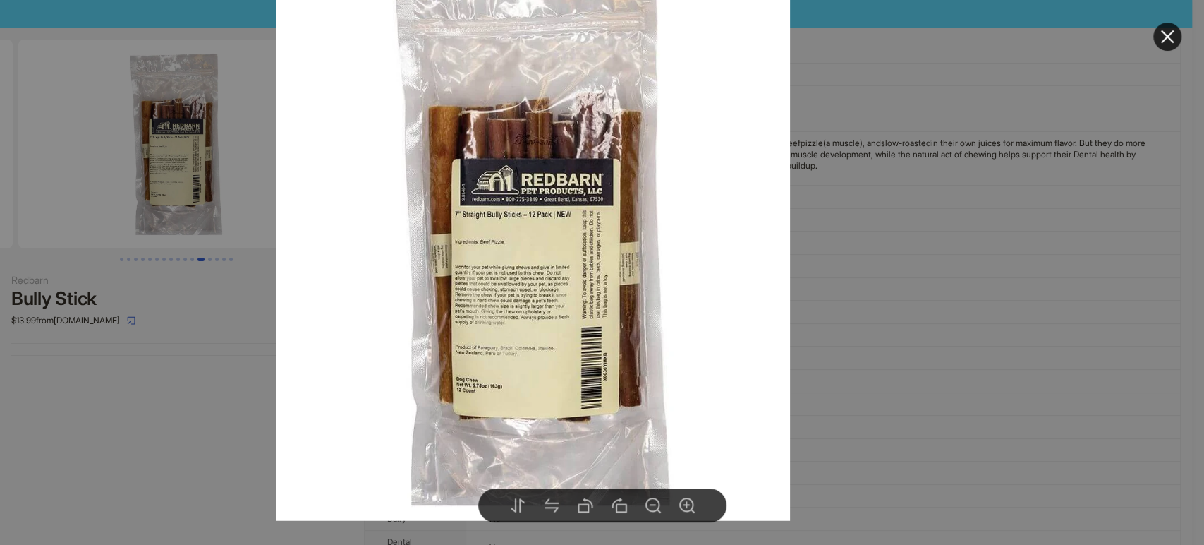
click at [207, 260] on div at bounding box center [602, 272] width 1204 height 545
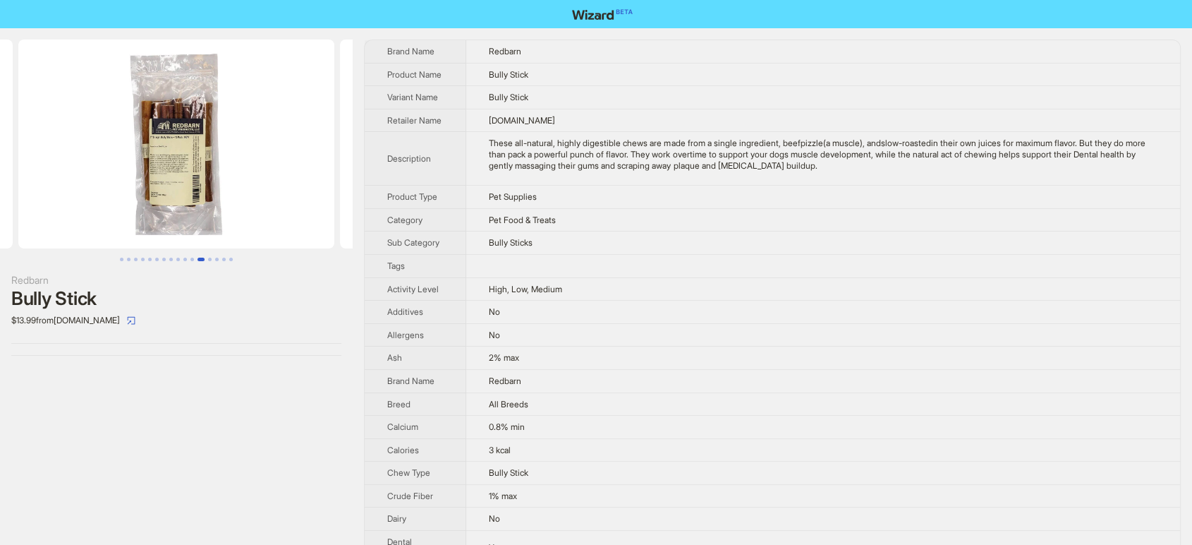
click at [208, 260] on button "Go to slide 13" at bounding box center [210, 260] width 4 height 4
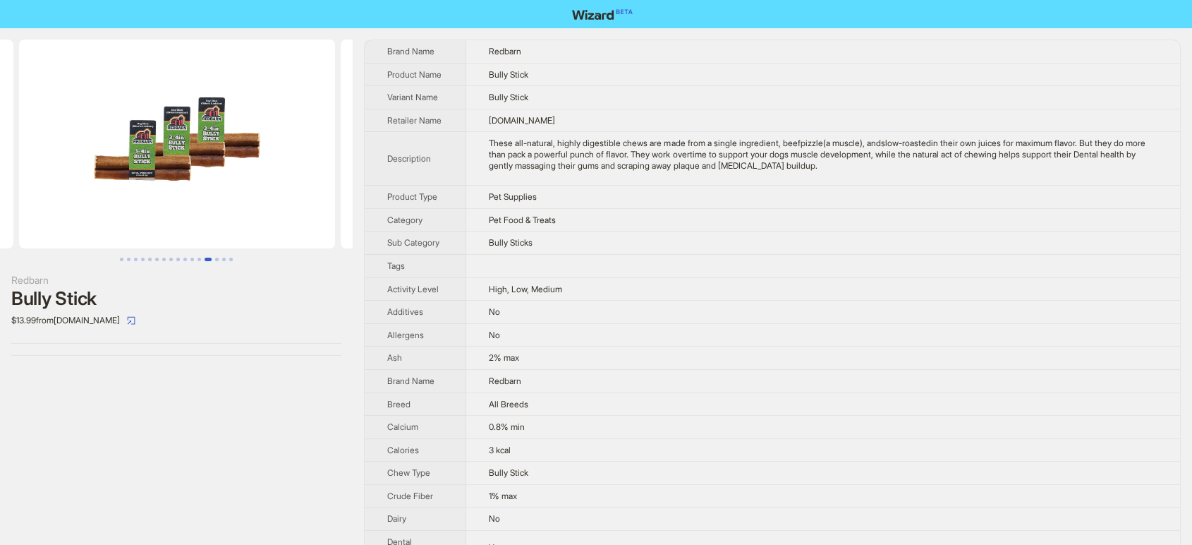
scroll to position [0, 3861]
click at [157, 128] on img at bounding box center [176, 144] width 316 height 209
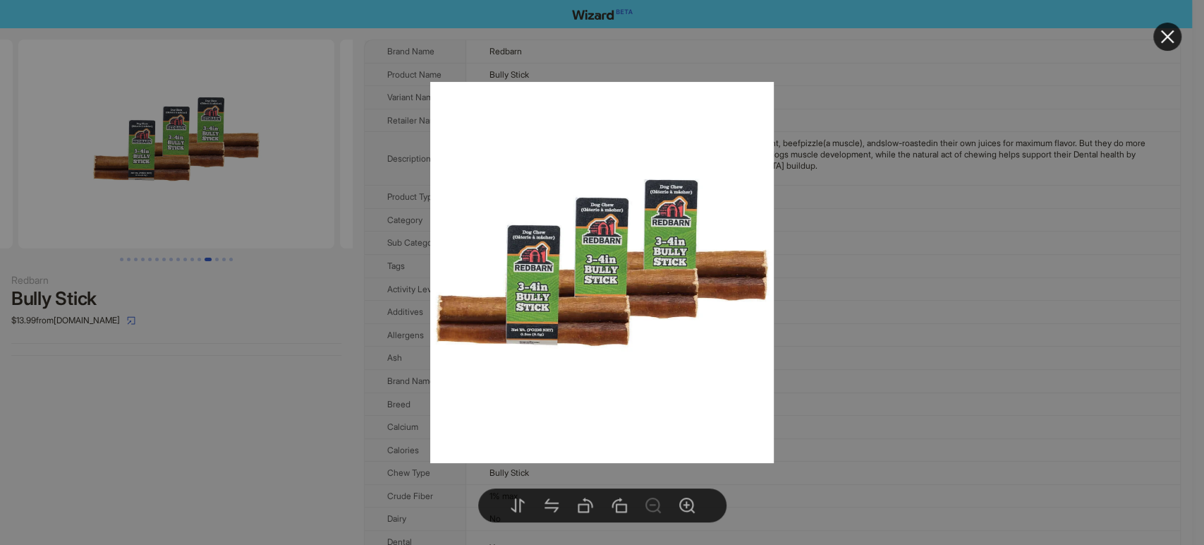
click at [193, 265] on div at bounding box center [602, 272] width 1204 height 545
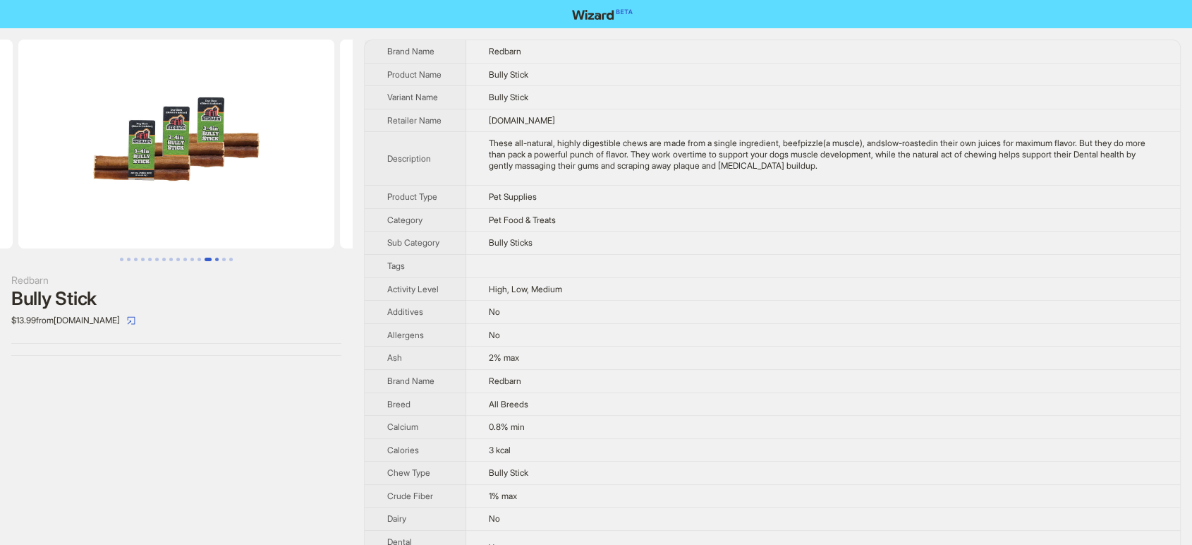
click at [217, 258] on button "Go to slide 14" at bounding box center [217, 260] width 4 height 4
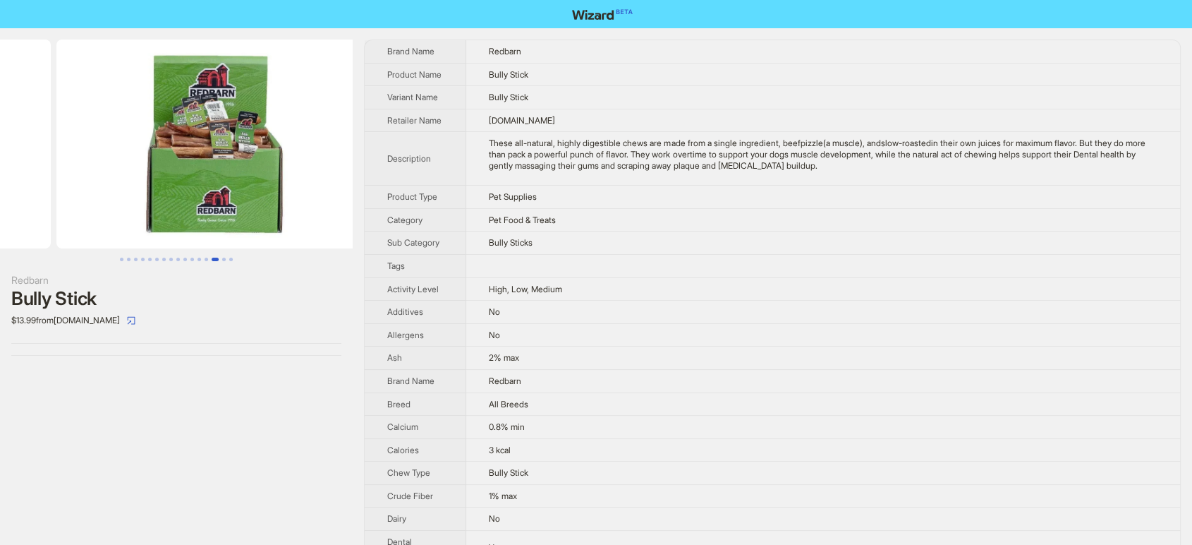
scroll to position [0, 4183]
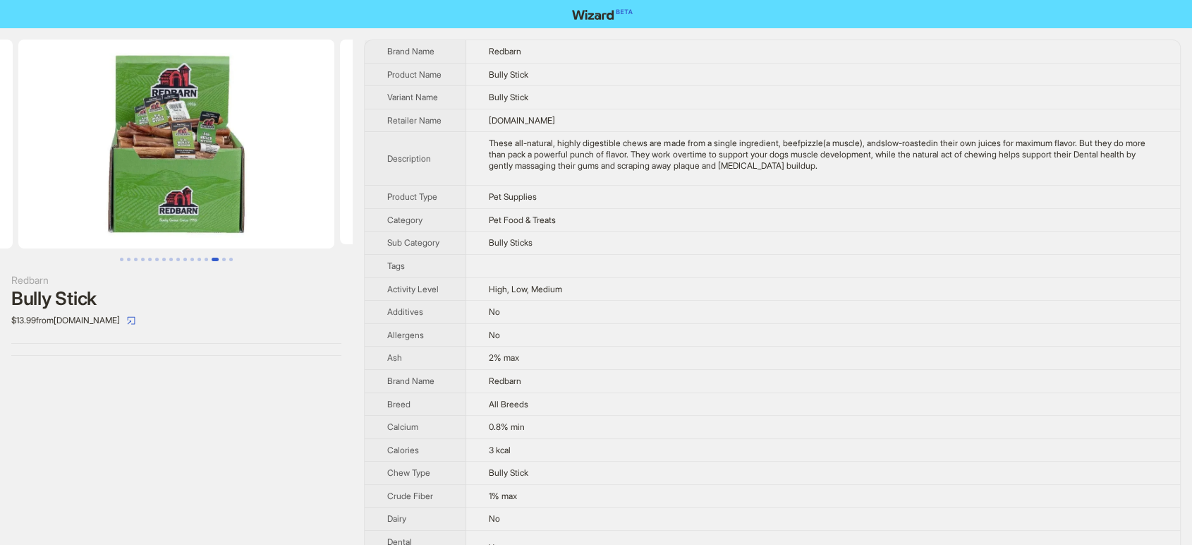
click at [186, 151] on img at bounding box center [176, 144] width 316 height 209
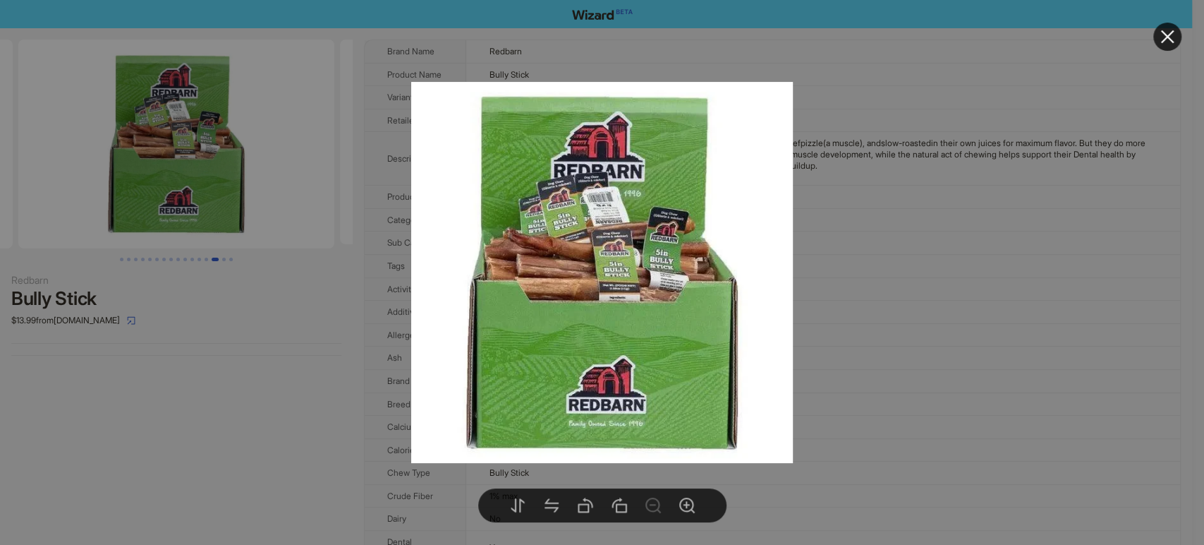
click at [271, 379] on div at bounding box center [602, 272] width 1204 height 545
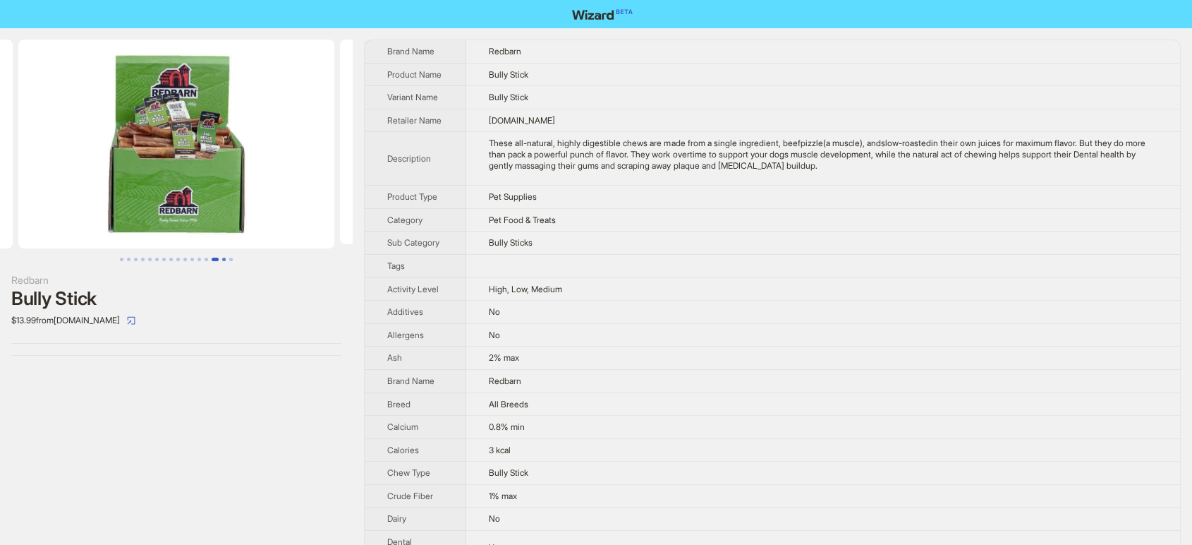
click at [223, 261] on button "Go to slide 15" at bounding box center [224, 260] width 4 height 4
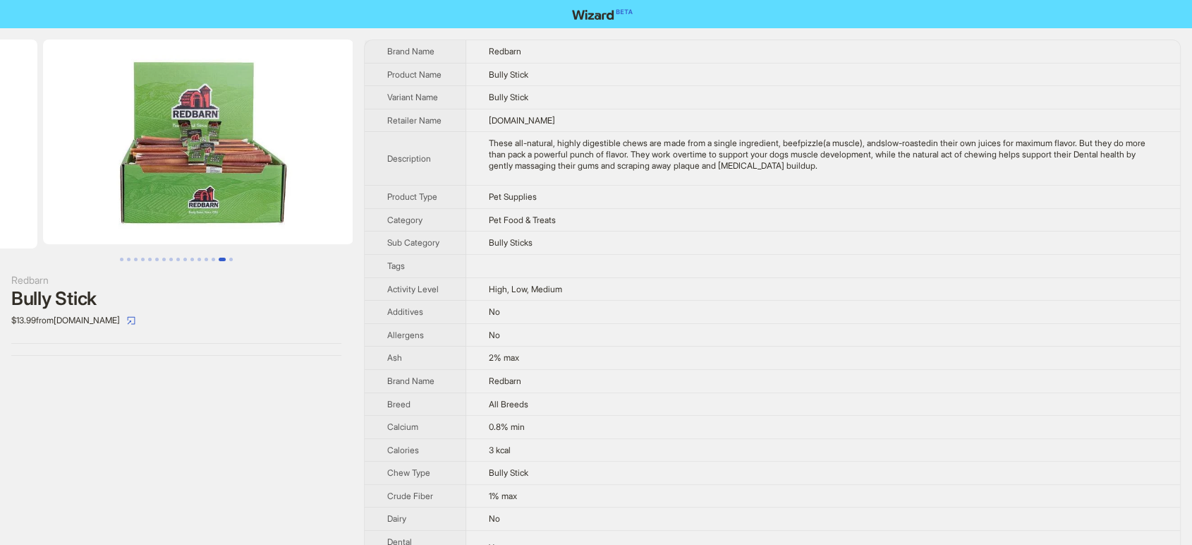
scroll to position [0, 4501]
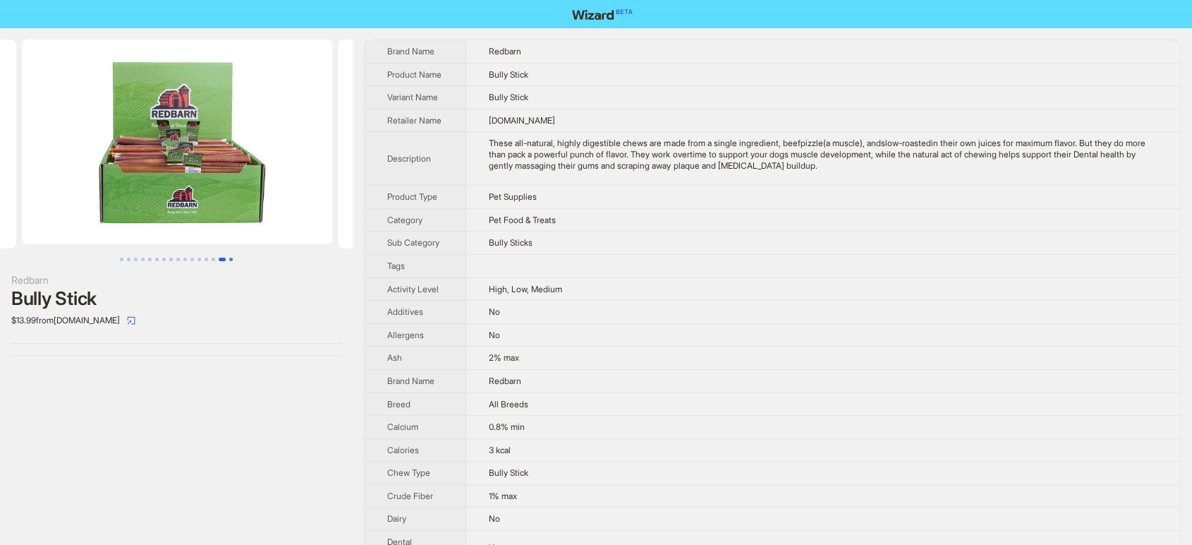
click at [231, 260] on button "Go to slide 16" at bounding box center [231, 260] width 4 height 4
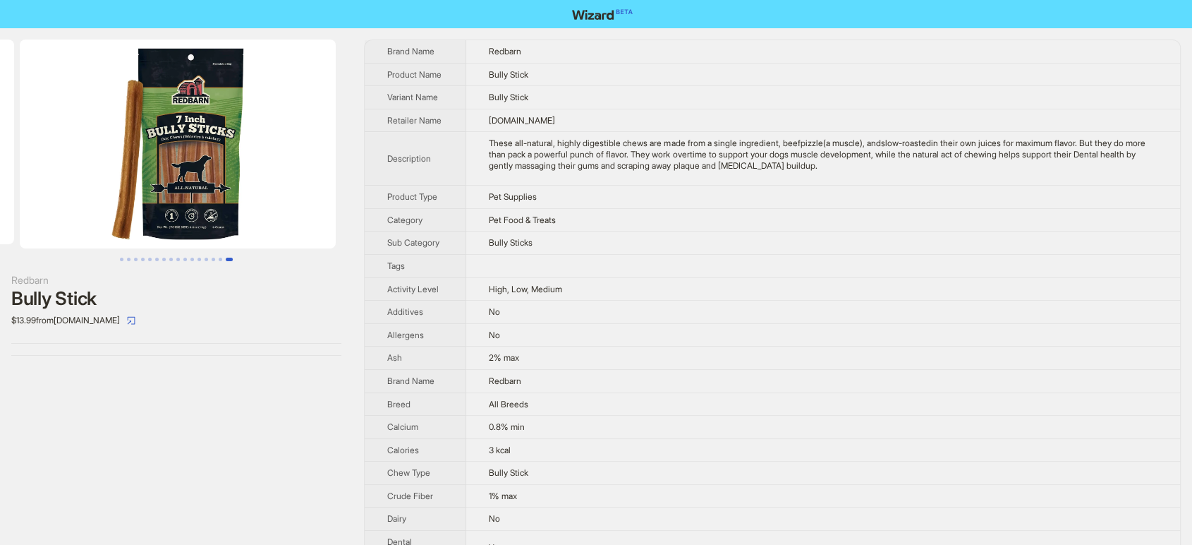
scroll to position [0, 4820]
drag, startPoint x: 466, startPoint y: 70, endPoint x: 644, endPoint y: 92, distance: 178.5
click at [543, 80] on td "Bully Stick" at bounding box center [823, 74] width 714 height 23
drag, startPoint x: 473, startPoint y: 66, endPoint x: 621, endPoint y: 83, distance: 149.1
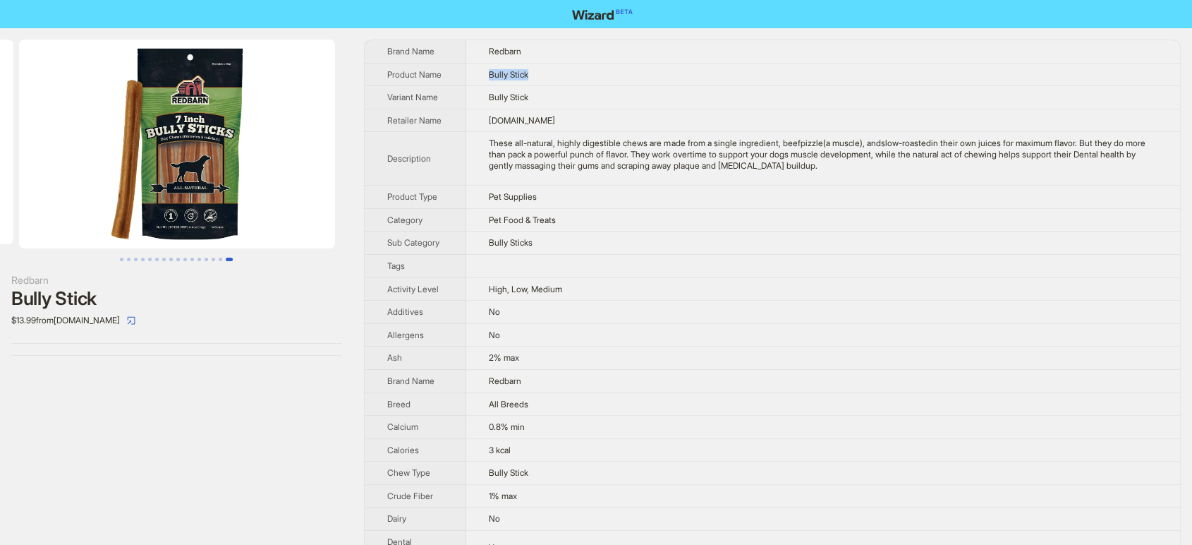
click at [621, 83] on td "Bully Stick" at bounding box center [823, 74] width 714 height 23
copy span "Bully Stick"
click at [121, 261] on button "Go to slide 1" at bounding box center [122, 260] width 4 height 4
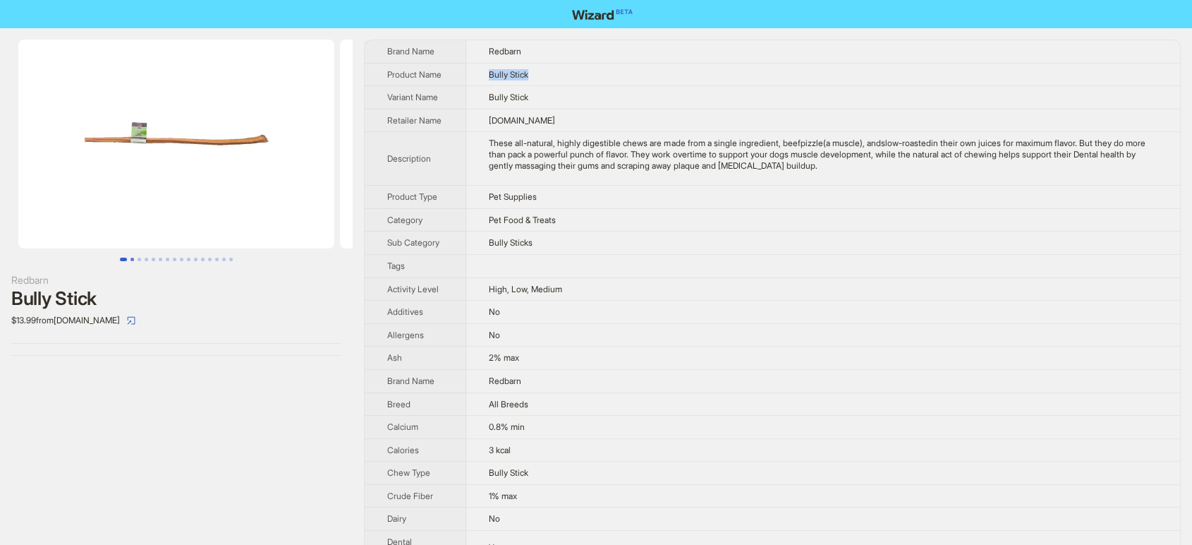
click at [134, 258] on button "Go to slide 2" at bounding box center [133, 260] width 4 height 4
click at [139, 258] on button "Go to slide 3" at bounding box center [140, 260] width 4 height 4
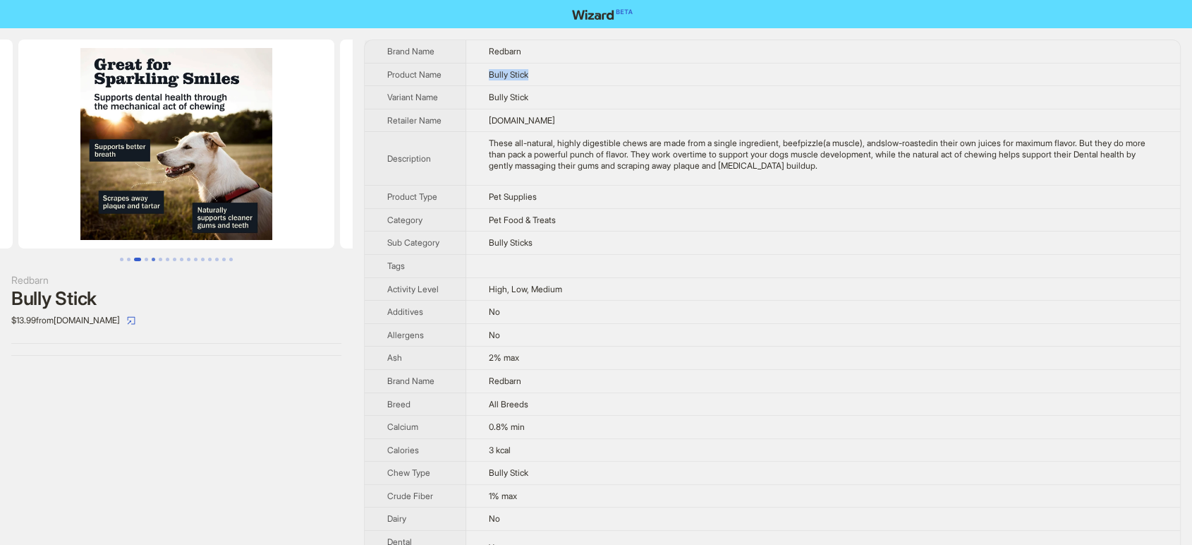
click at [152, 258] on button "Go to slide 5" at bounding box center [154, 260] width 4 height 4
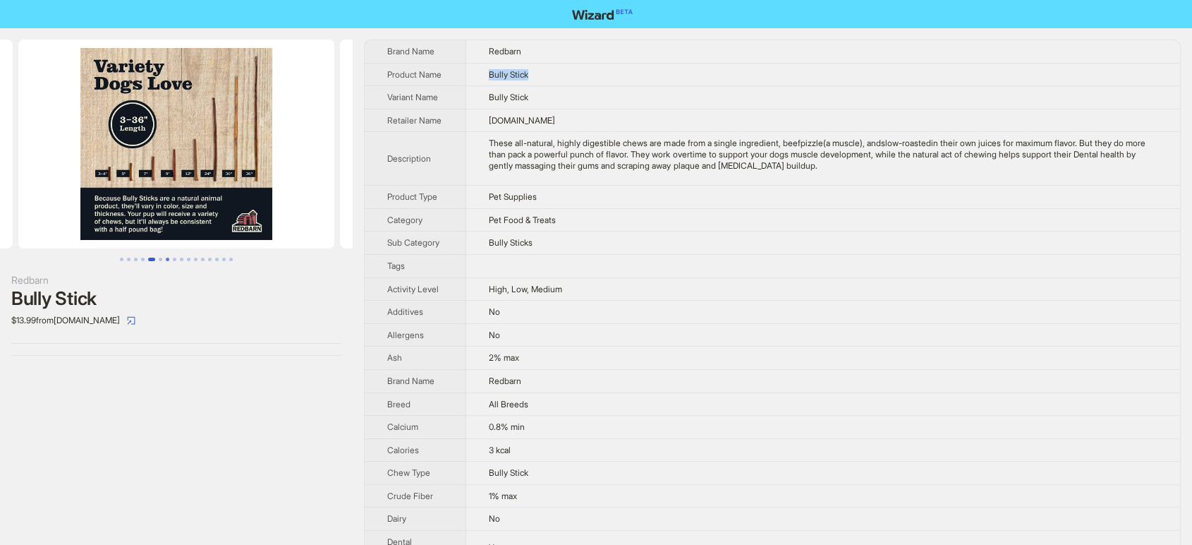
click at [169, 258] on button "Go to slide 7" at bounding box center [168, 260] width 4 height 4
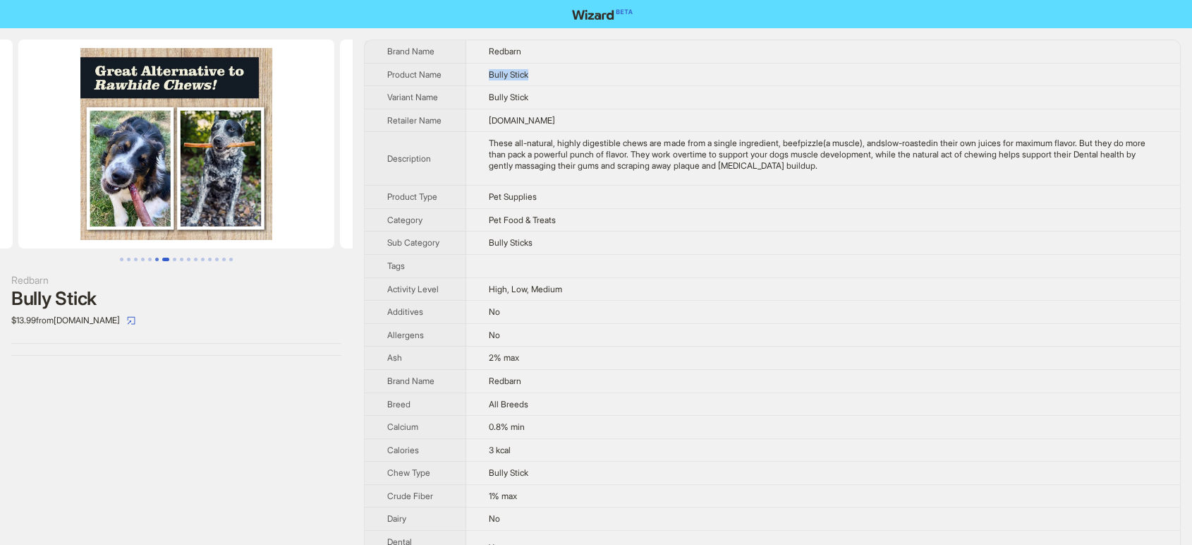
click at [155, 258] on button "Go to slide 6" at bounding box center [157, 260] width 4 height 4
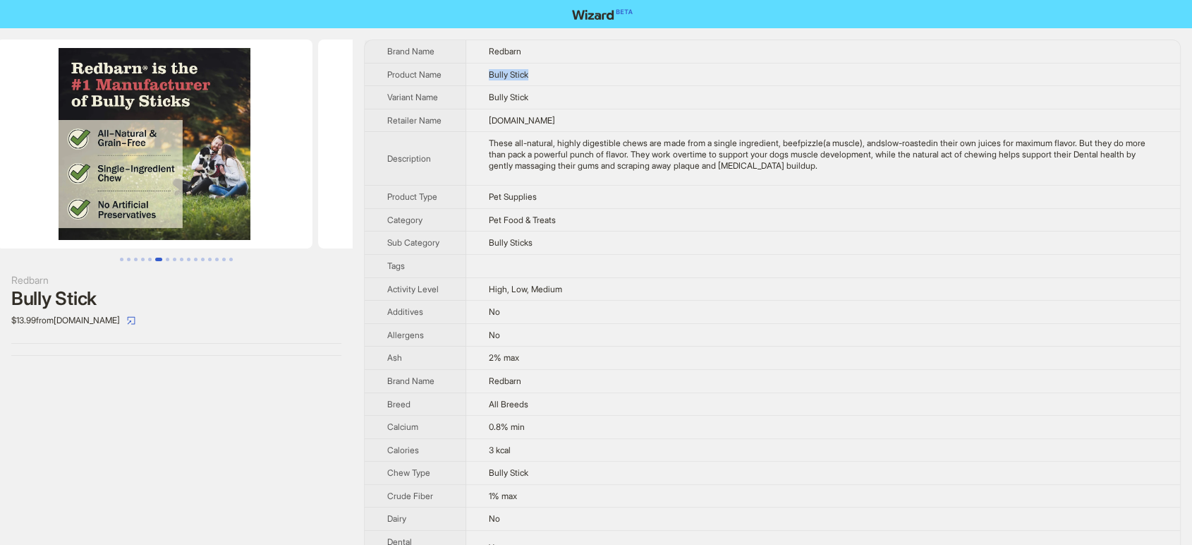
scroll to position [0, 1609]
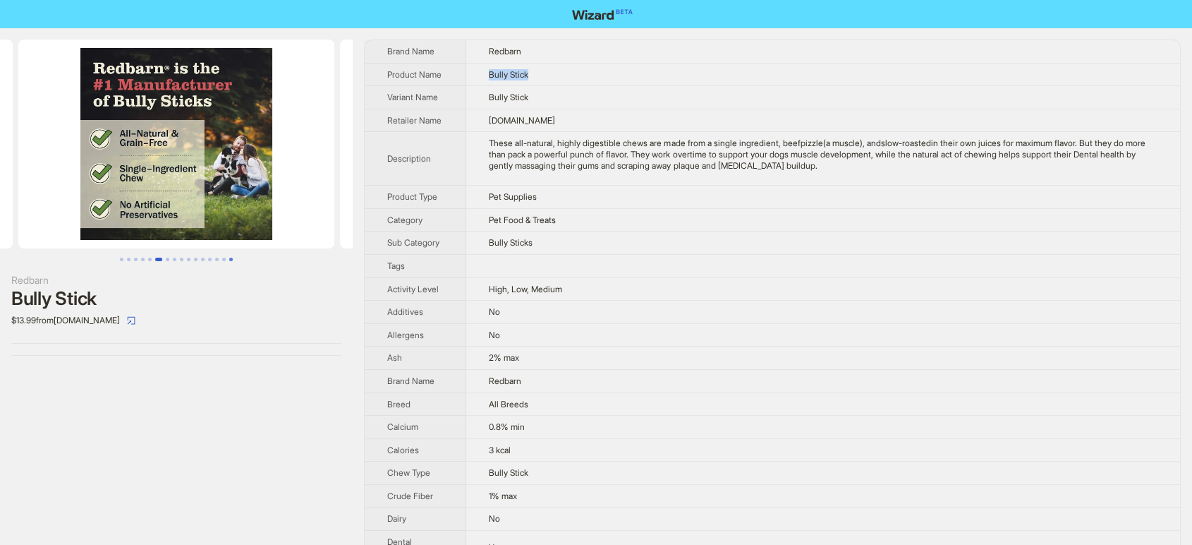
click at [229, 261] on button "Go to slide 16" at bounding box center [231, 260] width 4 height 4
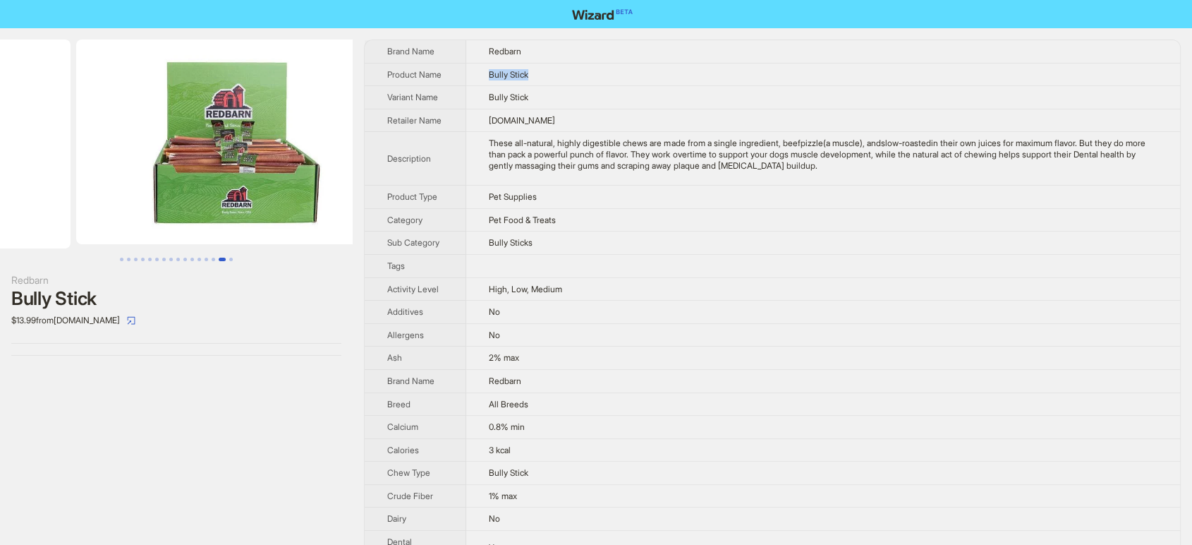
scroll to position [0, 4614]
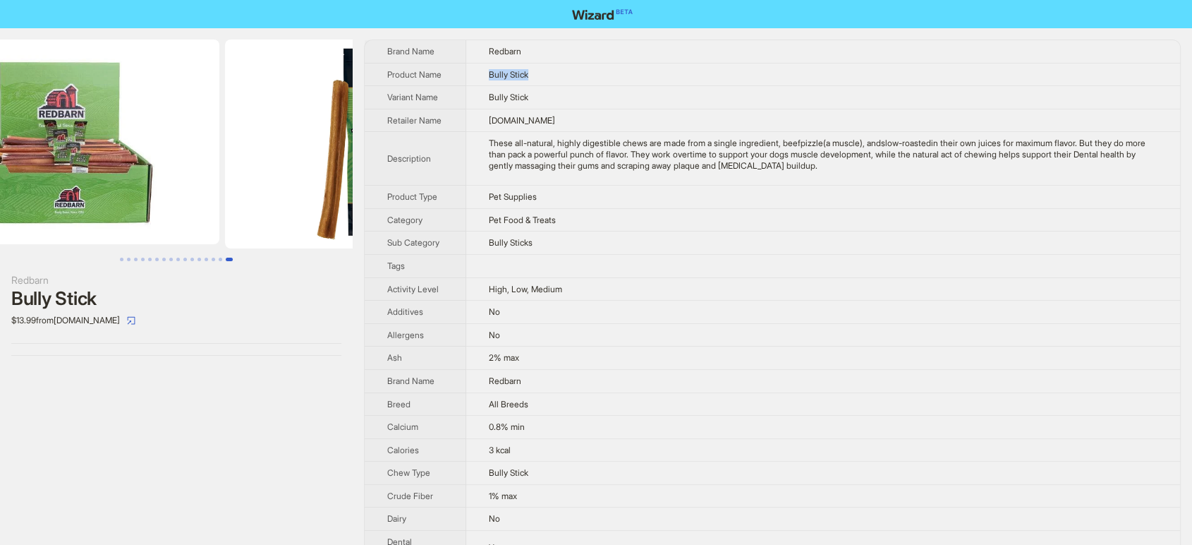
scroll to position [0, 4820]
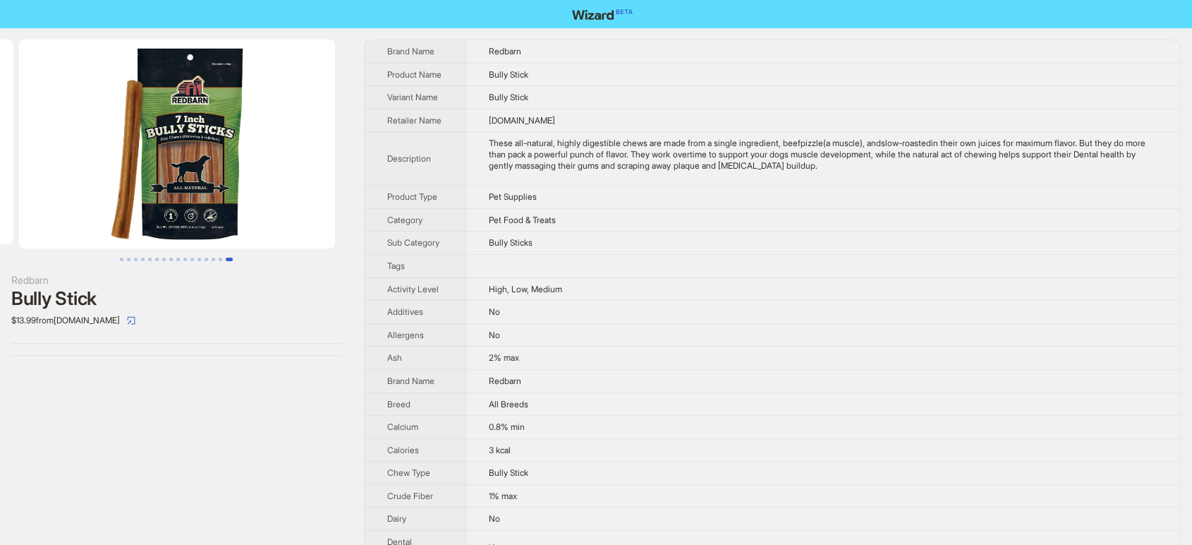
click at [219, 366] on div "Redbarn Bully Stick $13.99 from Redbarn.com" at bounding box center [176, 197] width 353 height 339
